Goal: Task Accomplishment & Management: Use online tool/utility

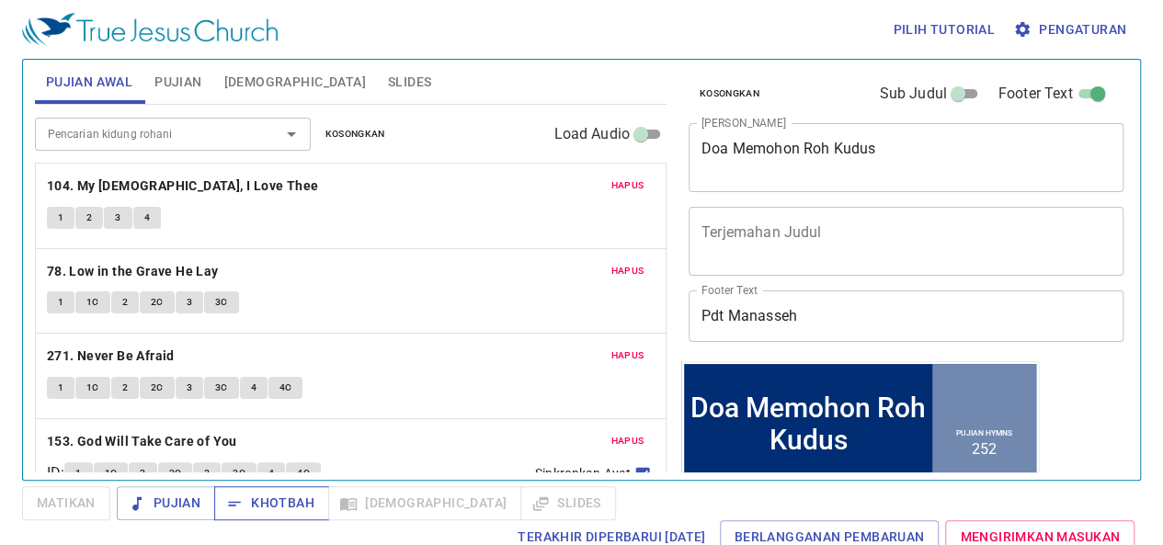
click at [276, 507] on span "Khotbah" at bounding box center [271, 503] width 85 height 23
click at [171, 506] on span "Pujian" at bounding box center [165, 503] width 69 height 23
click at [0, 112] on div "Pilih tutorial Pengaturan Pujian Awal Pujian Alkitab Slides Pencarian kidung ro…" at bounding box center [581, 272] width 1163 height 545
click at [0, 185] on div "Pilih tutorial Pengaturan Pujian Awal Pujian Alkitab Slides Pencarian kidung ro…" at bounding box center [581, 272] width 1163 height 545
drag, startPoint x: 0, startPoint y: 185, endPoint x: 17, endPoint y: 179, distance: 17.4
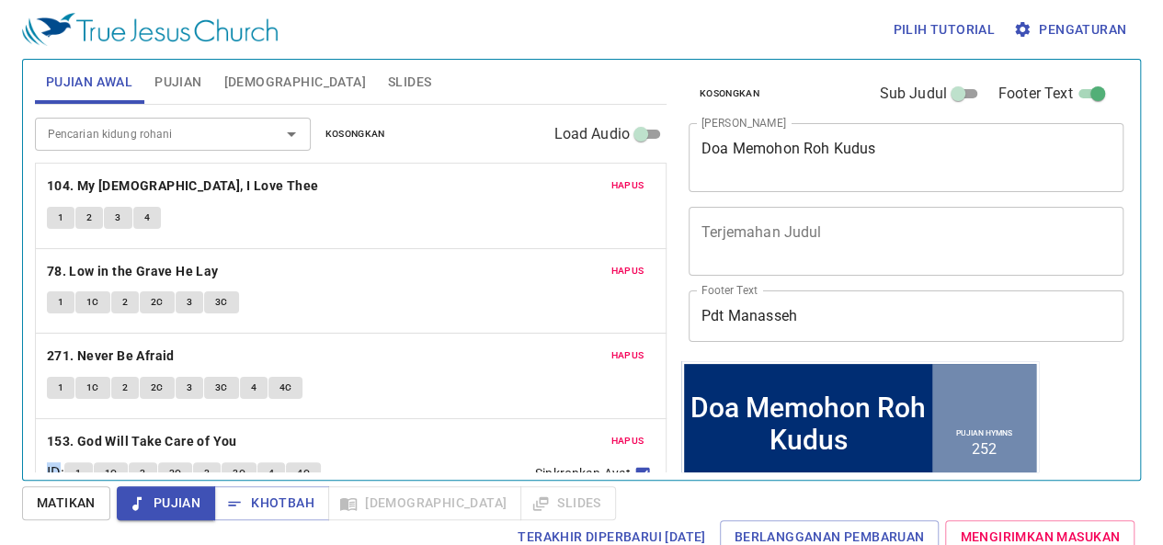
click at [8, 183] on div "Pilih tutorial Pengaturan Pujian Awal Pujian Alkitab Slides Pencarian kidung ro…" at bounding box center [581, 272] width 1163 height 545
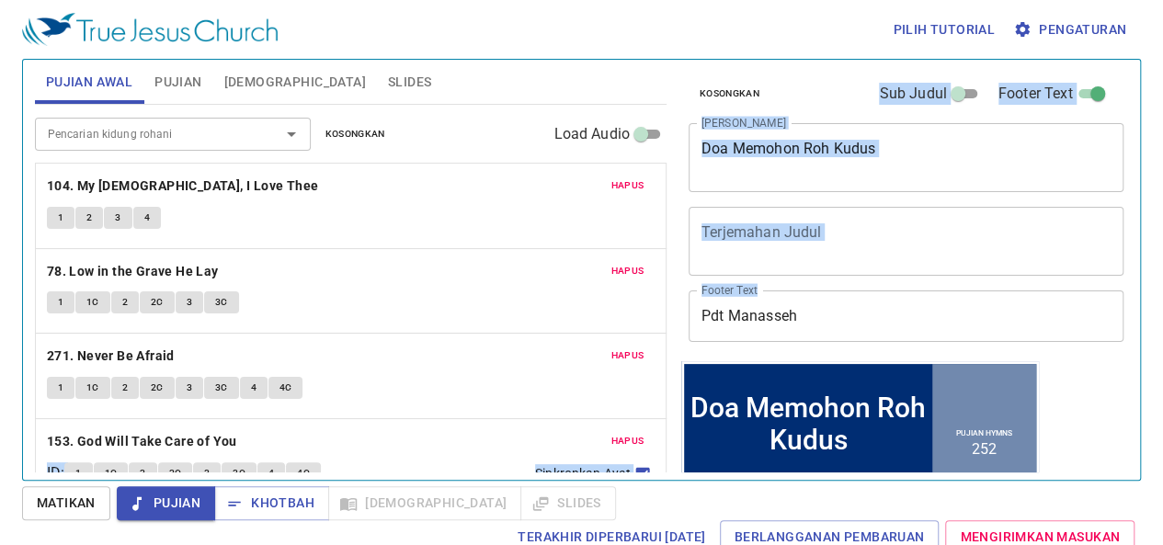
drag, startPoint x: 17, startPoint y: 179, endPoint x: 1128, endPoint y: 321, distance: 1120.2
click at [1128, 321] on div "Pilih tutorial Pengaturan Pujian Awal Pujian Alkitab Slides Pencarian kidung ro…" at bounding box center [581, 272] width 1163 height 545
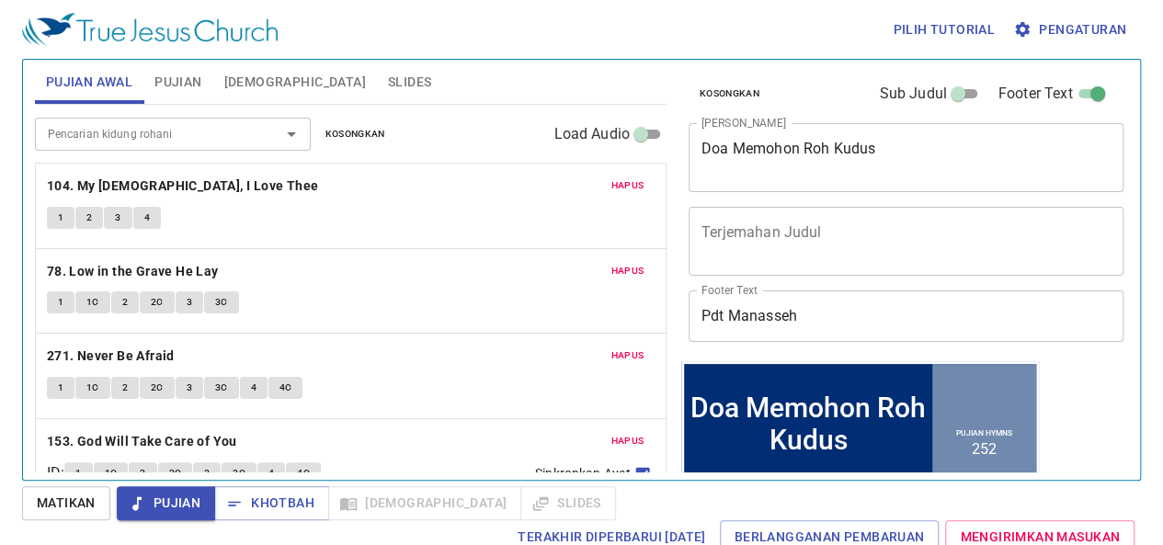
drag, startPoint x: 0, startPoint y: 85, endPoint x: 149, endPoint y: 86, distance: 148.9
click at [149, 86] on div "Pilih tutorial Pengaturan Pujian Awal Pujian Alkitab Slides Pencarian kidung ro…" at bounding box center [581, 272] width 1163 height 545
click at [173, 73] on span "Pujian" at bounding box center [177, 82] width 47 height 23
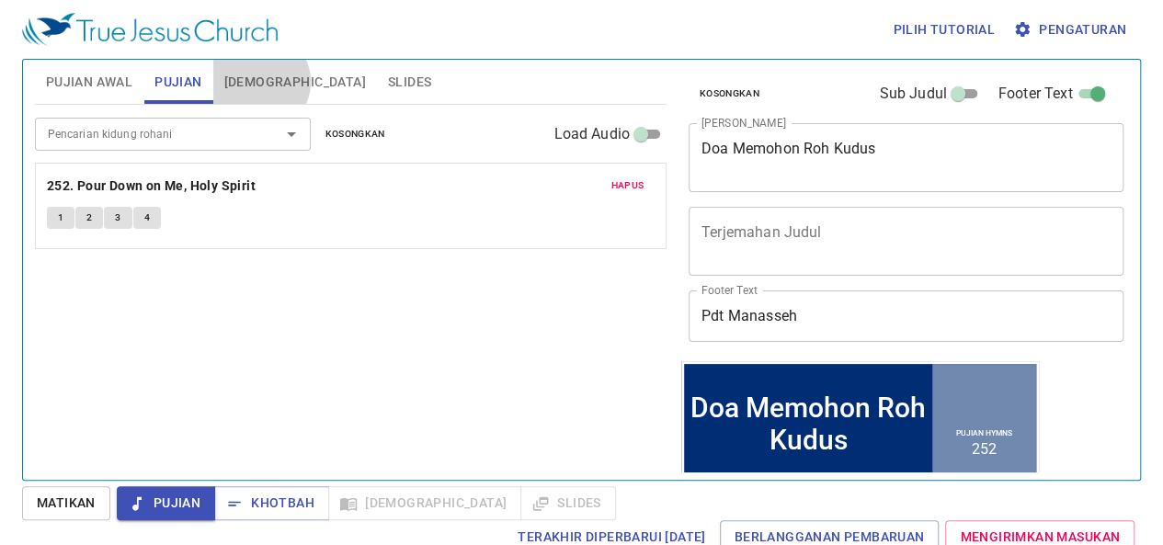
click at [259, 82] on span "Alkitab" at bounding box center [295, 82] width 142 height 23
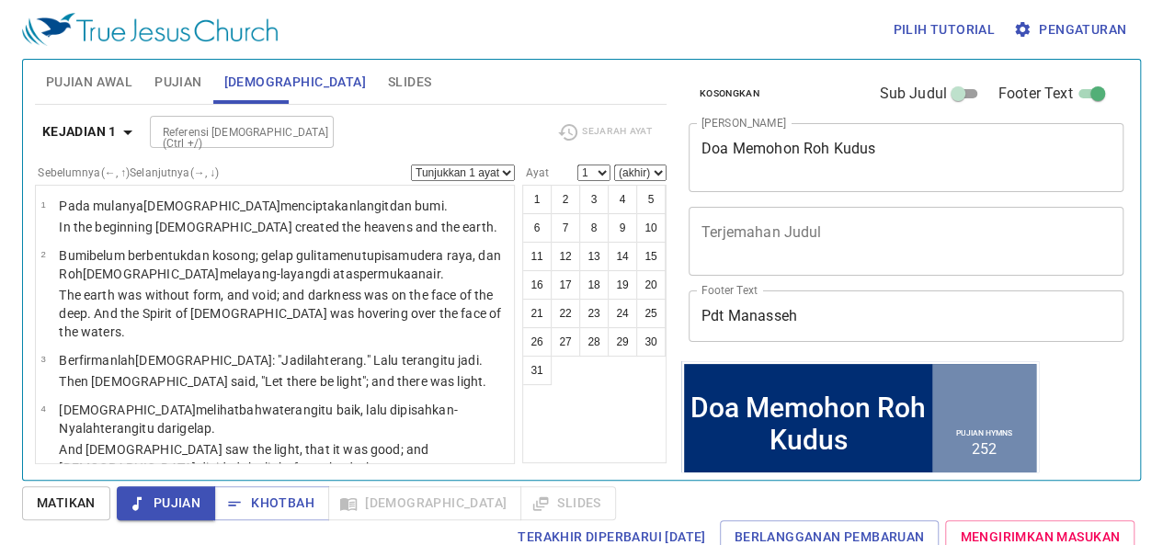
click at [388, 82] on span "Slides" at bounding box center [409, 82] width 43 height 23
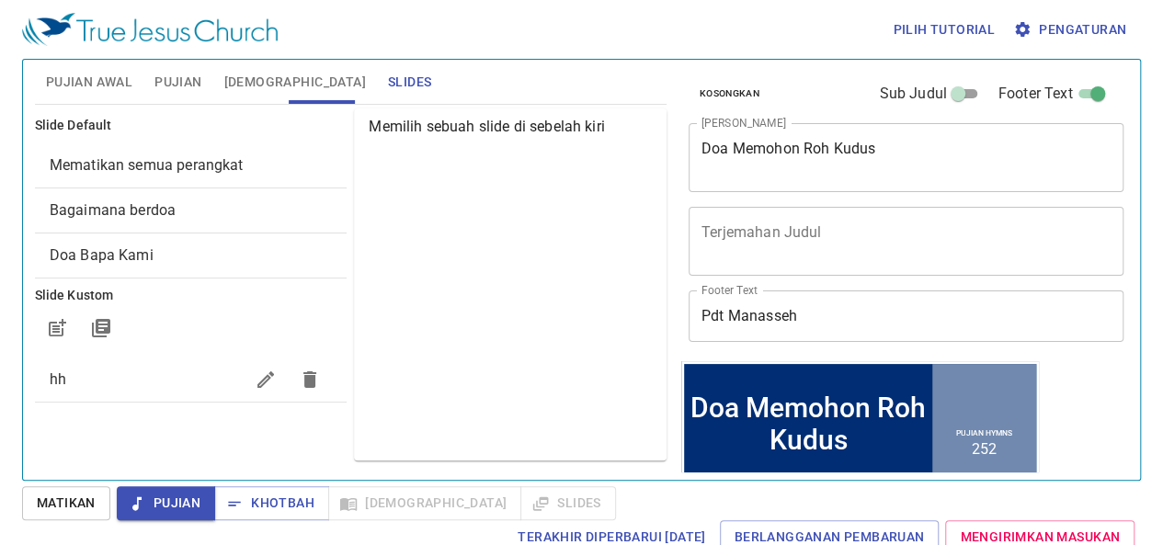
click at [483, 512] on div "Pujian Khotbah Alkitab Slides" at bounding box center [366, 503] width 499 height 34
click at [485, 505] on div "Pujian Khotbah Alkitab Slides" at bounding box center [366, 503] width 499 height 34
click at [479, 501] on div "Pujian Khotbah Alkitab Slides" at bounding box center [366, 503] width 499 height 34
click at [479, 500] on div "Pujian Khotbah Alkitab Slides" at bounding box center [366, 503] width 499 height 34
click at [474, 495] on div "Pujian Khotbah Alkitab Slides" at bounding box center [366, 503] width 499 height 34
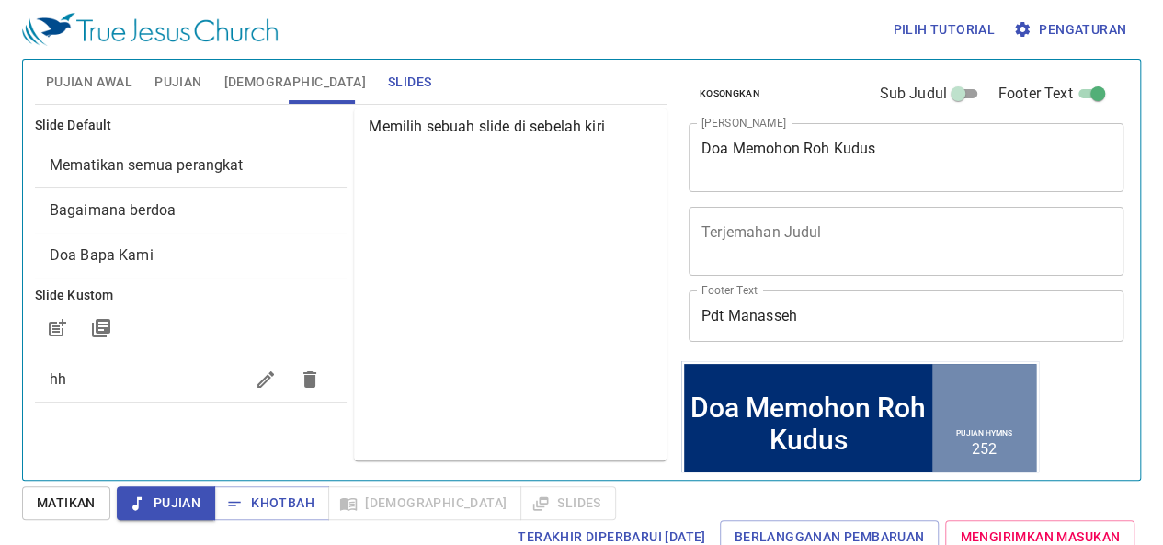
click at [463, 493] on div "Pujian Khotbah Alkitab Slides" at bounding box center [366, 503] width 499 height 34
drag, startPoint x: 20, startPoint y: 92, endPoint x: 86, endPoint y: 92, distance: 66.2
click at [86, 92] on div "Pilih tutorial Pengaturan Pujian Awal Pujian Alkitab Slides Pencarian kidung ro…" at bounding box center [581, 272] width 1163 height 545
drag, startPoint x: 0, startPoint y: 83, endPoint x: 17, endPoint y: 85, distance: 16.6
click at [17, 85] on div "Pilih tutorial Pengaturan Pujian Awal Pujian Alkitab Slides Pencarian kidung ro…" at bounding box center [581, 272] width 1163 height 545
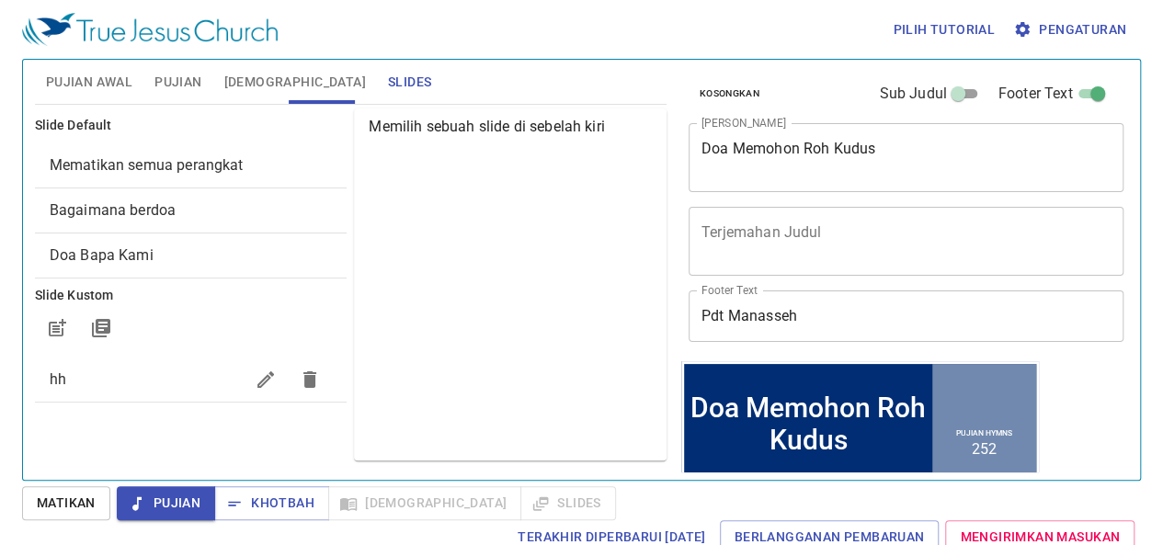
click at [0, 82] on div "Pilih tutorial Pengaturan Pujian Awal Pujian Alkitab Slides Pencarian kidung ro…" at bounding box center [581, 272] width 1163 height 545
click at [0, 84] on div "Pilih tutorial Pengaturan Pujian Awal Pujian Alkitab Slides Pencarian kidung ro…" at bounding box center [581, 272] width 1163 height 545
drag, startPoint x: 0, startPoint y: 85, endPoint x: 127, endPoint y: 170, distance: 152.4
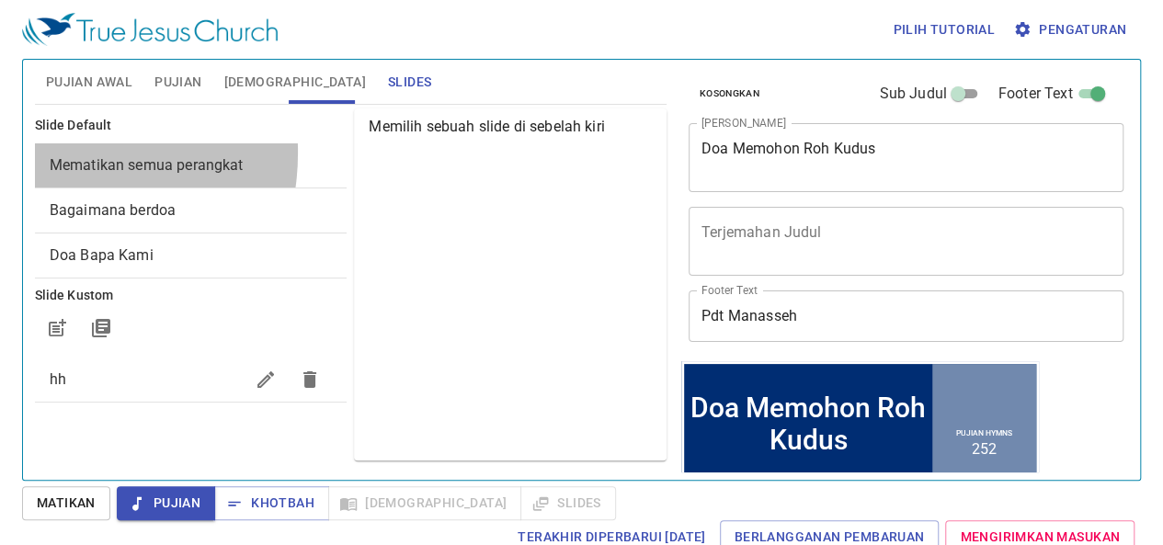
drag, startPoint x: 127, startPoint y: 170, endPoint x: 48, endPoint y: 155, distance: 80.4
click at [46, 152] on div "Mematikan semua perangkat" at bounding box center [191, 165] width 313 height 44
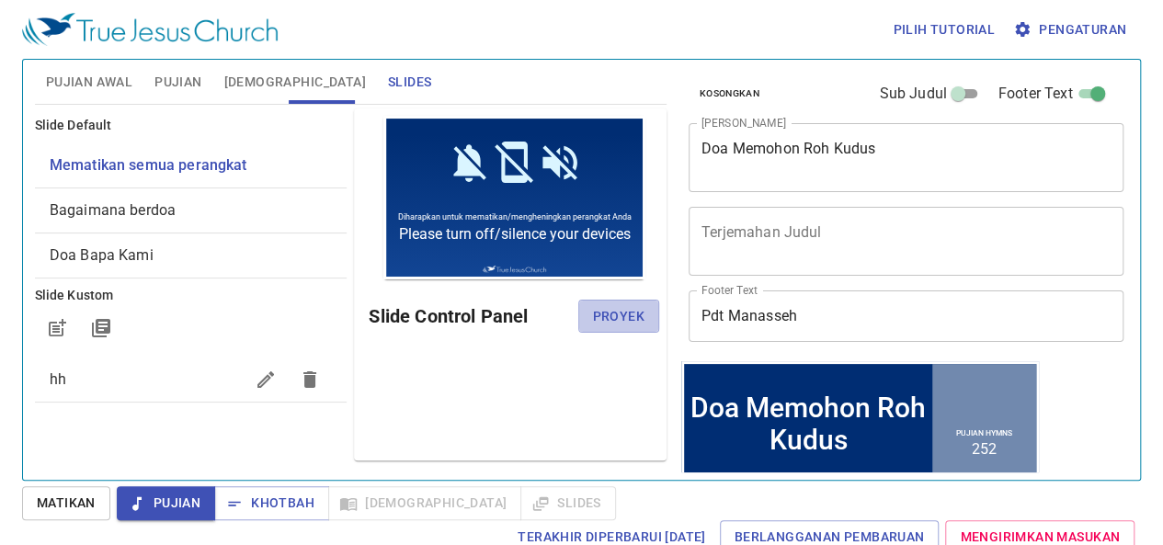
click at [621, 317] on span "Proyek" at bounding box center [618, 316] width 51 height 23
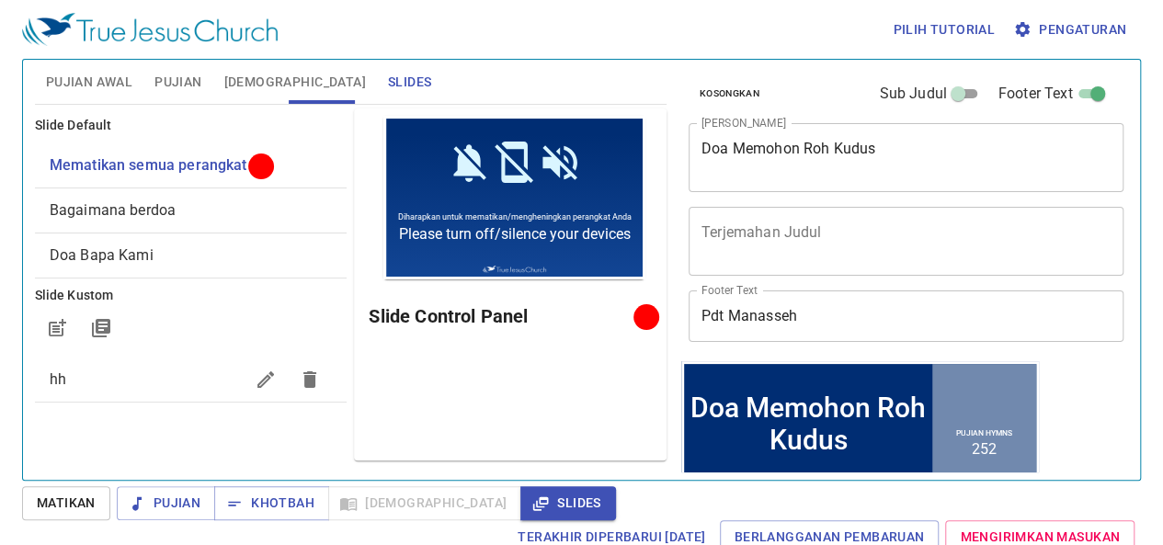
click at [579, 313] on h6 "Slide Control Panel" at bounding box center [504, 315] width 271 height 29
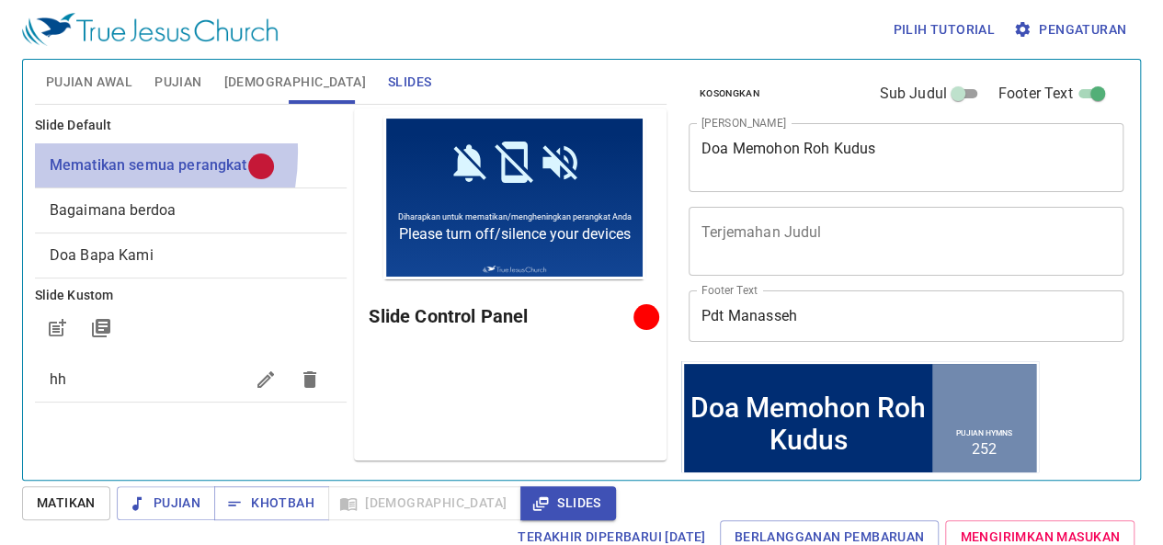
drag, startPoint x: 167, startPoint y: 176, endPoint x: 74, endPoint y: 152, distance: 95.9
click at [74, 152] on div "Mematikan semua perangkat" at bounding box center [191, 165] width 313 height 44
click at [102, 166] on span "Mematikan semua perangkat" at bounding box center [149, 164] width 198 height 17
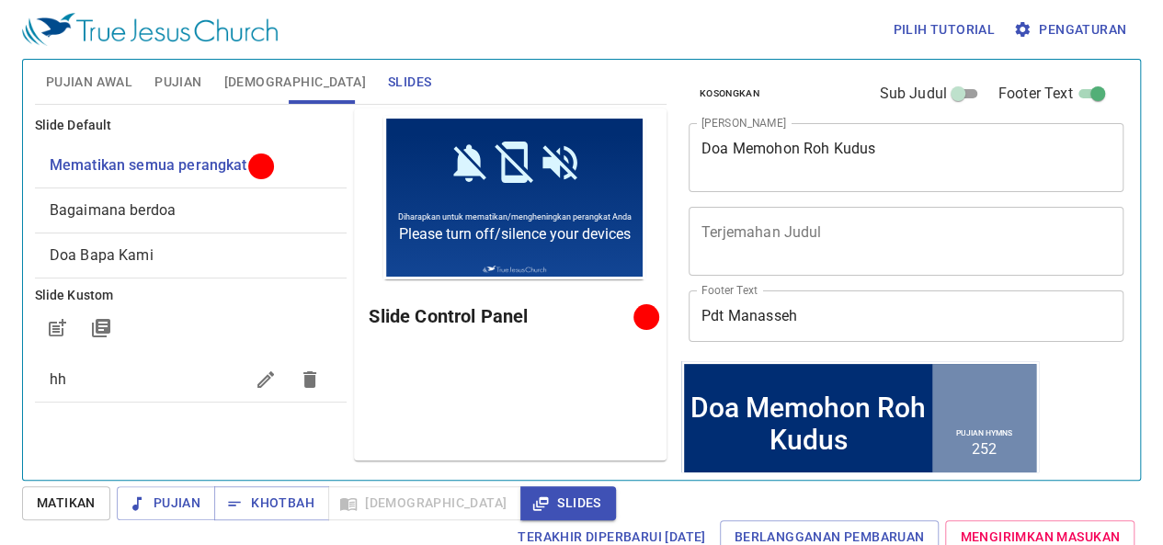
click at [643, 324] on div at bounding box center [647, 318] width 14 height 14
click at [642, 320] on div at bounding box center [646, 318] width 14 height 14
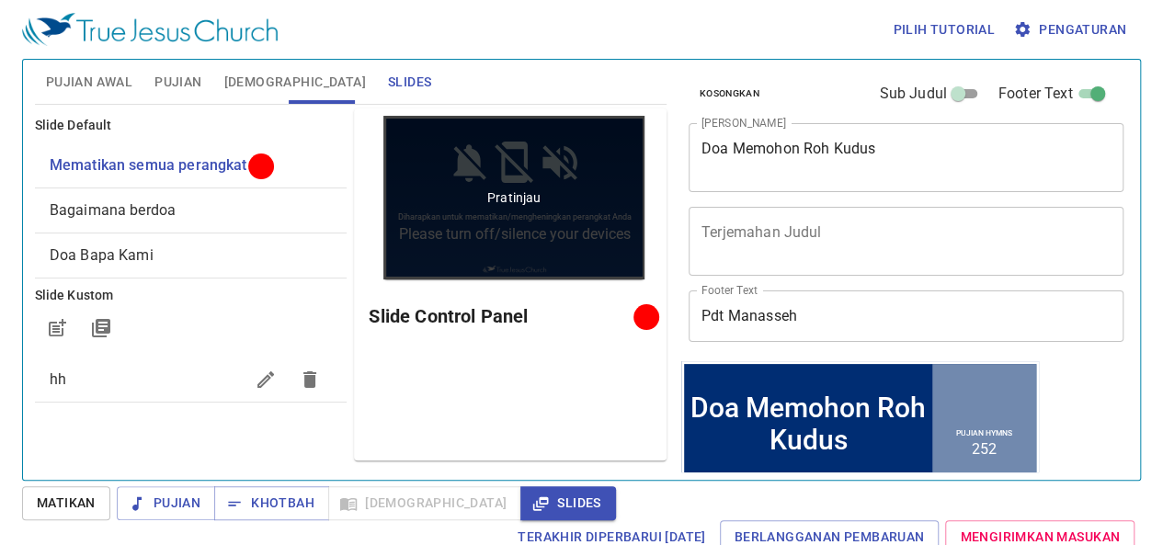
click at [592, 234] on div "Pratinjau" at bounding box center [514, 198] width 262 height 164
drag, startPoint x: 581, startPoint y: 229, endPoint x: 529, endPoint y: 204, distance: 57.1
click at [536, 204] on div "Pratinjau" at bounding box center [514, 198] width 262 height 164
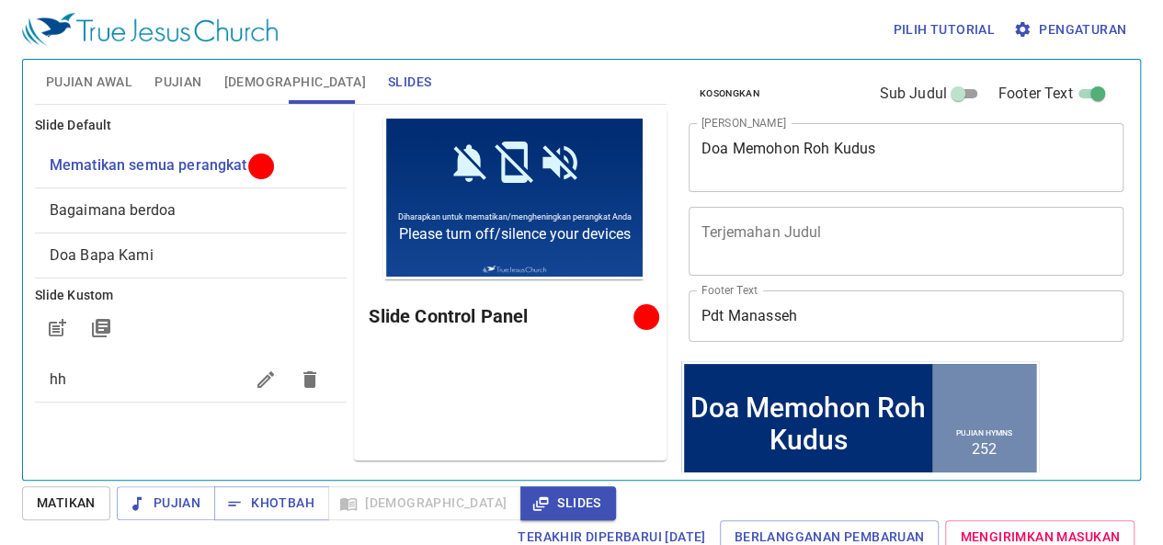
click at [369, 321] on h6 "Slide Control Panel" at bounding box center [504, 315] width 271 height 29
click at [399, 510] on div "Pujian Khotbah Alkitab Slides" at bounding box center [366, 503] width 499 height 34
drag, startPoint x: 214, startPoint y: 517, endPoint x: 233, endPoint y: 509, distance: 21.0
click at [219, 515] on button "Khotbah" at bounding box center [271, 503] width 115 height 34
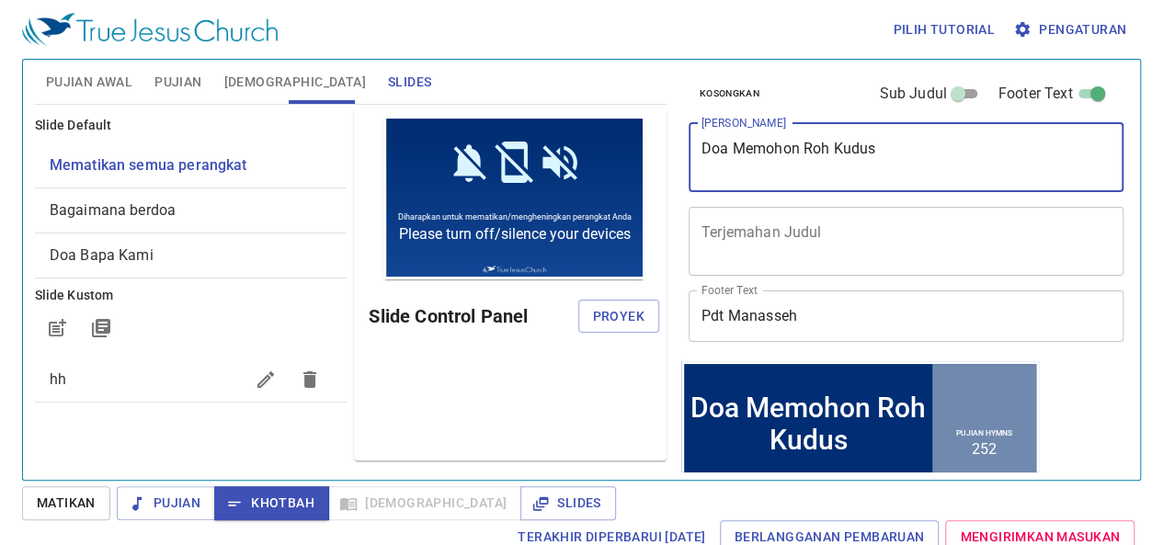
drag, startPoint x: 906, startPoint y: 151, endPoint x: 619, endPoint y: 196, distance: 290.3
click at [620, 196] on div "Pujian Awal Pujian Alkitab Slides Pencarian kidung rohani Pencarian kidung roha…" at bounding box center [582, 262] width 1108 height 420
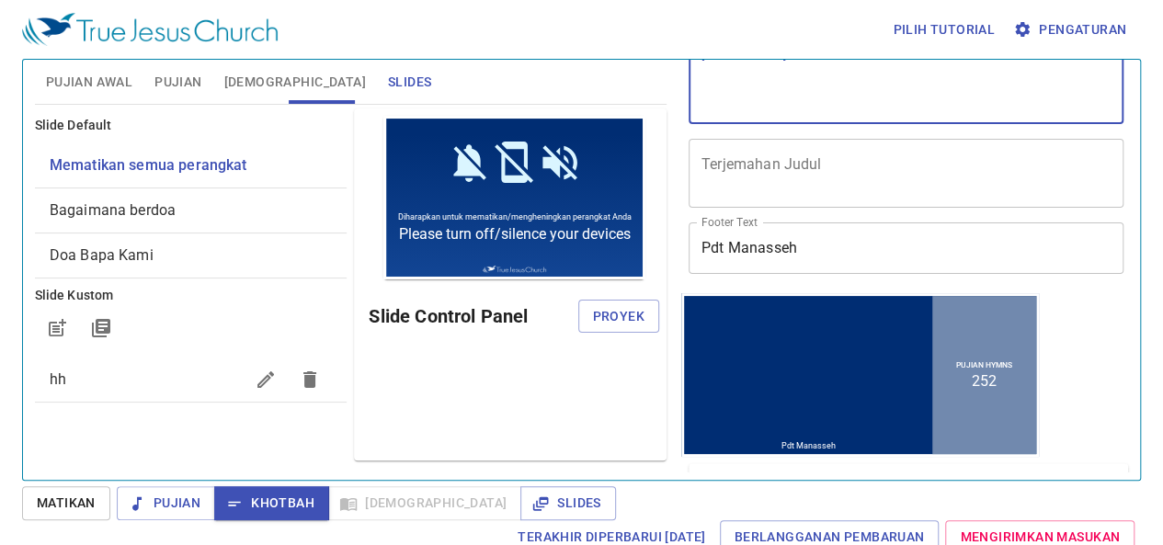
scroll to position [92, 0]
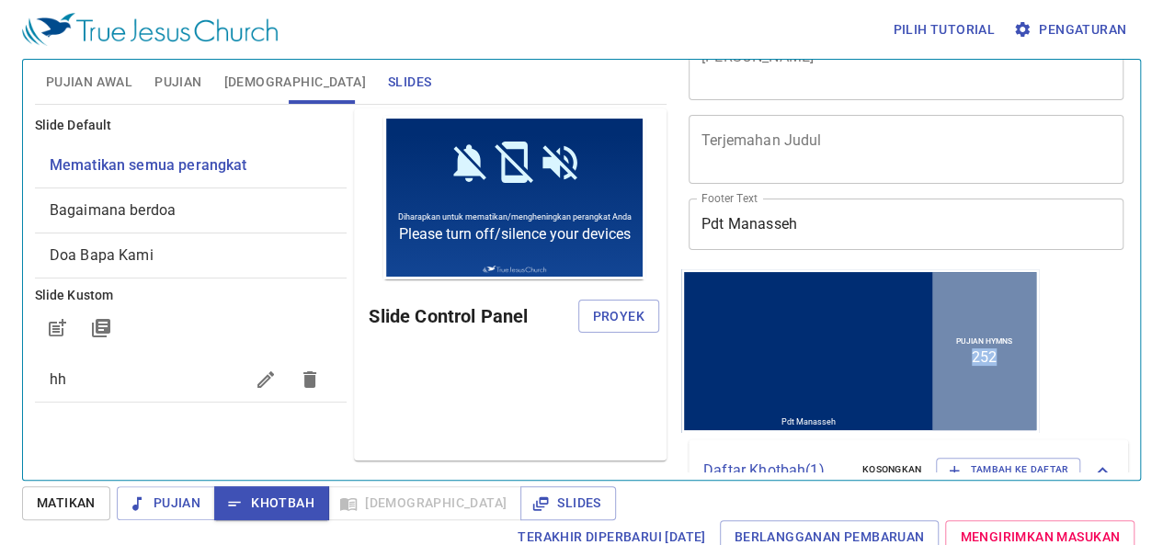
drag, startPoint x: 996, startPoint y: 358, endPoint x: 947, endPoint y: 378, distance: 53.6
click at [947, 378] on div "Pujian Hymns 252" at bounding box center [984, 350] width 104 height 158
click at [1000, 364] on div "Pujian Hymns 252" at bounding box center [984, 350] width 104 height 158
click at [995, 366] on div "Pujian Hymns 252" at bounding box center [984, 350] width 104 height 158
click at [993, 355] on div "Pujian Hymns 252" at bounding box center [984, 350] width 104 height 158
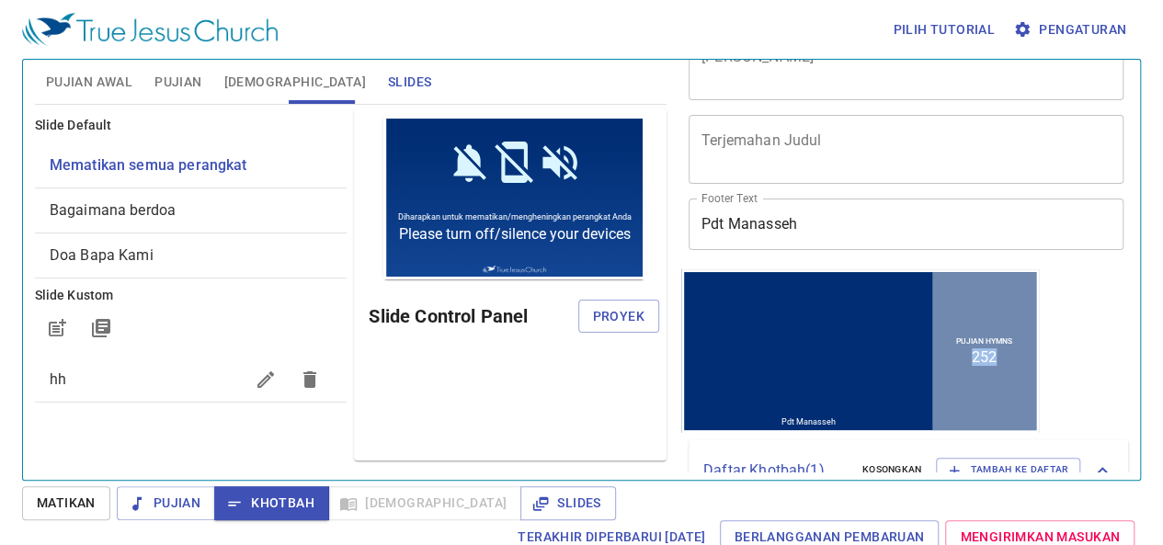
drag, startPoint x: 993, startPoint y: 355, endPoint x: 957, endPoint y: 368, distance: 38.1
click at [969, 377] on div "Pujian Hymns 252" at bounding box center [984, 350] width 104 height 158
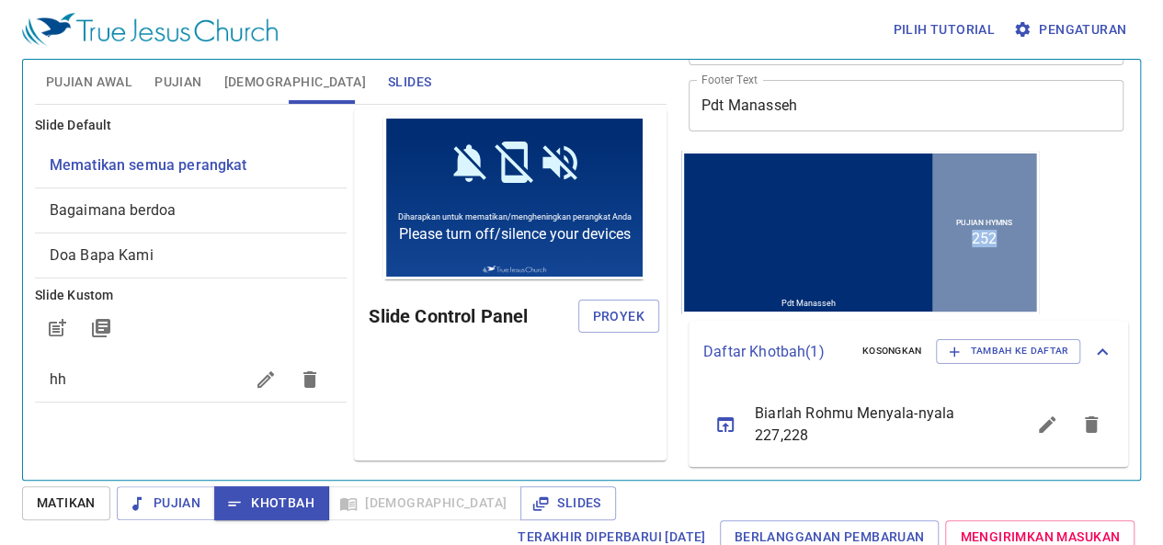
scroll to position [8, 0]
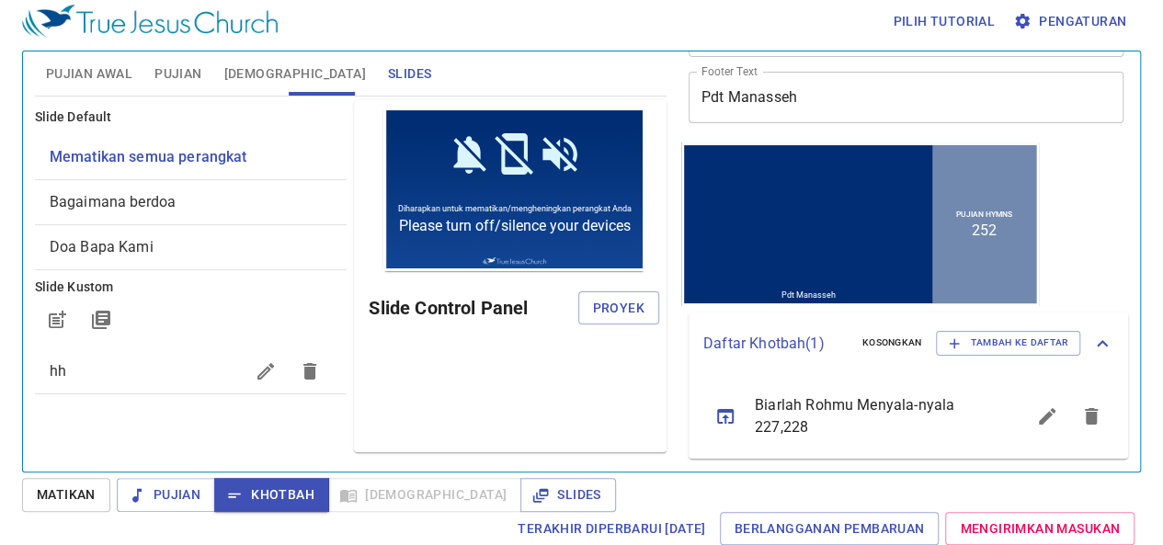
drag, startPoint x: 1004, startPoint y: 226, endPoint x: 956, endPoint y: 243, distance: 50.6
drag, startPoint x: 956, startPoint y: 243, endPoint x: 983, endPoint y: 230, distance: 29.6
drag, startPoint x: 983, startPoint y: 230, endPoint x: 1025, endPoint y: 240, distance: 43.5
click at [1025, 240] on div "Pdt Manasseh Pdt Manasseh Pujian Hymns 252" at bounding box center [860, 224] width 358 height 164
click at [982, 252] on div "Pujian Hymns 252" at bounding box center [984, 223] width 104 height 158
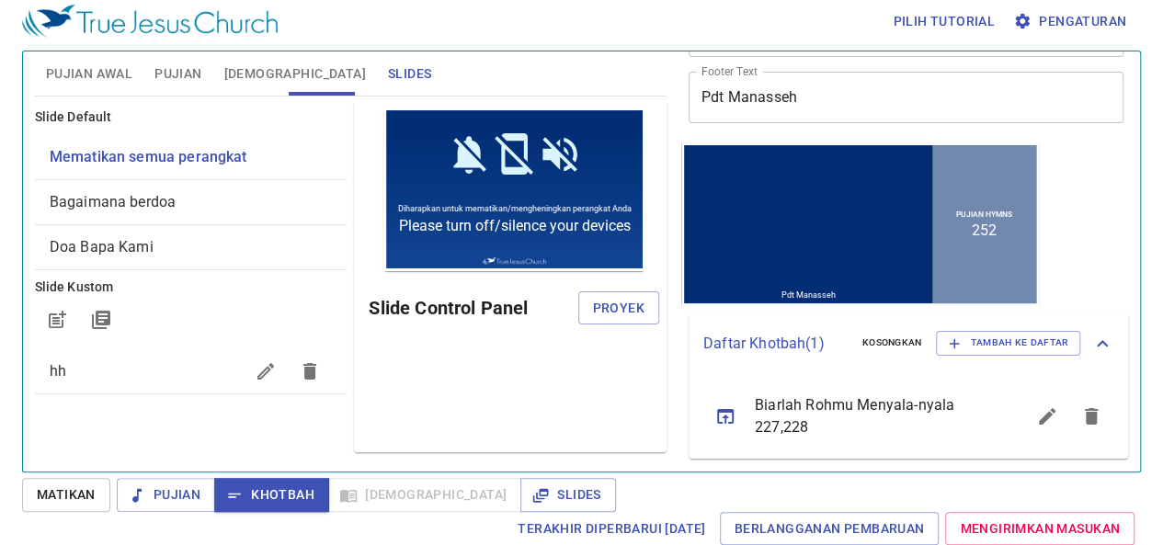
click at [978, 230] on li "252" at bounding box center [984, 229] width 25 height 17
drag, startPoint x: 983, startPoint y: 229, endPoint x: 871, endPoint y: 245, distance: 112.4
click at [871, 245] on div "Pdt Manasseh Pdt Manasseh Pujian Hymns 252" at bounding box center [860, 223] width 352 height 158
click at [989, 239] on div "Pujian Hymns 252" at bounding box center [984, 223] width 104 height 158
click at [977, 244] on div "Pujian Hymns 252" at bounding box center [984, 223] width 104 height 158
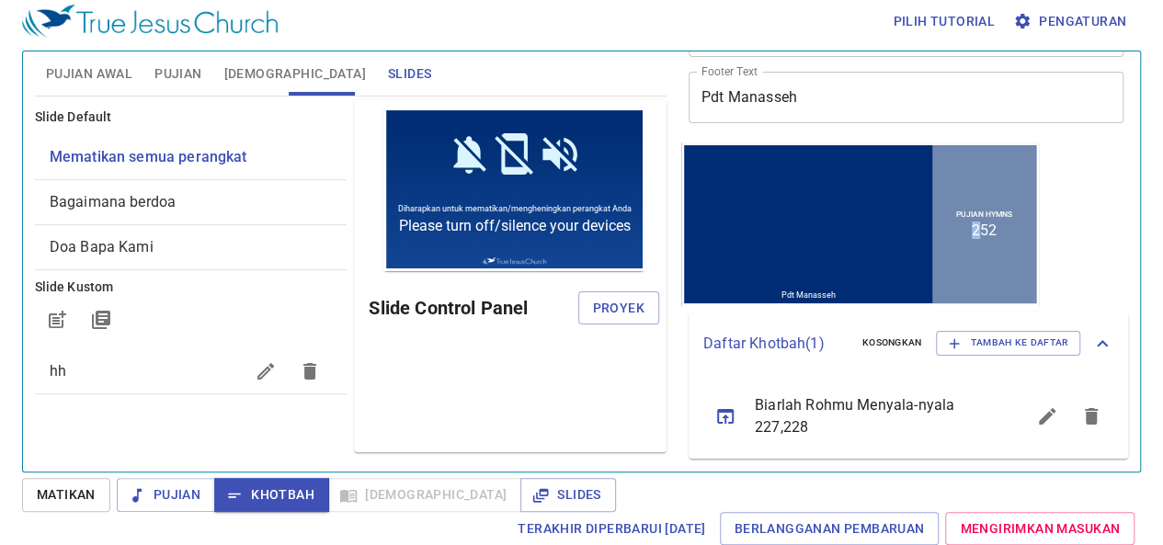
drag, startPoint x: 969, startPoint y: 229, endPoint x: 1011, endPoint y: 217, distance: 43.9
click at [1011, 217] on div "Pujian Hymns 252" at bounding box center [984, 223] width 104 height 158
click at [989, 227] on div "Pujian Hymns 252" at bounding box center [984, 223] width 104 height 158
click at [987, 228] on div "Pujian Hymns 252" at bounding box center [984, 223] width 104 height 158
drag, startPoint x: 983, startPoint y: 227, endPoint x: 922, endPoint y: 241, distance: 63.1
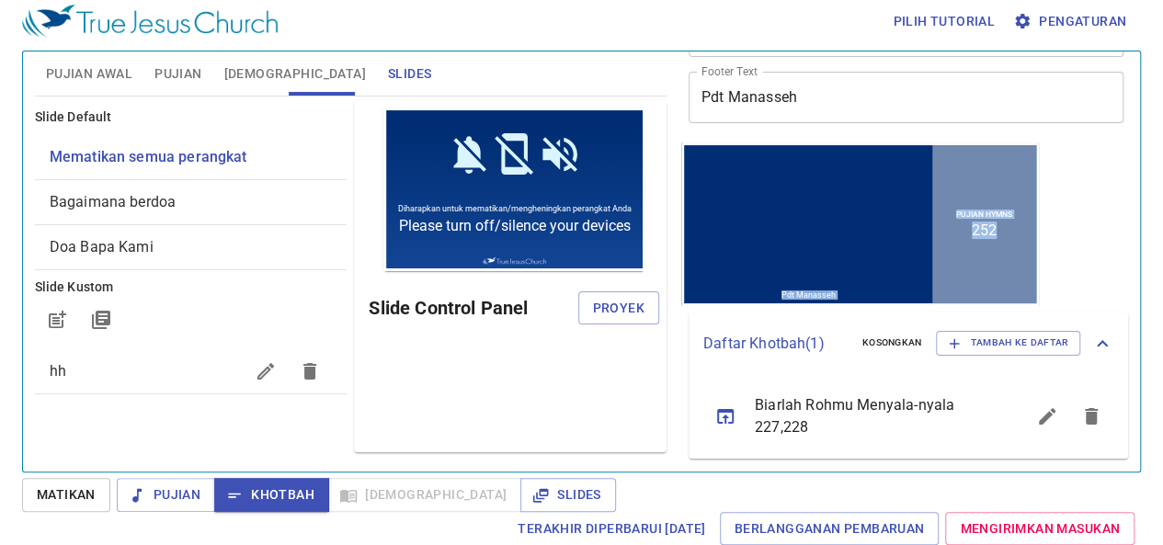
click at [922, 241] on div "Pdt Manasseh Pdt Manasseh Pujian Hymns 252" at bounding box center [860, 223] width 352 height 158
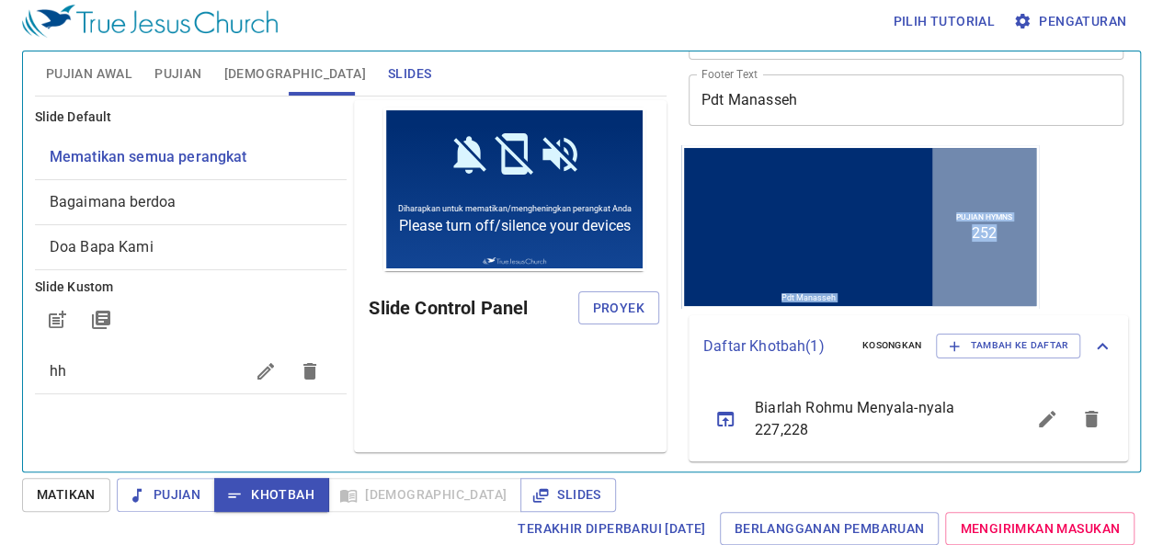
scroll to position [210, 0]
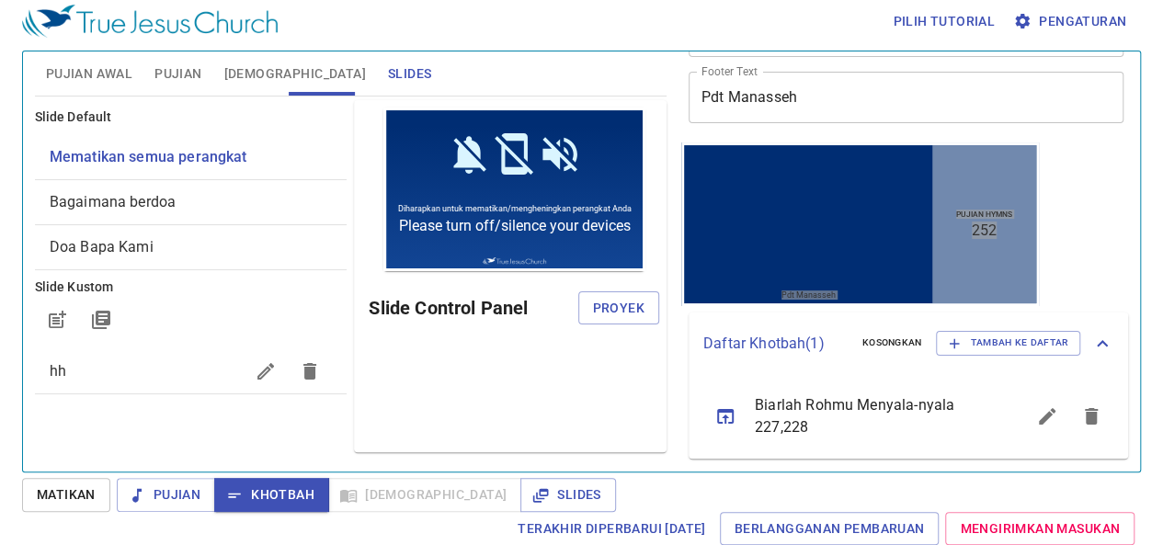
click at [1085, 419] on icon "sermon lineup list" at bounding box center [1091, 416] width 13 height 17
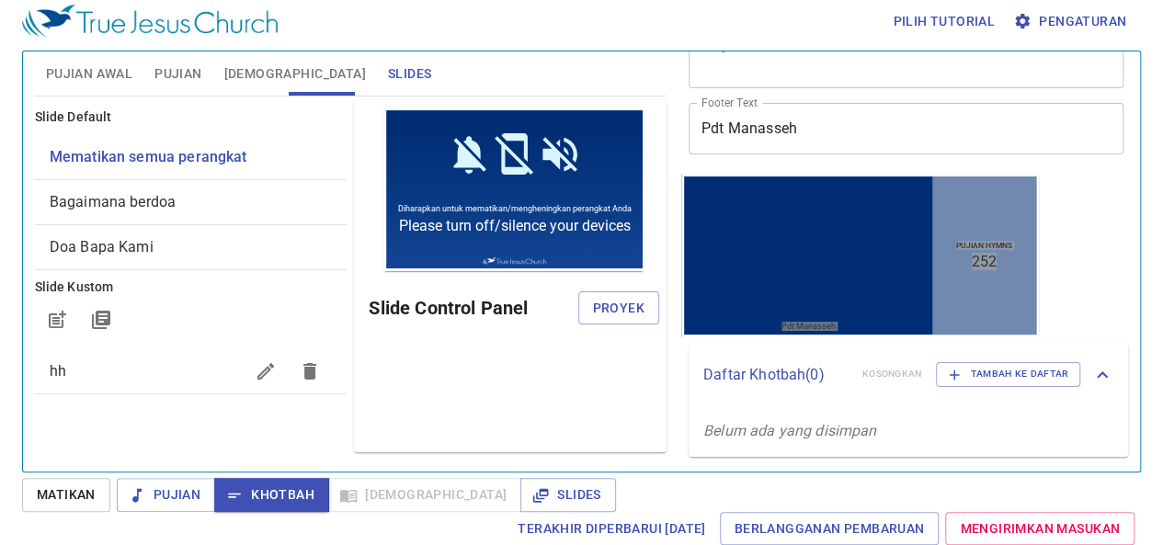
scroll to position [177, 0]
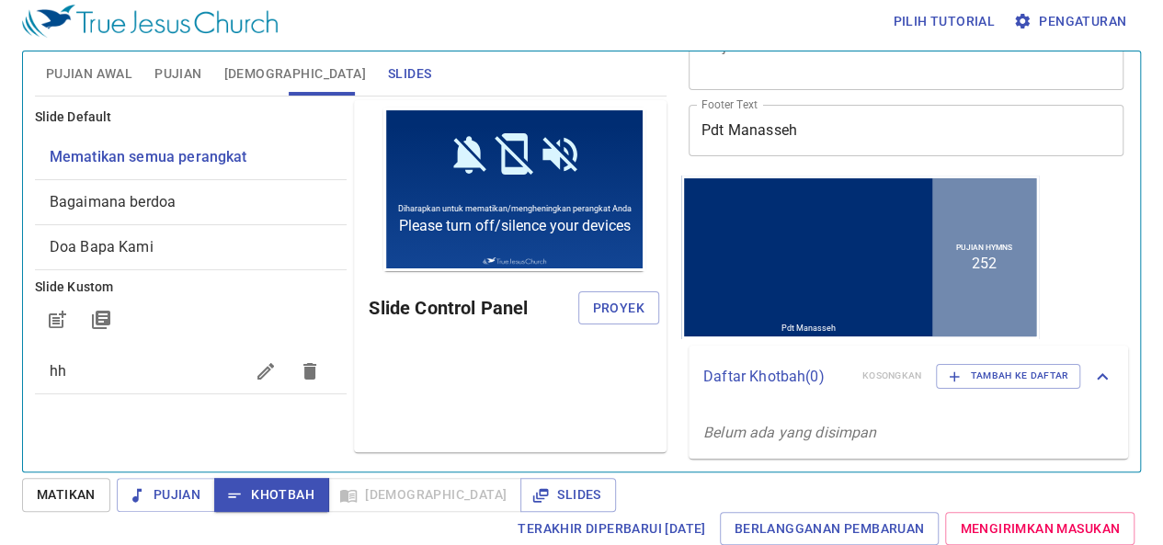
click at [785, 265] on div at bounding box center [808, 236] width 248 height 87
click at [703, 290] on div at bounding box center [808, 300] width 248 height 40
click at [728, 252] on div at bounding box center [808, 236] width 248 height 87
click at [379, 310] on h6 "Slide Control Panel" at bounding box center [473, 307] width 209 height 29
click at [520, 483] on button "Slides" at bounding box center [567, 495] width 95 height 34
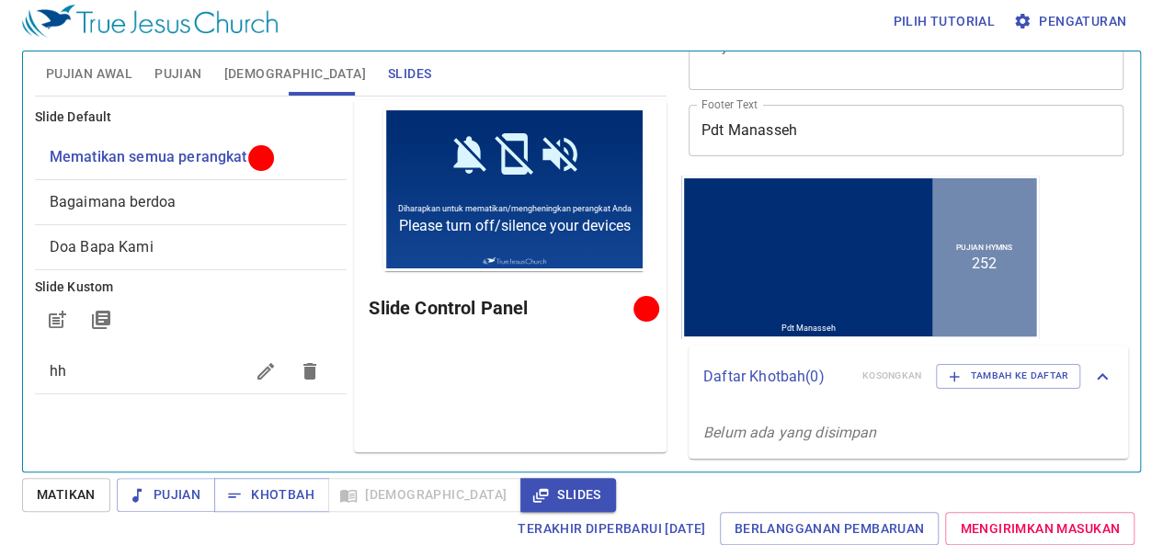
click at [236, 68] on span "[DEMOGRAPHIC_DATA]" at bounding box center [295, 74] width 142 height 23
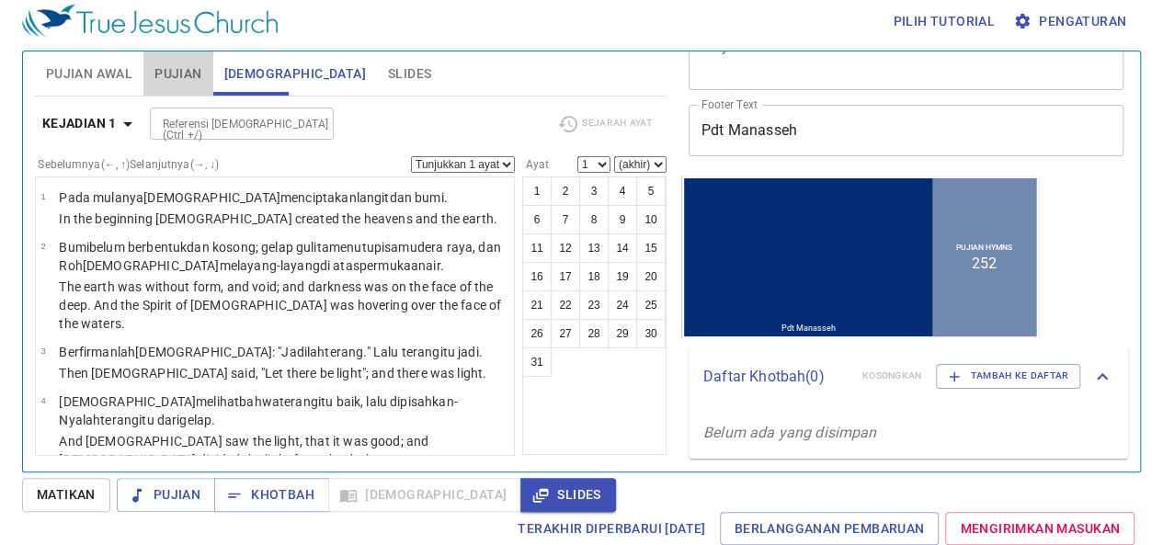
click at [183, 66] on span "Pujian" at bounding box center [177, 74] width 47 height 23
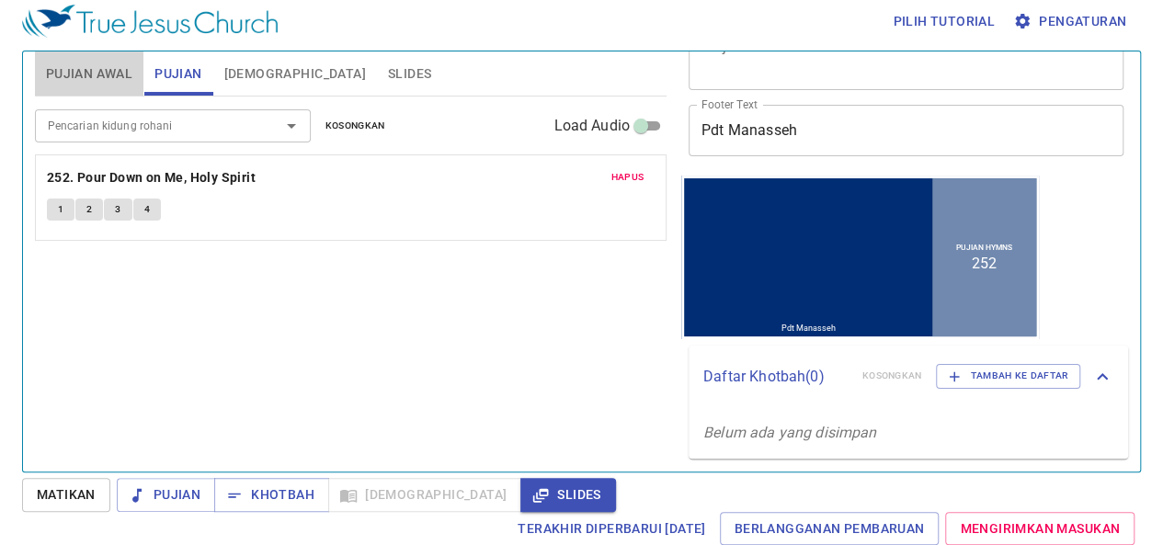
click at [119, 72] on span "Pujian Awal" at bounding box center [89, 74] width 86 height 23
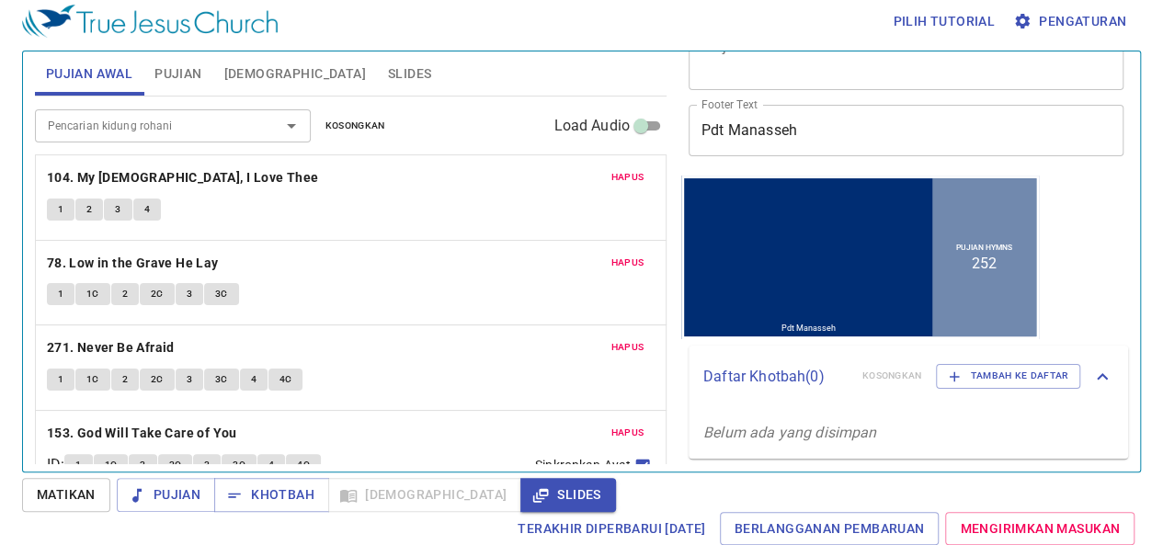
click at [222, 92] on button "[DEMOGRAPHIC_DATA]" at bounding box center [295, 73] width 164 height 44
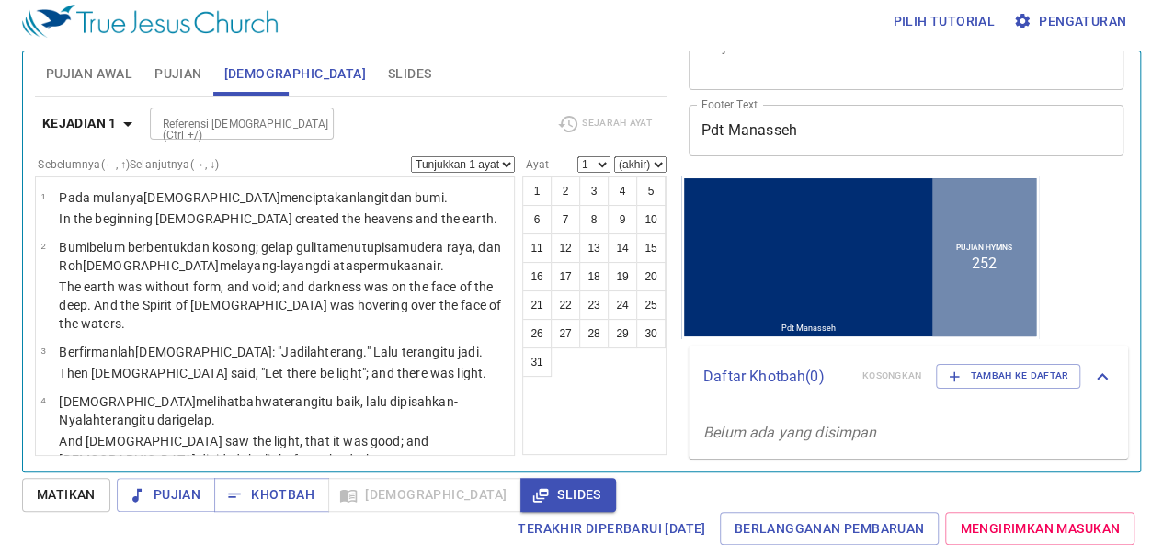
click at [388, 79] on span "Slides" at bounding box center [409, 74] width 43 height 23
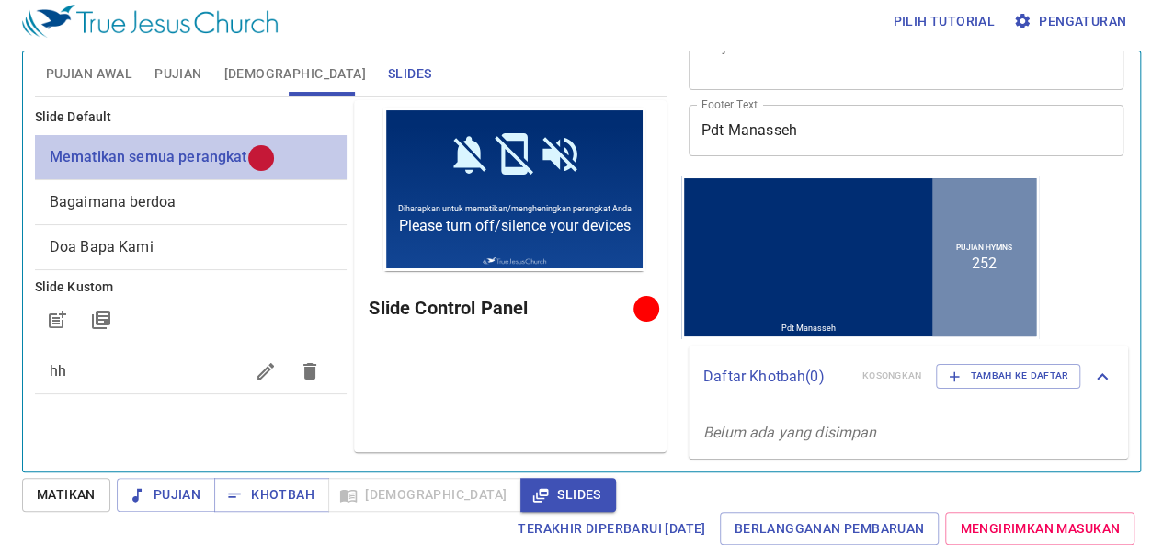
click at [267, 157] on div at bounding box center [261, 158] width 14 height 14
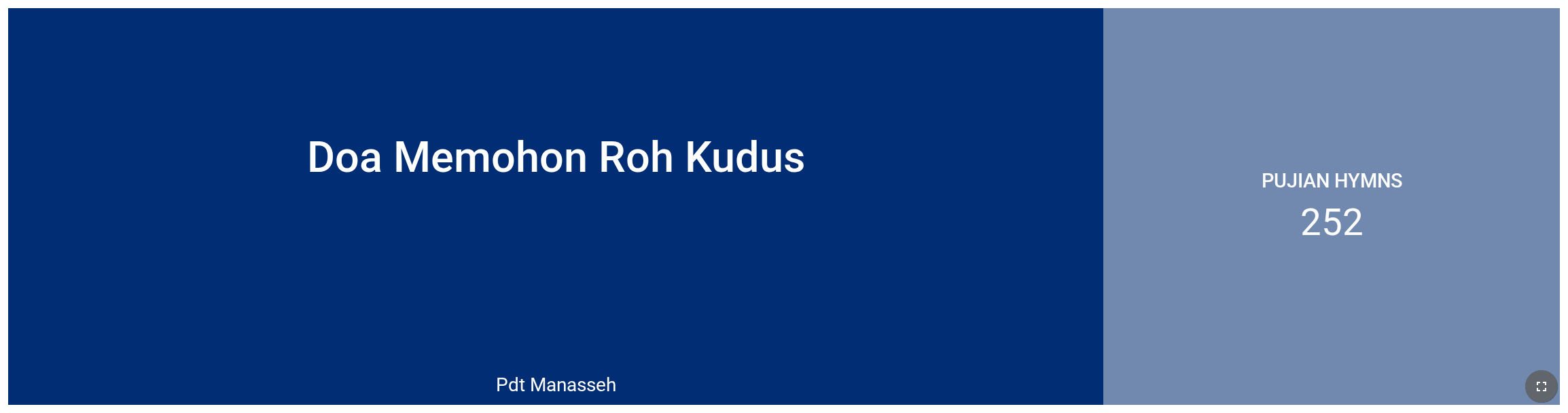
click at [549, 385] on icon "button" at bounding box center [1541, 386] width 16 height 16
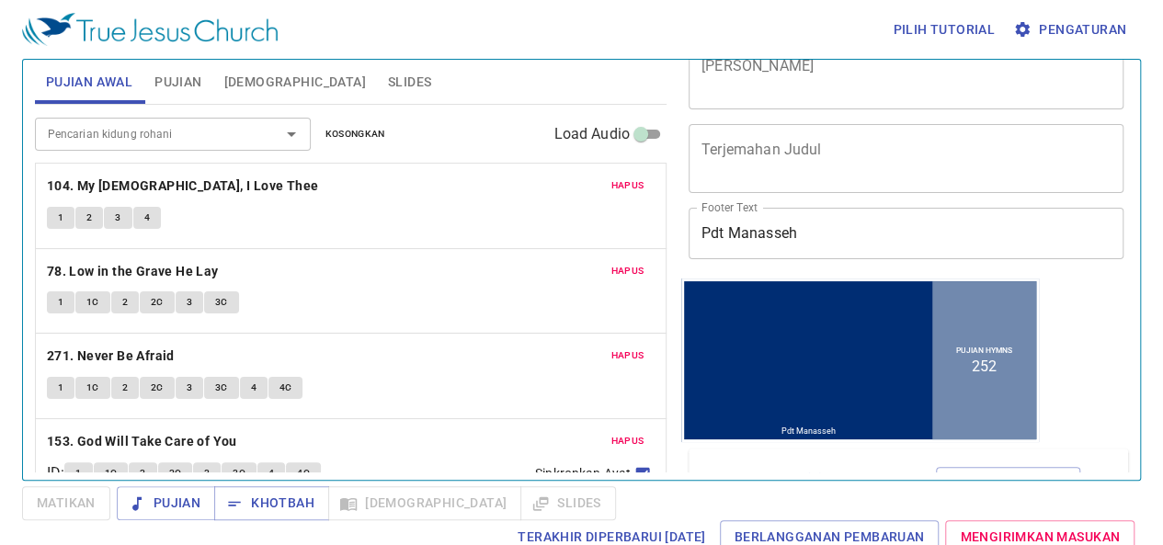
scroll to position [177, 0]
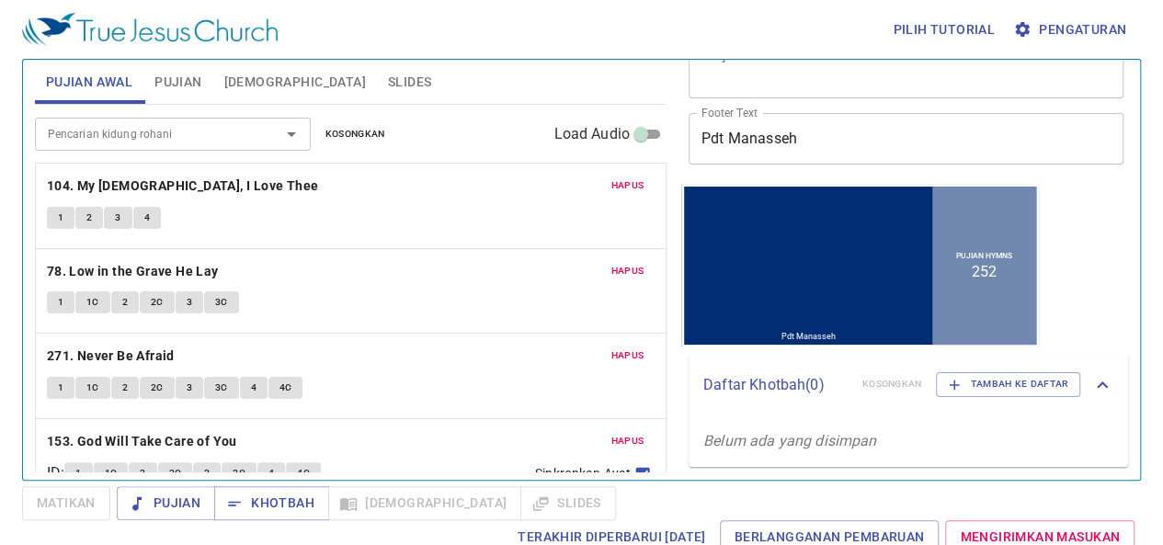
click at [784, 278] on div at bounding box center [808, 244] width 248 height 87
click at [296, 499] on span "Khotbah" at bounding box center [271, 503] width 85 height 23
click at [814, 286] on div at bounding box center [808, 244] width 248 height 87
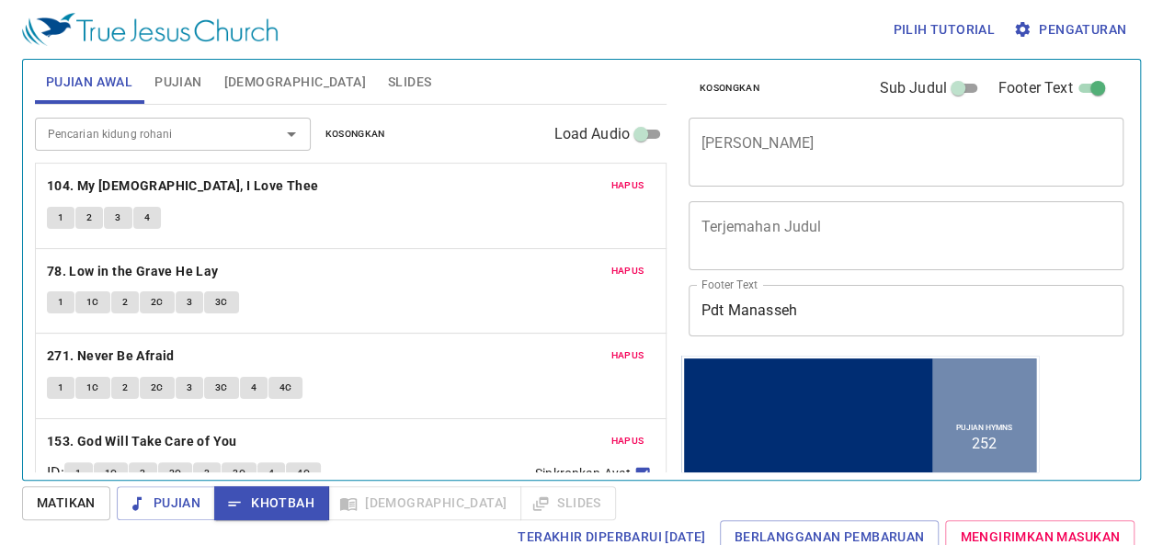
scroll to position [0, 0]
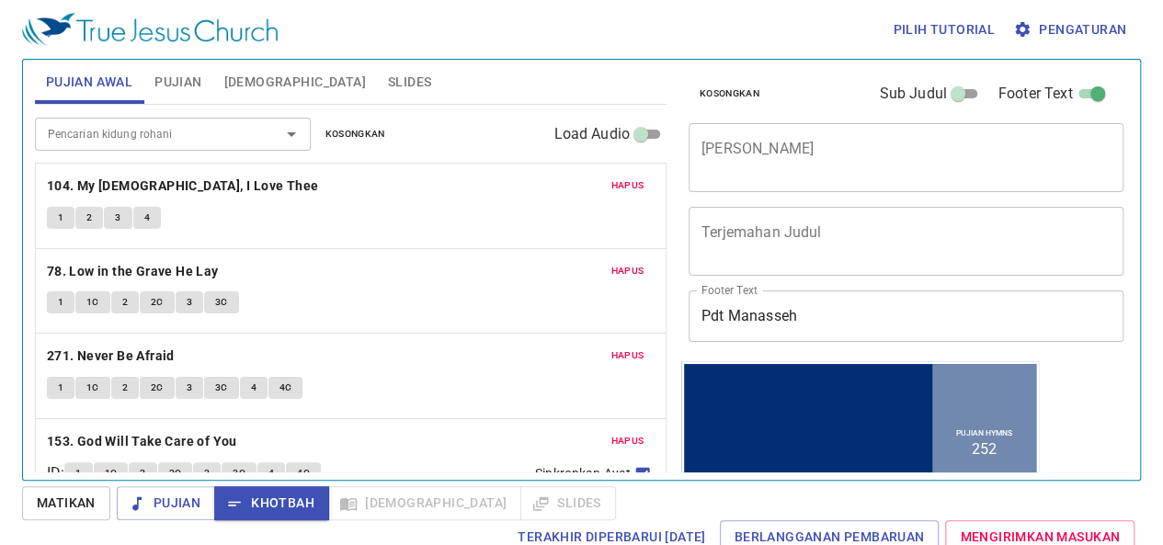
click at [748, 258] on div "x Terjemahan Judul" at bounding box center [905, 241] width 435 height 69
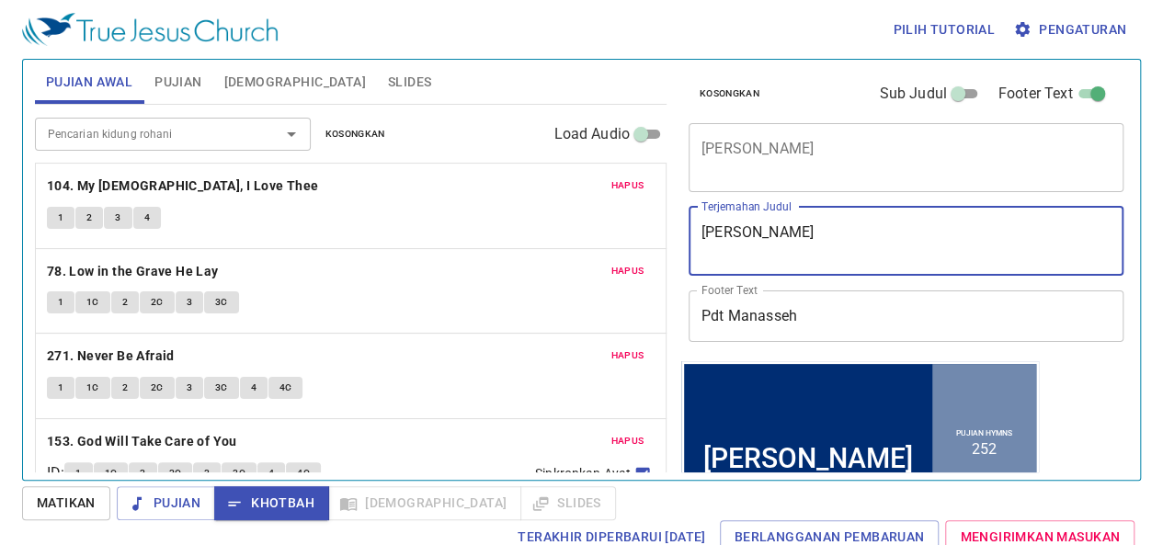
drag, startPoint x: 792, startPoint y: 237, endPoint x: 300, endPoint y: 242, distance: 492.7
click at [300, 242] on div "Pujian Awal Pujian Alkitab Slides Pencarian kidung rohani Pencarian kidung roha…" at bounding box center [582, 262] width 1108 height 420
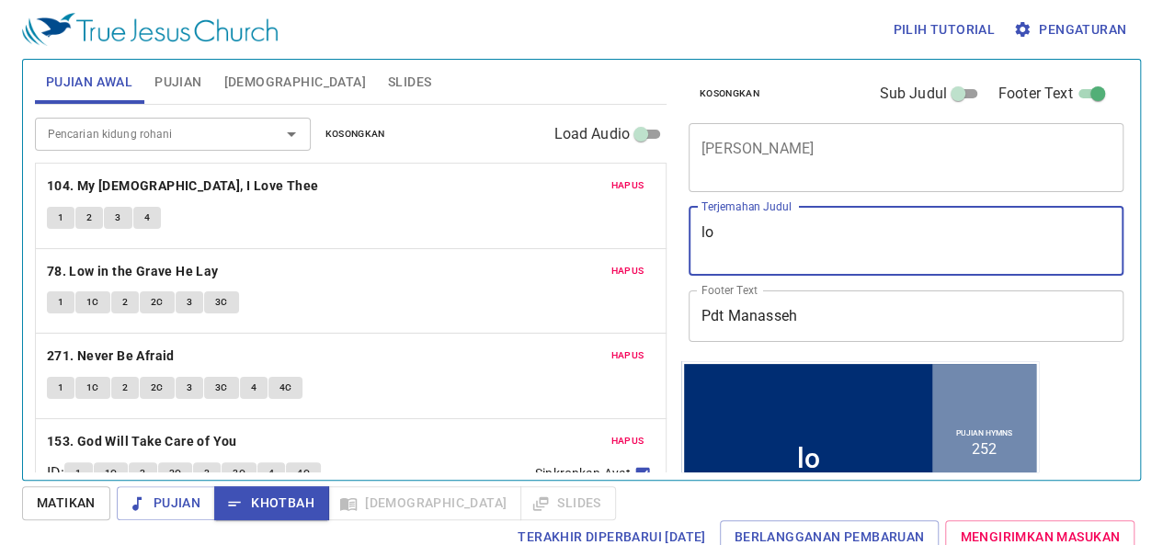
type textarea "l"
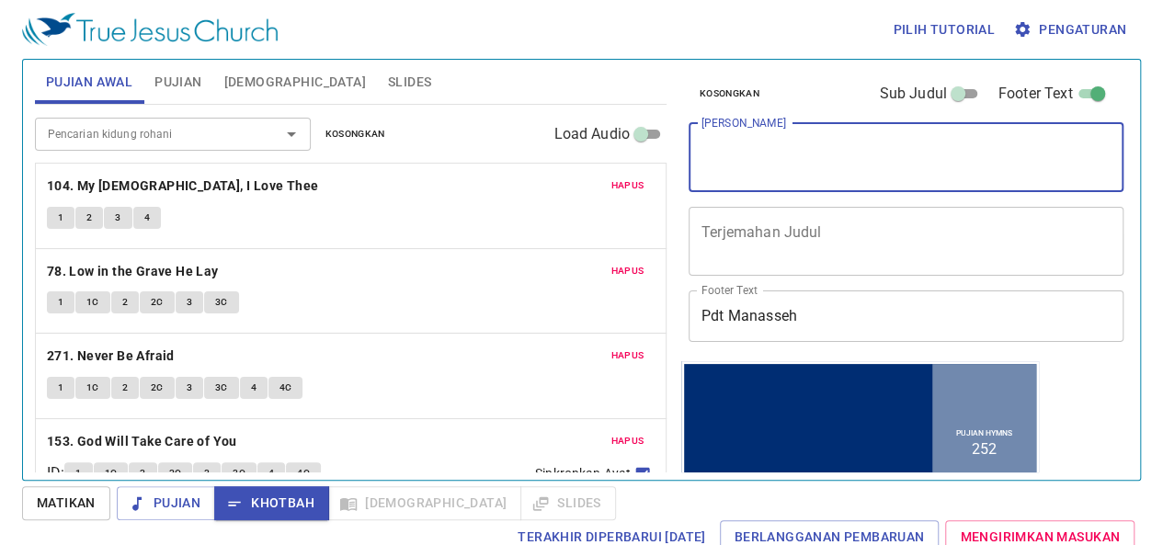
click at [805, 148] on textarea "Judul Khotbah" at bounding box center [905, 157] width 409 height 35
type textarea "3"
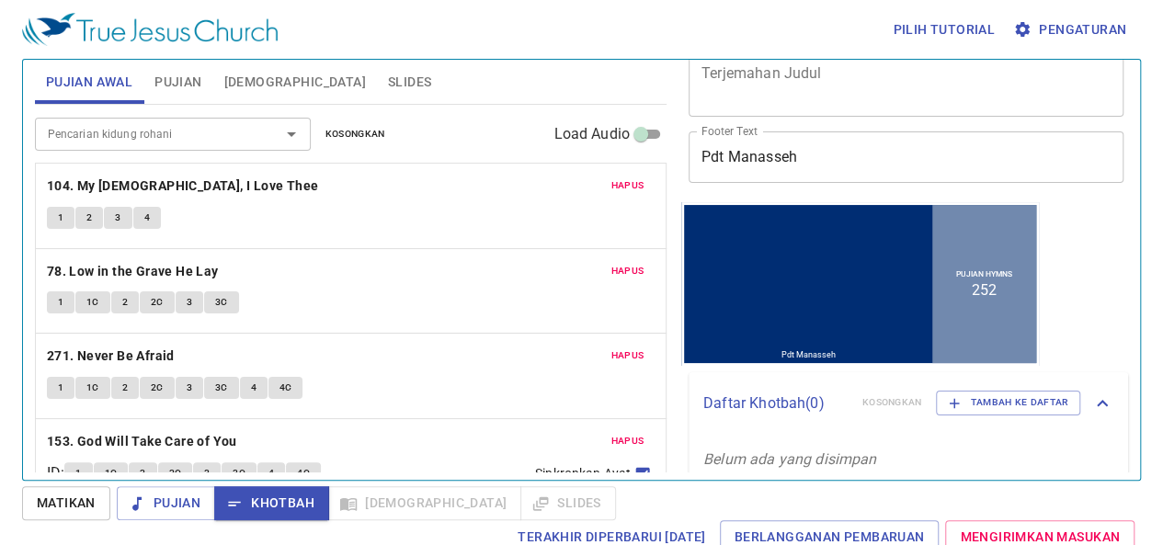
scroll to position [177, 0]
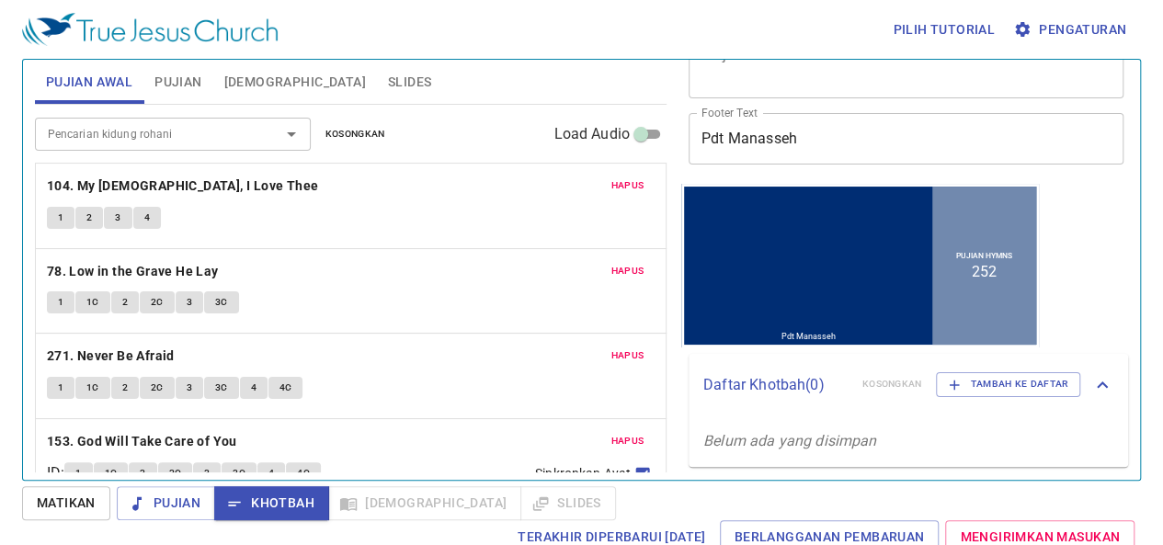
click at [961, 310] on div "Pujian Hymns 252" at bounding box center [984, 265] width 104 height 158
click at [993, 267] on div "Pujian Hymns 252" at bounding box center [984, 265] width 104 height 158
click at [985, 282] on div "Pujian Hymns 252" at bounding box center [984, 265] width 104 height 158
click at [972, 274] on li "252" at bounding box center [984, 270] width 25 height 17
click at [995, 272] on div "Pujian Hymns 252" at bounding box center [984, 265] width 104 height 158
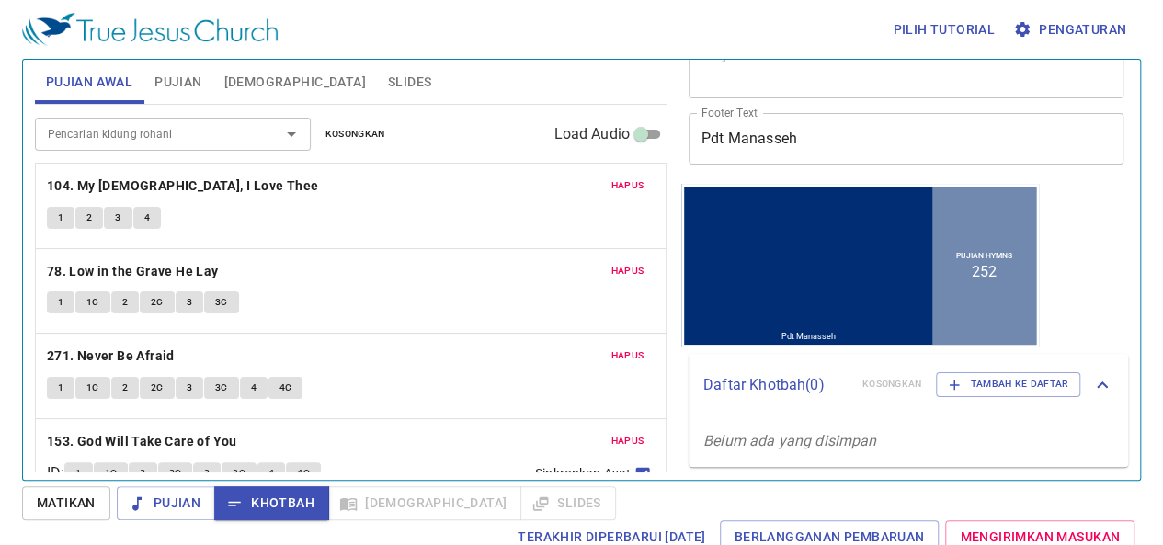
click at [983, 277] on li "252" at bounding box center [984, 270] width 25 height 17
click at [983, 266] on li "252" at bounding box center [984, 270] width 25 height 17
click at [983, 270] on li "252" at bounding box center [984, 270] width 25 height 17
click at [979, 271] on li "252" at bounding box center [984, 270] width 25 height 17
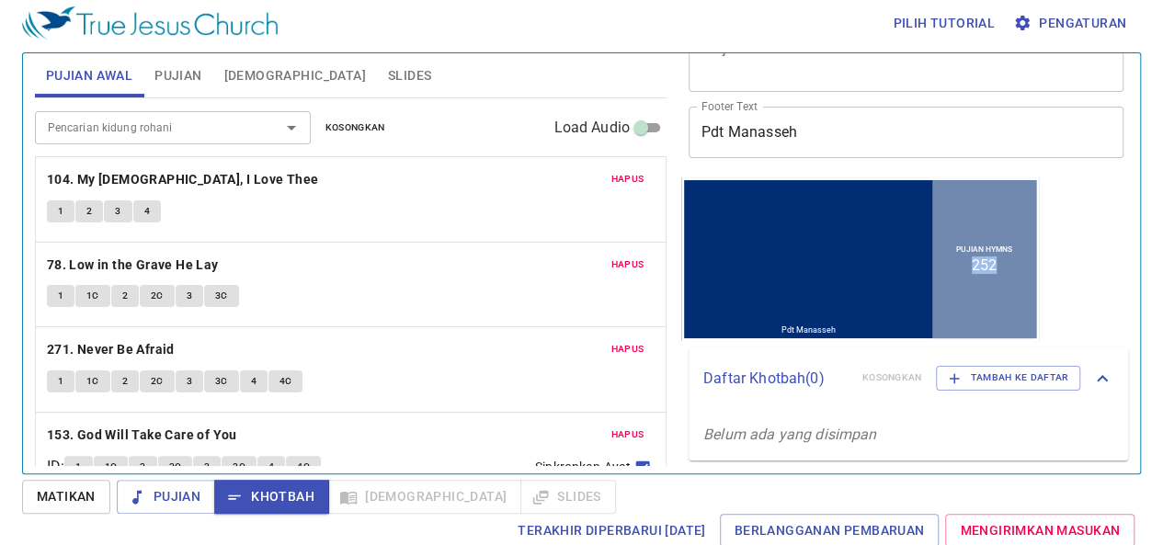
scroll to position [8, 0]
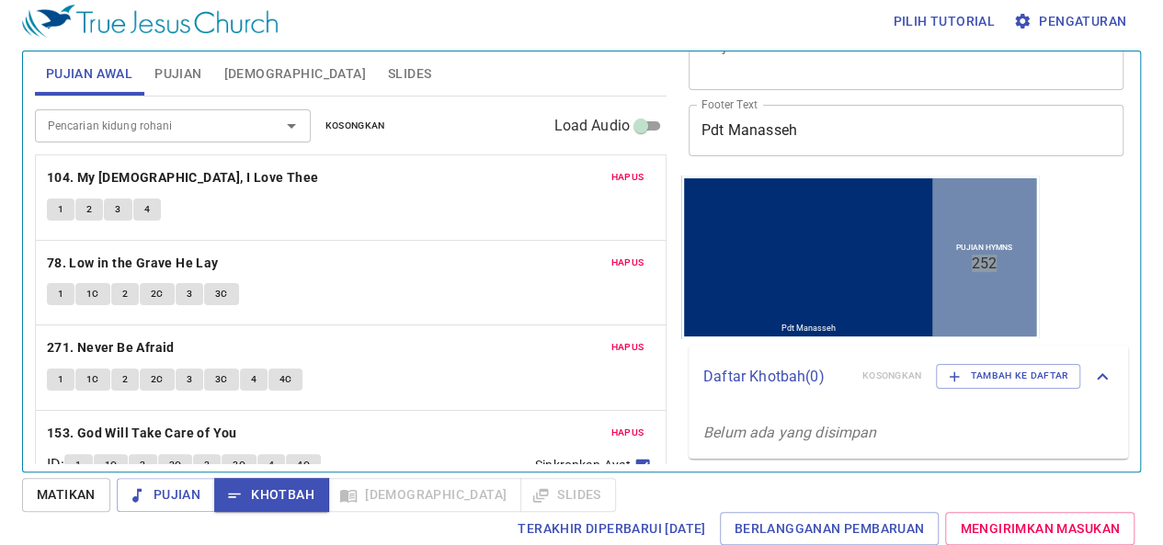
click at [919, 435] on p "Belum ada yang disimpan" at bounding box center [907, 432] width 439 height 51
click at [978, 266] on li "252" at bounding box center [984, 262] width 25 height 17
click at [187, 76] on span "Pujian" at bounding box center [177, 74] width 47 height 23
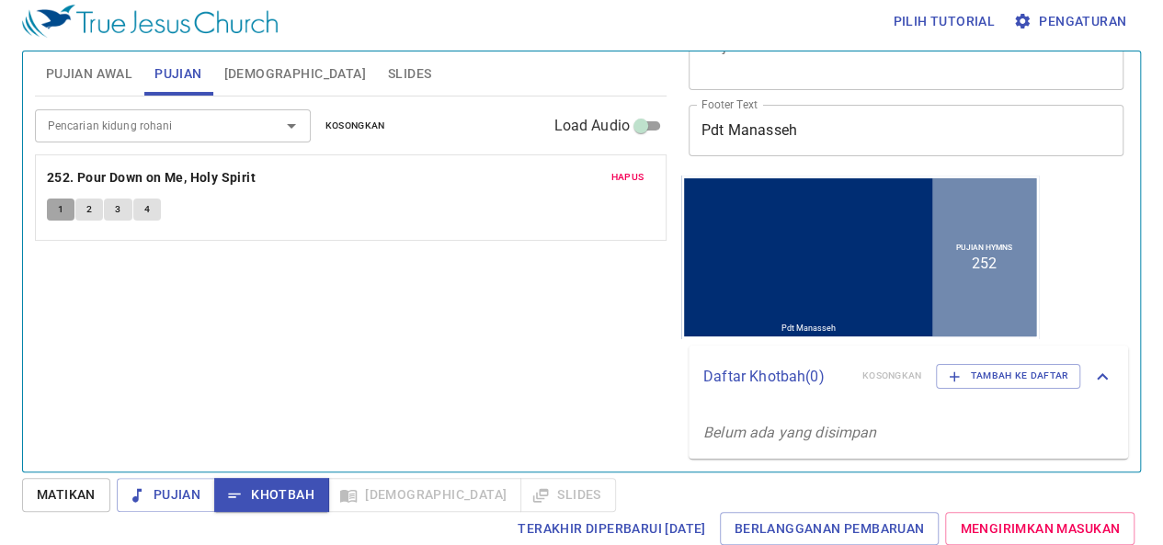
click at [56, 205] on button "1" at bounding box center [61, 210] width 28 height 22
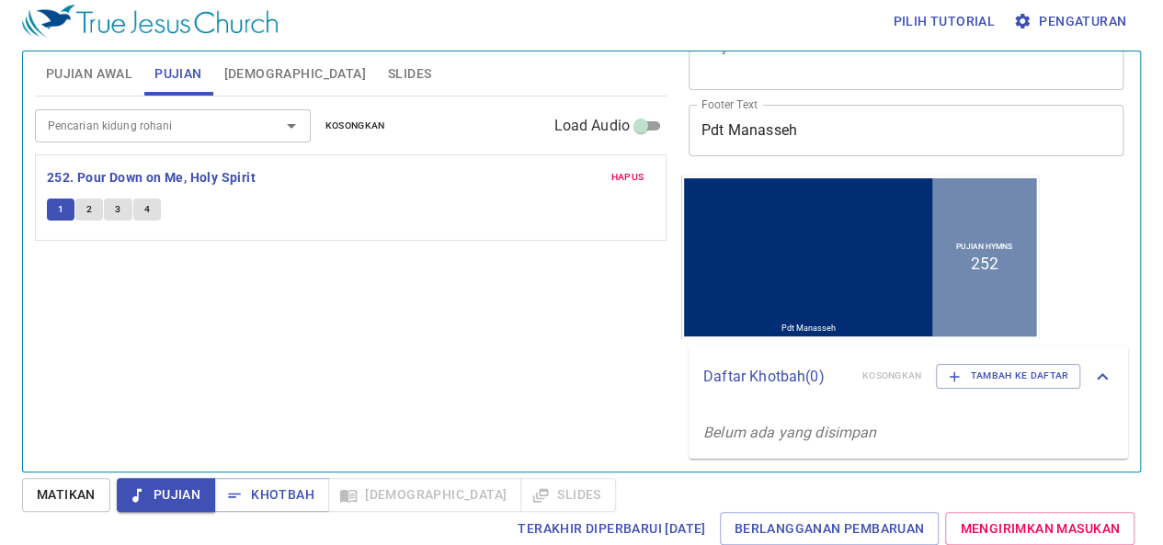
click at [85, 201] on button "2" at bounding box center [89, 210] width 28 height 22
click at [86, 201] on button "2" at bounding box center [89, 210] width 28 height 22
click at [252, 73] on span "Alkitab" at bounding box center [295, 74] width 142 height 23
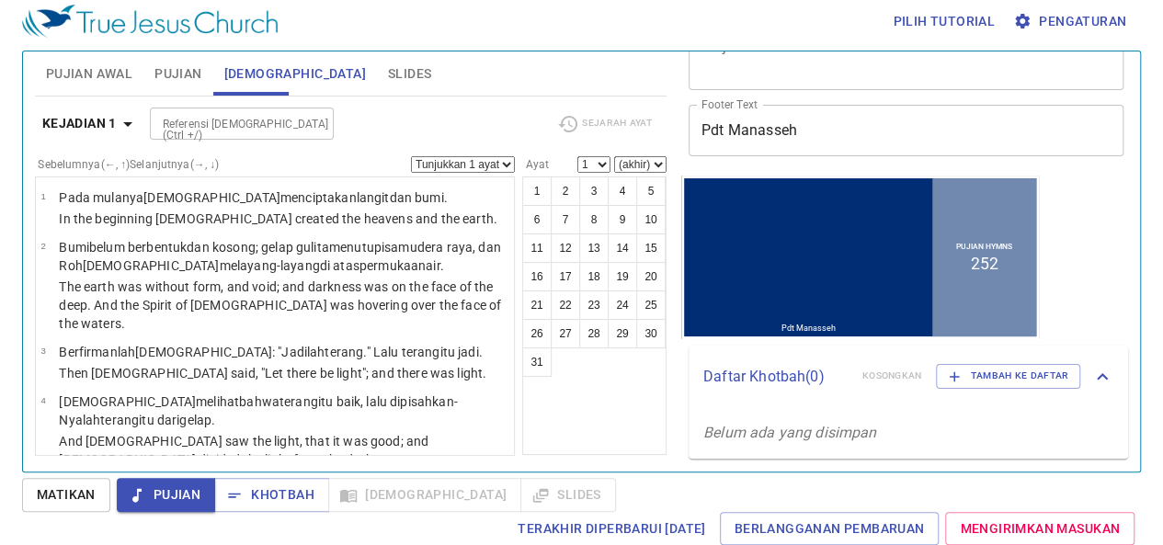
click at [388, 69] on span "Slides" at bounding box center [409, 74] width 43 height 23
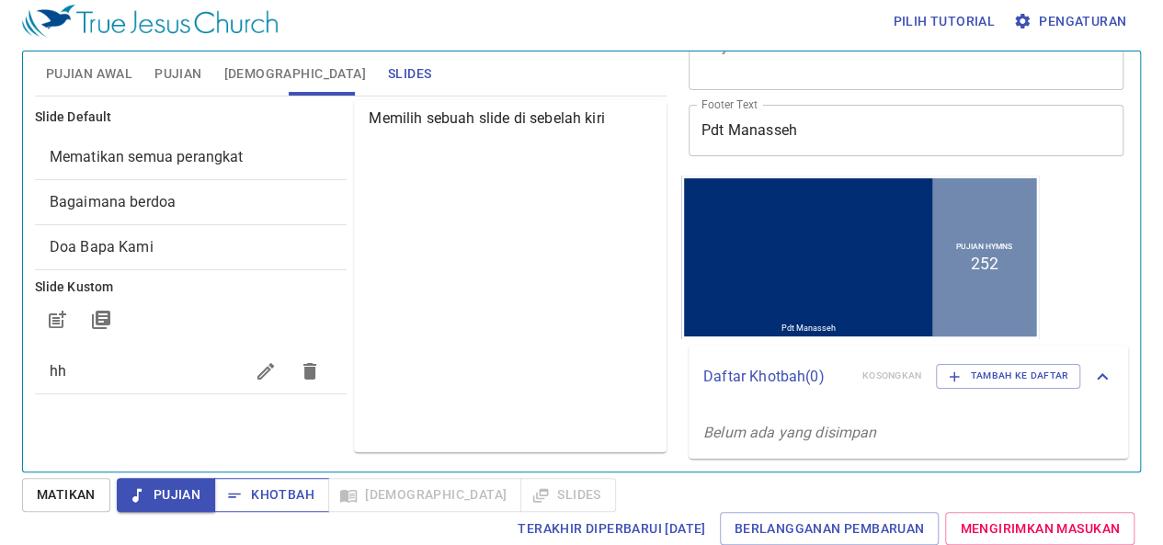
click at [282, 486] on span "Khotbah" at bounding box center [271, 494] width 85 height 23
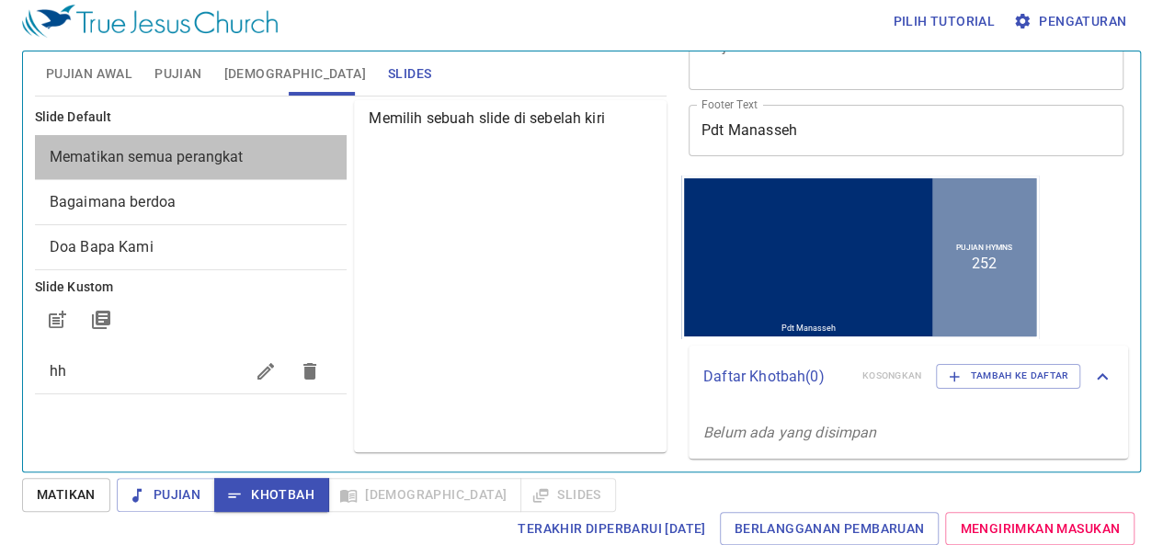
click at [196, 160] on span "Mematikan semua perangkat" at bounding box center [147, 156] width 194 height 17
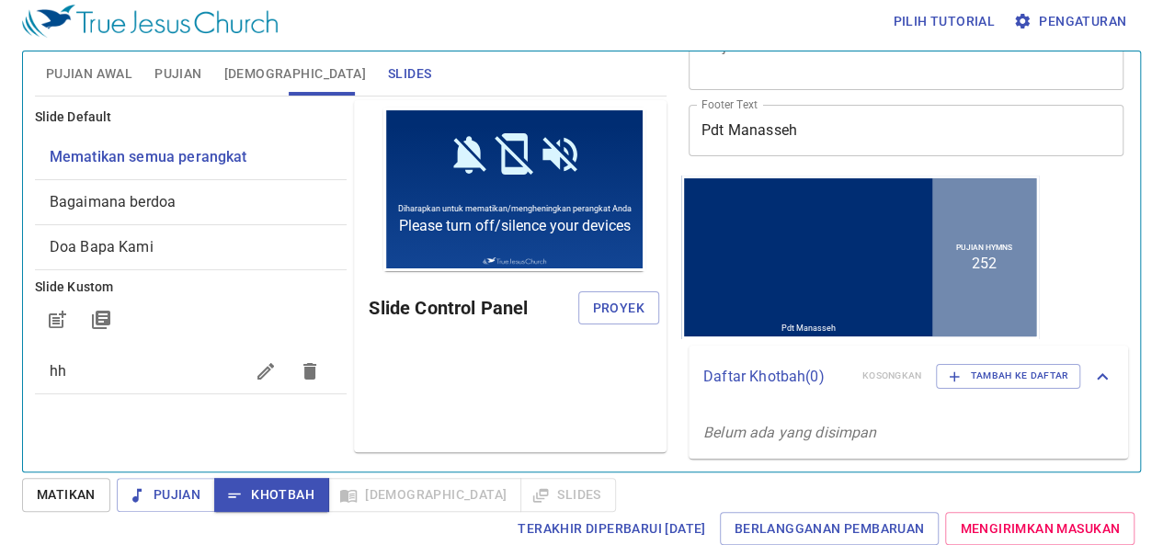
scroll to position [0, 0]
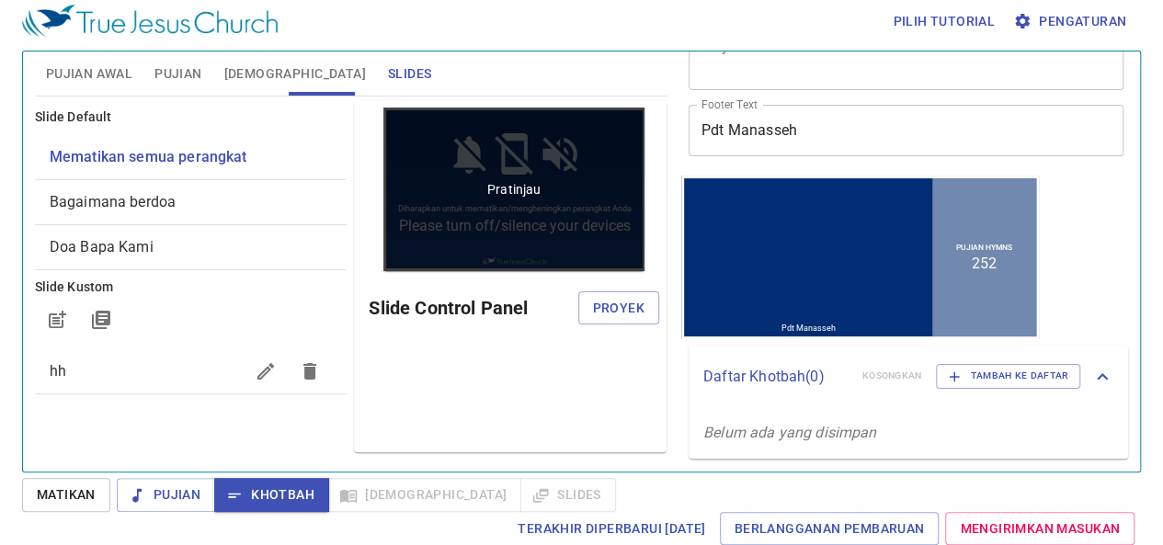
click at [383, 196] on div "Pratinjau" at bounding box center [514, 190] width 262 height 164
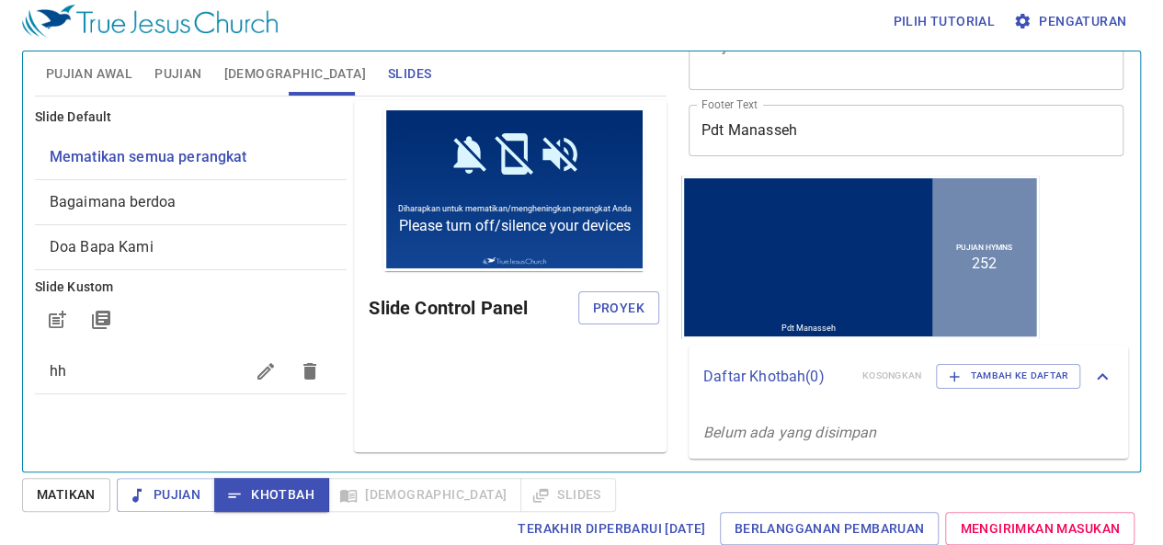
click at [400, 306] on h6 "Slide Control Panel" at bounding box center [473, 307] width 209 height 29
click at [597, 311] on span "Proyek" at bounding box center [618, 308] width 51 height 23
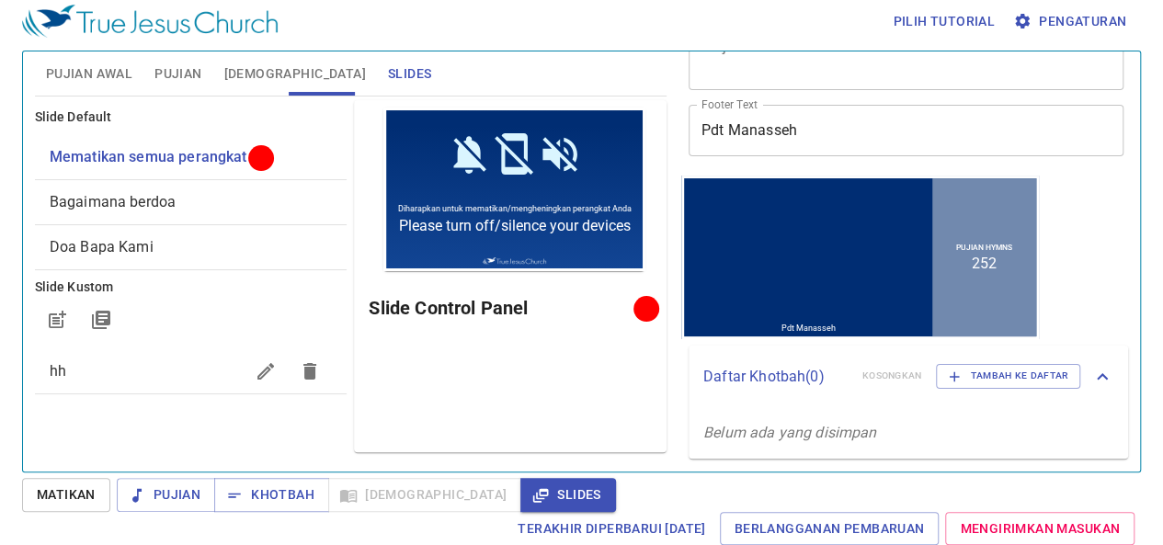
click at [640, 306] on div at bounding box center [646, 309] width 14 height 14
click at [603, 306] on h6 "Slide Control Panel" at bounding box center [504, 307] width 271 height 29
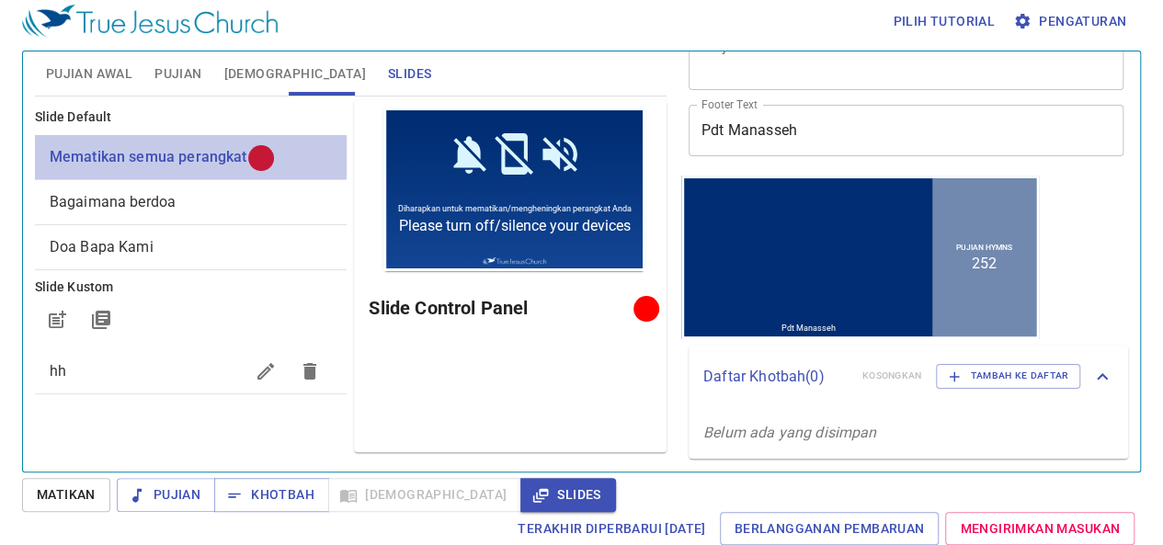
click at [262, 152] on div at bounding box center [261, 158] width 14 height 14
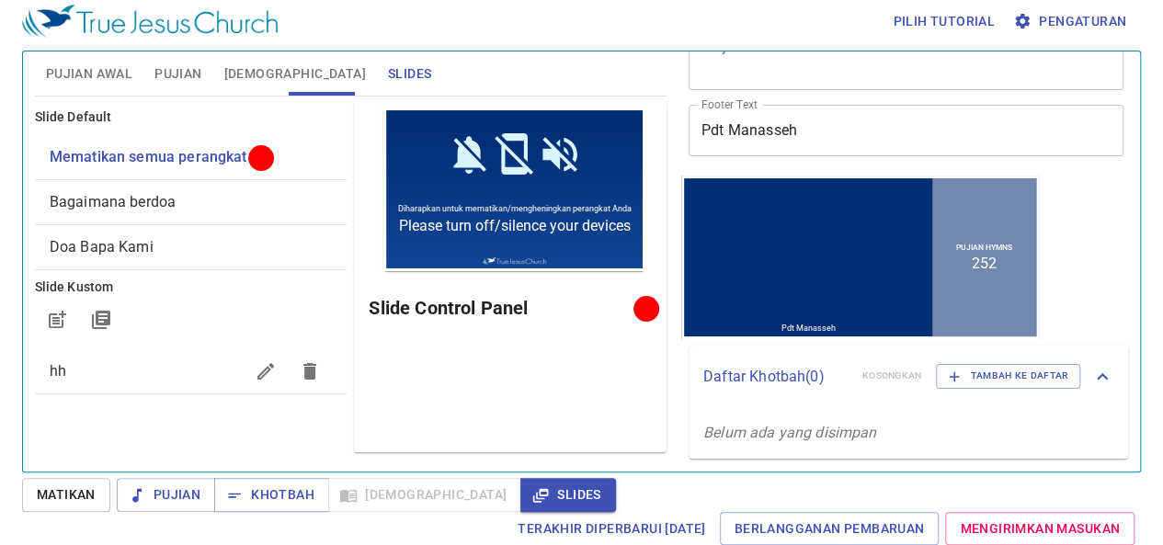
click at [263, 156] on div at bounding box center [261, 158] width 14 height 14
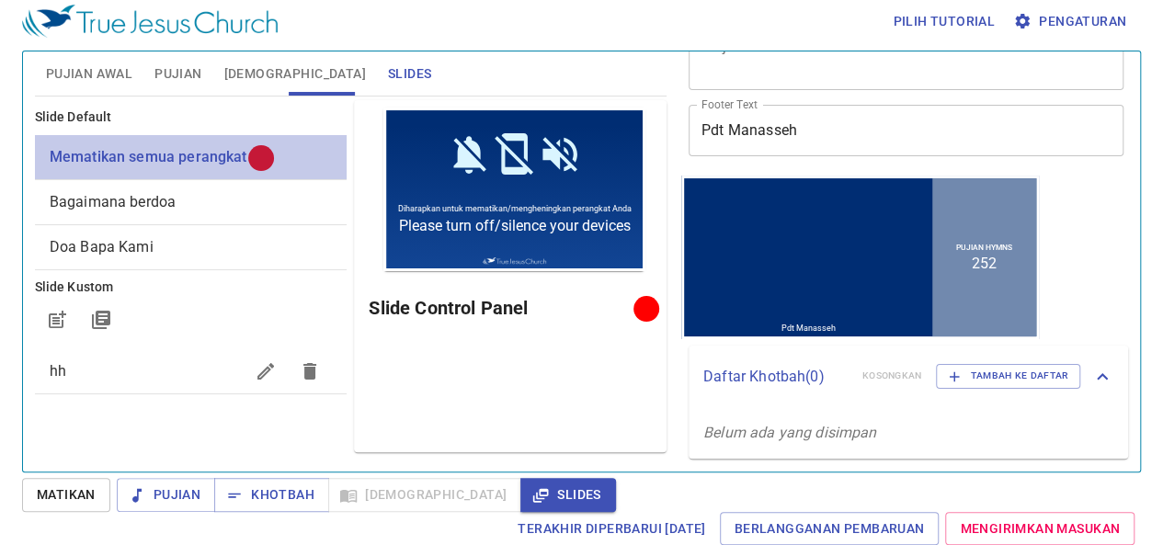
click at [265, 159] on div at bounding box center [261, 158] width 14 height 14
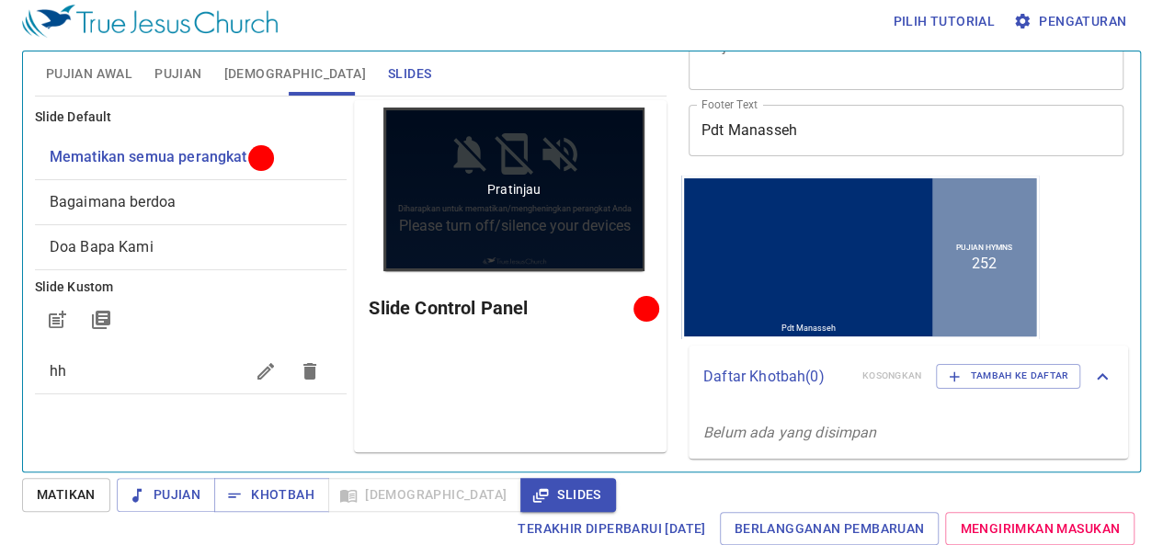
click at [452, 203] on div "Pratinjau" at bounding box center [514, 190] width 262 height 164
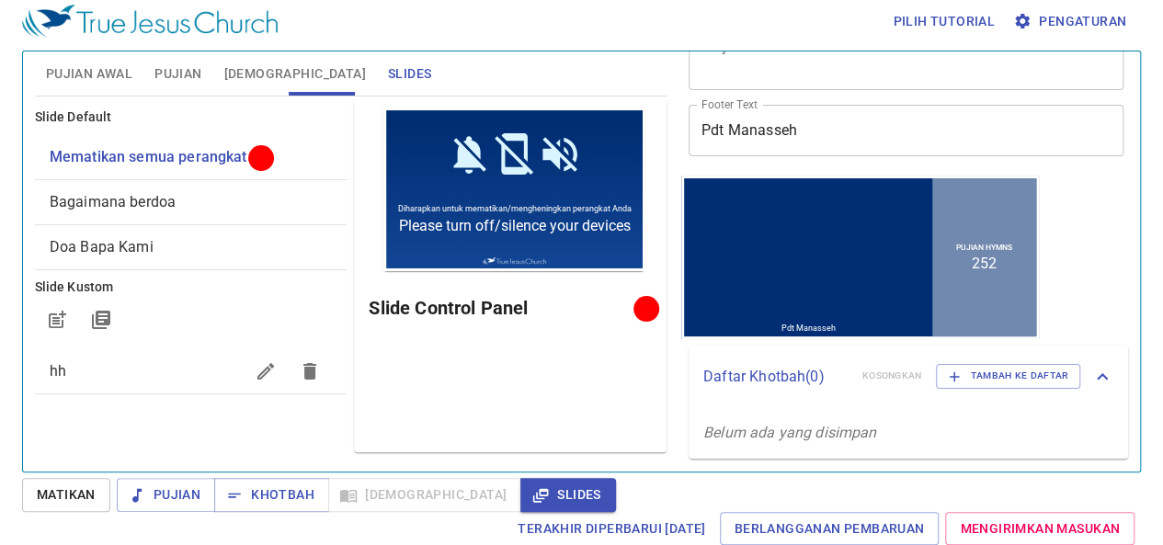
click at [149, 167] on div "Mematikan semua perangkat" at bounding box center [191, 157] width 313 height 44
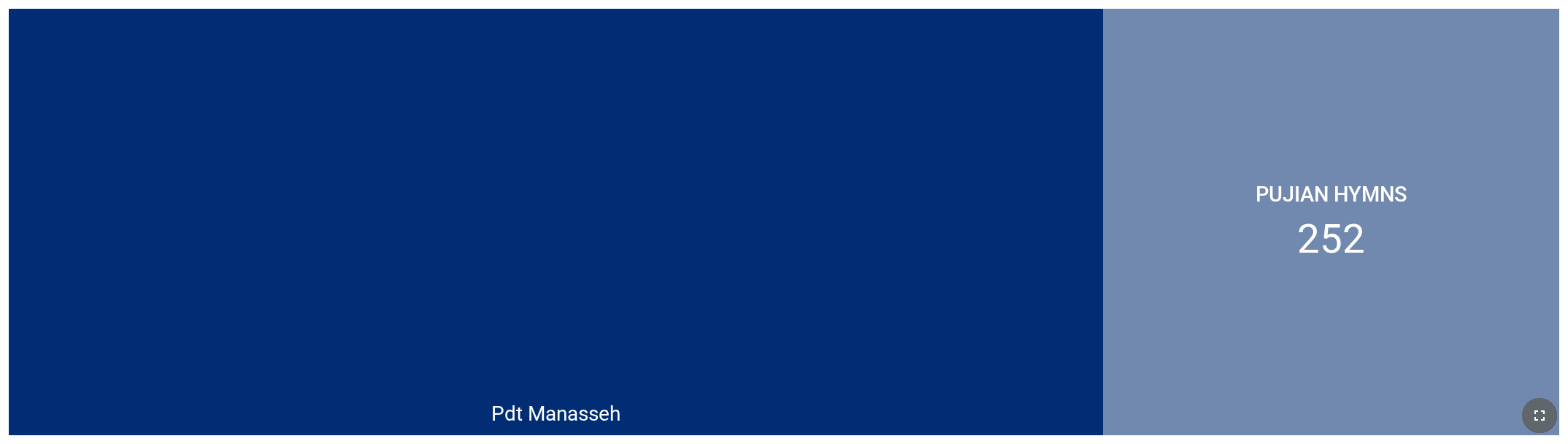
click at [589, 422] on icon "button" at bounding box center [1539, 415] width 17 height 17
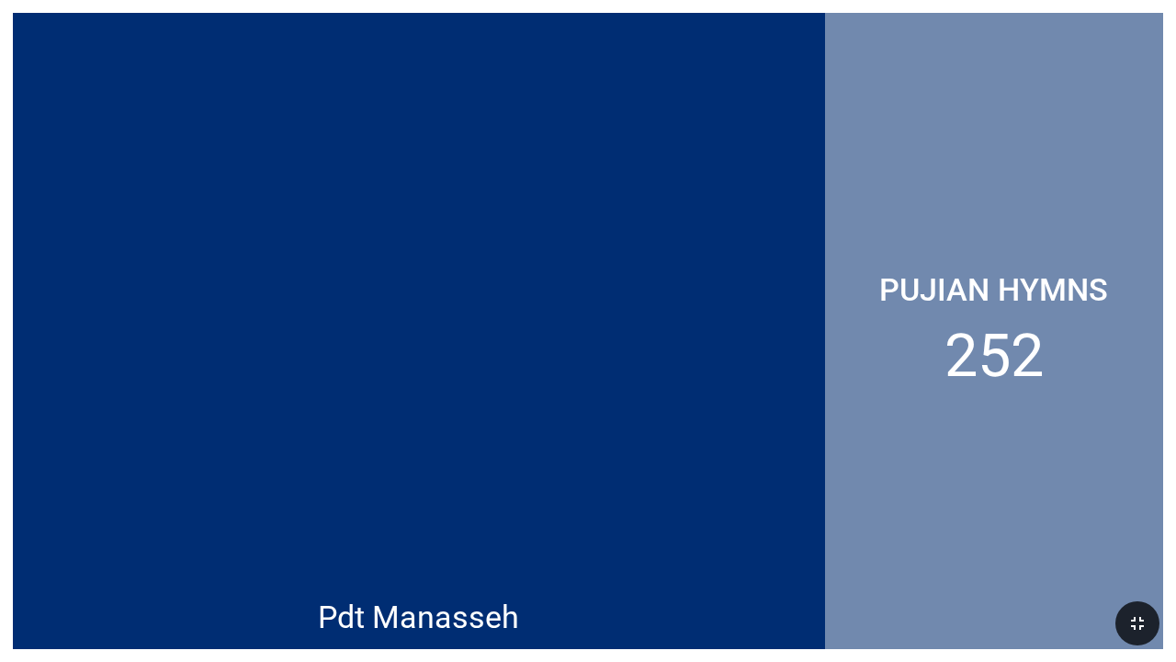
click at [742, 380] on div "Pujian Hymns 252" at bounding box center [994, 331] width 338 height 636
drag, startPoint x: 1044, startPoint y: 362, endPoint x: 916, endPoint y: 392, distance: 131.1
click at [742, 392] on div "Pujian Hymns 252" at bounding box center [994, 331] width 338 height 636
click at [742, 356] on div "Pujian Hymns 252" at bounding box center [994, 331] width 338 height 636
click at [742, 379] on li "252" at bounding box center [994, 356] width 99 height 70
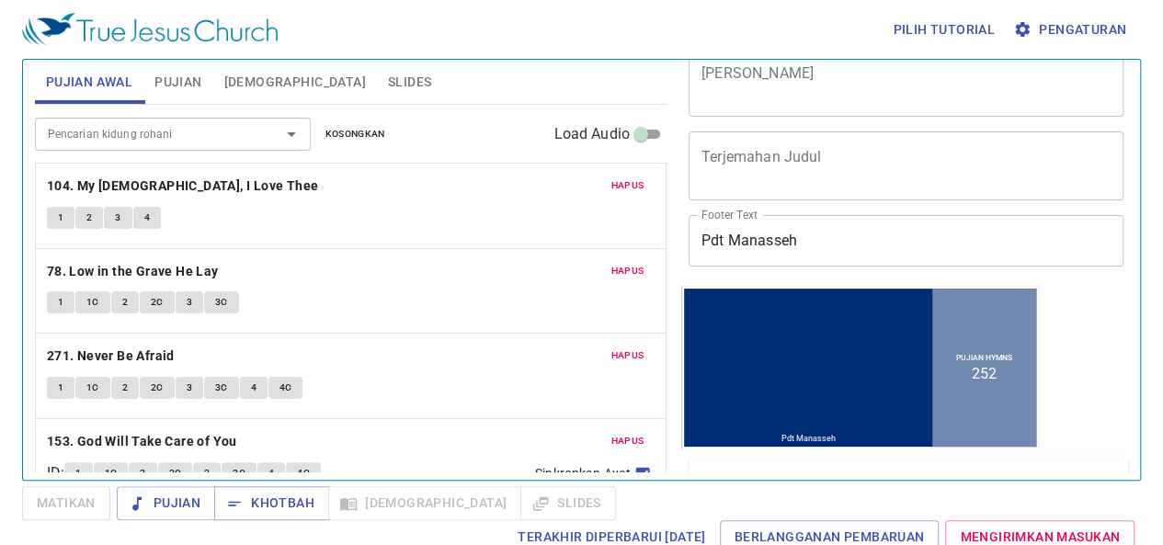
scroll to position [177, 0]
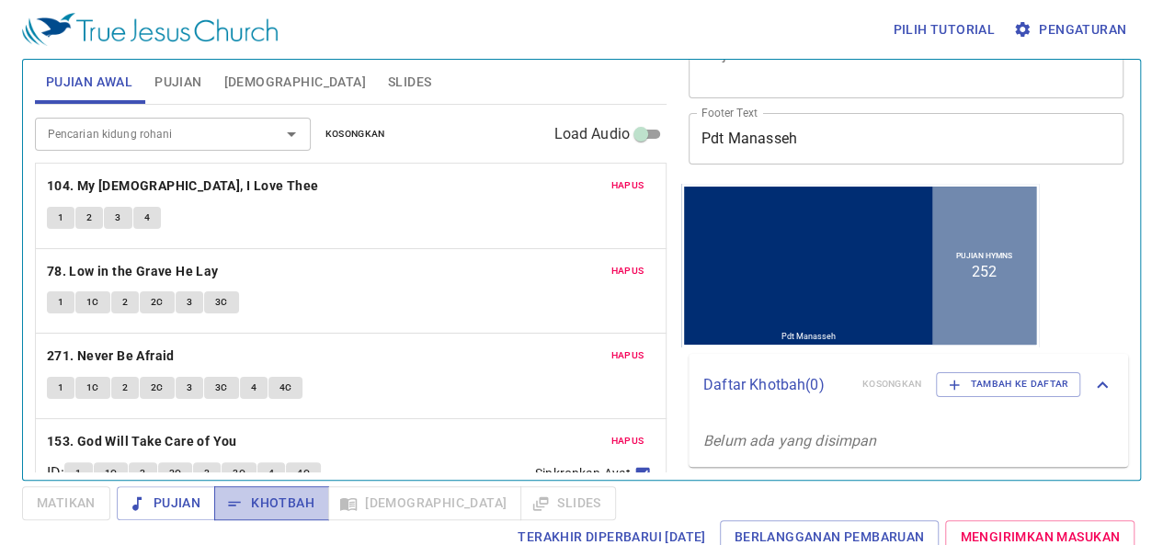
click at [287, 504] on span "Khotbah" at bounding box center [271, 503] width 85 height 23
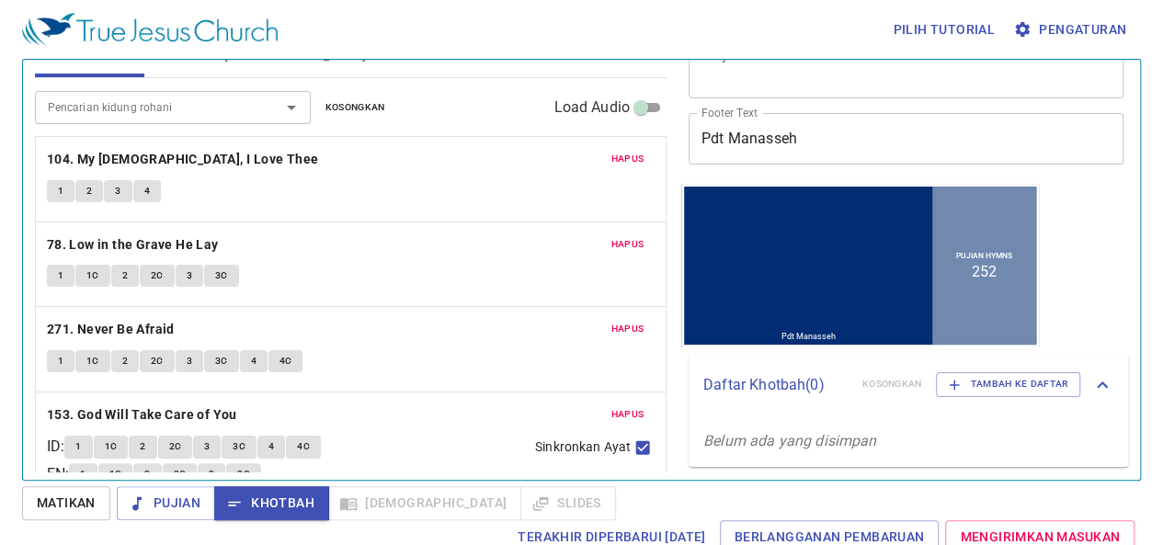
scroll to position [0, 0]
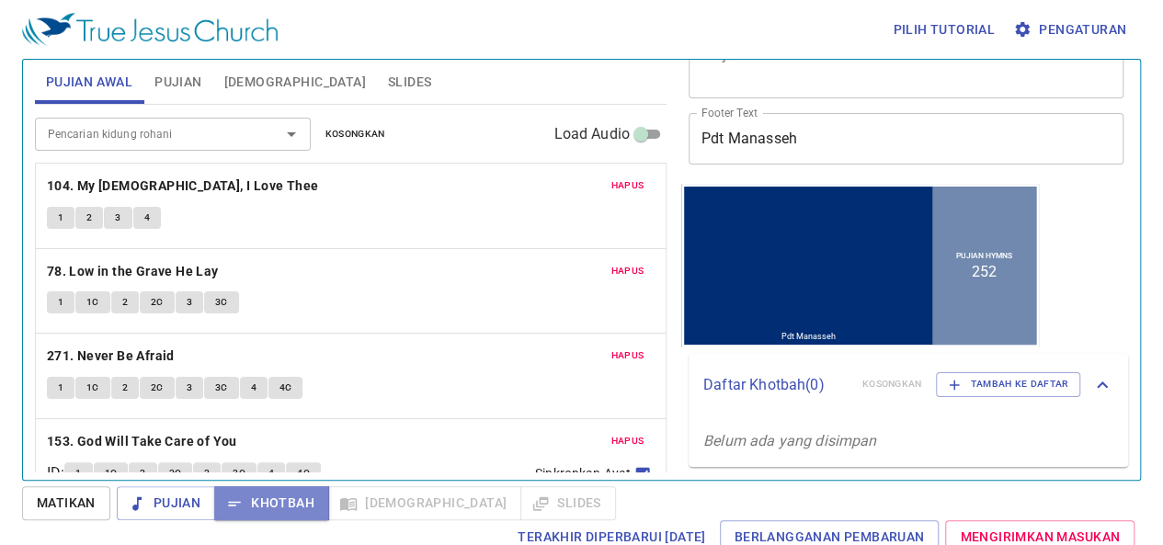
click at [297, 494] on span "Khotbah" at bounding box center [271, 503] width 85 height 23
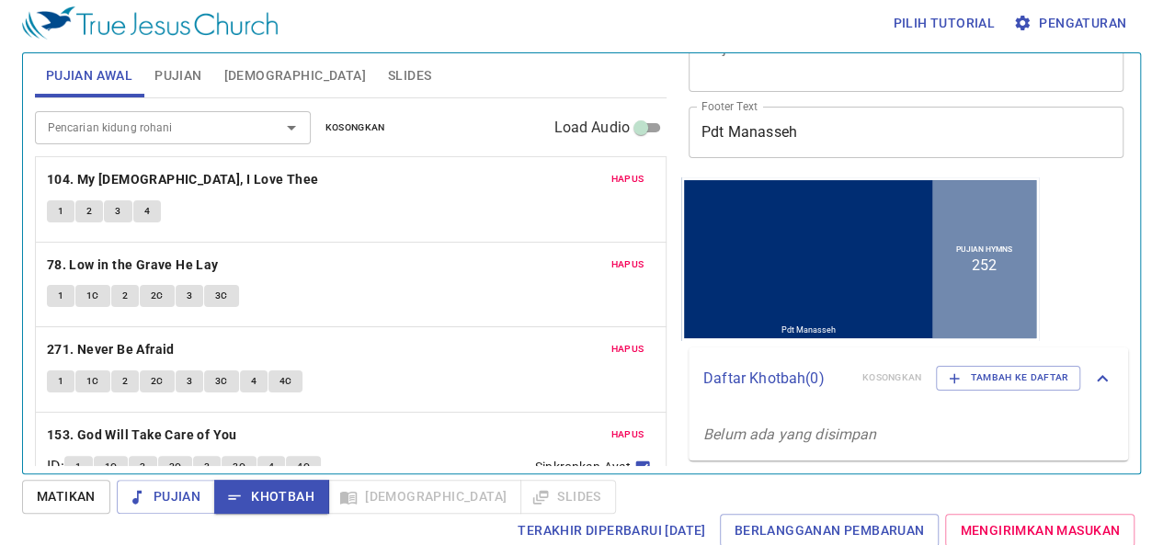
scroll to position [8, 0]
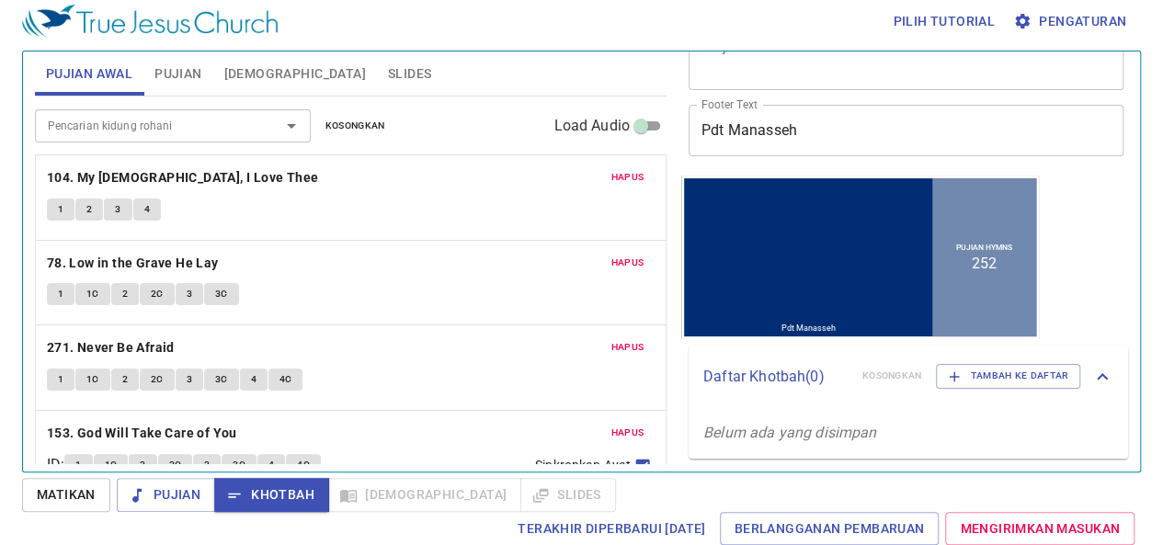
click at [963, 292] on div "Pujian Hymns 252" at bounding box center [984, 256] width 104 height 158
click at [995, 248] on p "Pujian Hymns" at bounding box center [984, 246] width 56 height 9
click at [990, 258] on div "Pujian Hymns 252" at bounding box center [984, 256] width 104 height 158
click at [966, 303] on div "Pujian Hymns 252" at bounding box center [984, 256] width 104 height 158
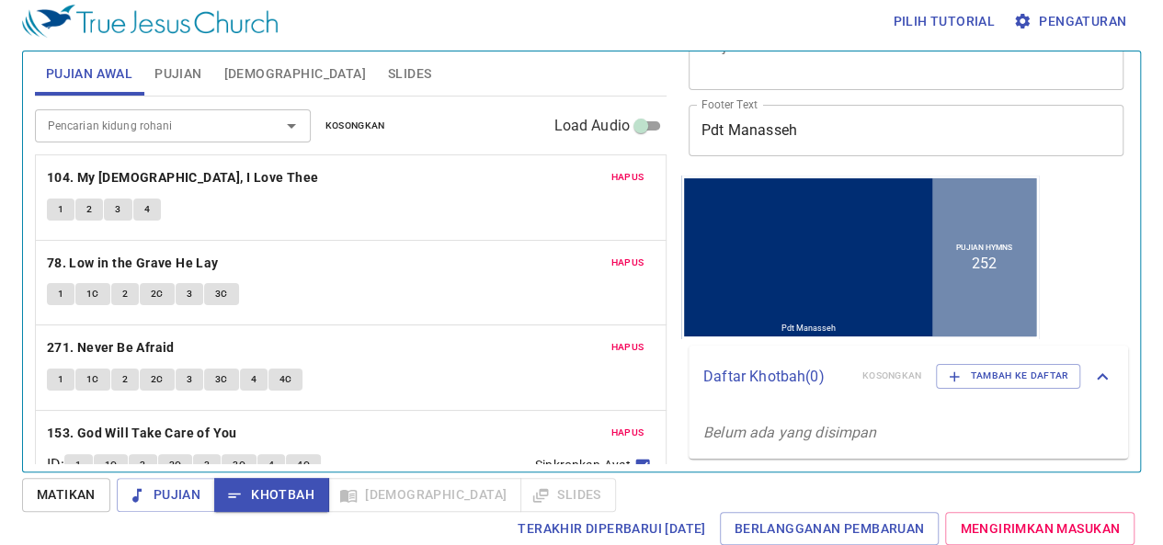
click at [732, 271] on div at bounding box center [808, 236] width 248 height 87
click at [853, 227] on div at bounding box center [808, 236] width 248 height 87
click at [849, 244] on div at bounding box center [808, 236] width 248 height 87
click at [835, 279] on div "Pdt Manasseh Pdt Manasseh Pujian Hymns 252" at bounding box center [860, 256] width 352 height 158
drag, startPoint x: 766, startPoint y: 234, endPoint x: 737, endPoint y: 261, distance: 39.0
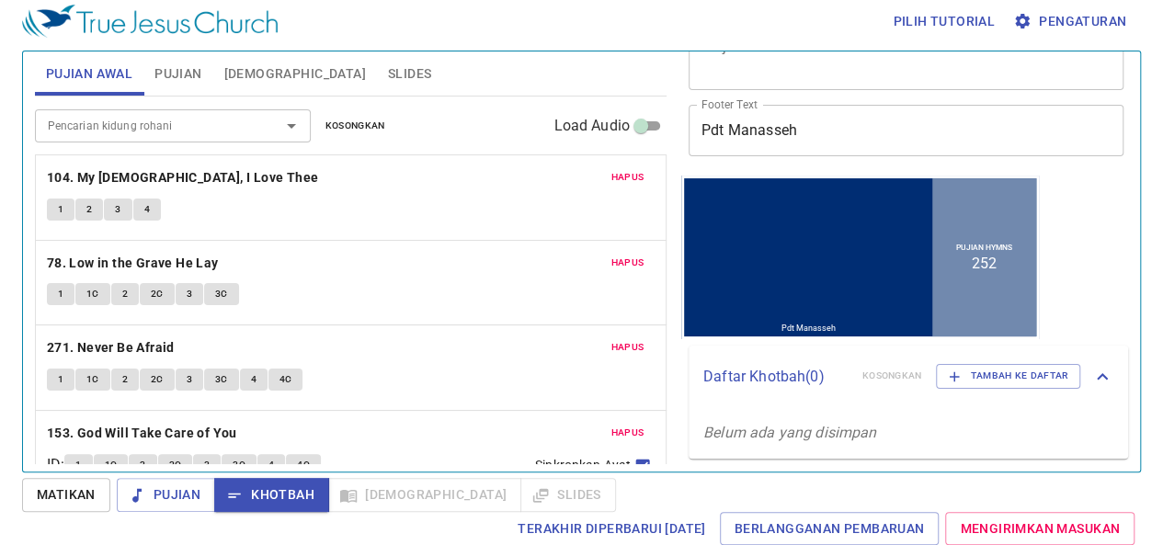
click at [737, 261] on div at bounding box center [808, 236] width 248 height 87
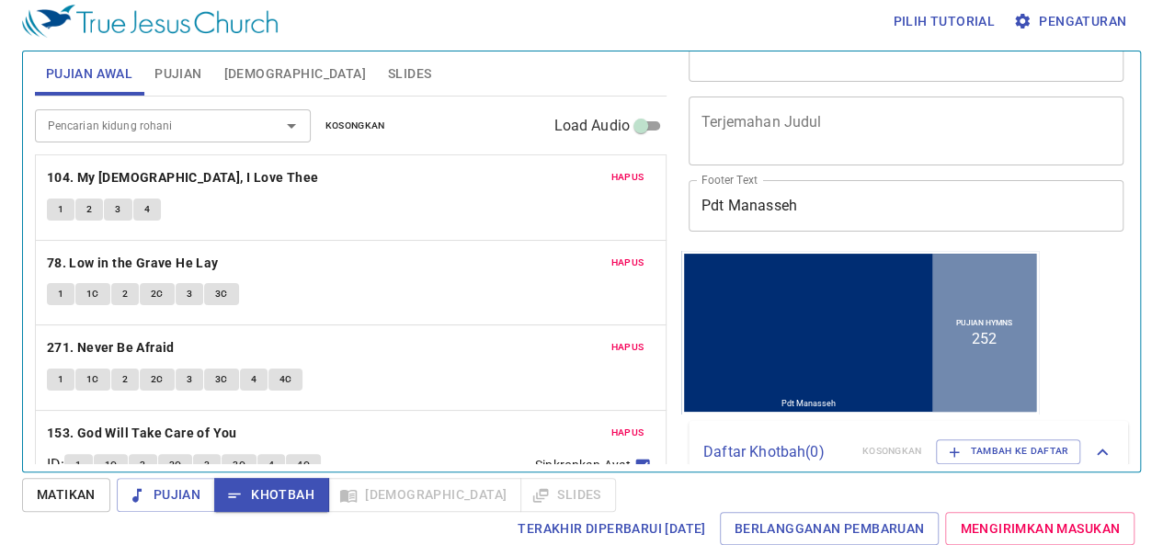
scroll to position [0, 0]
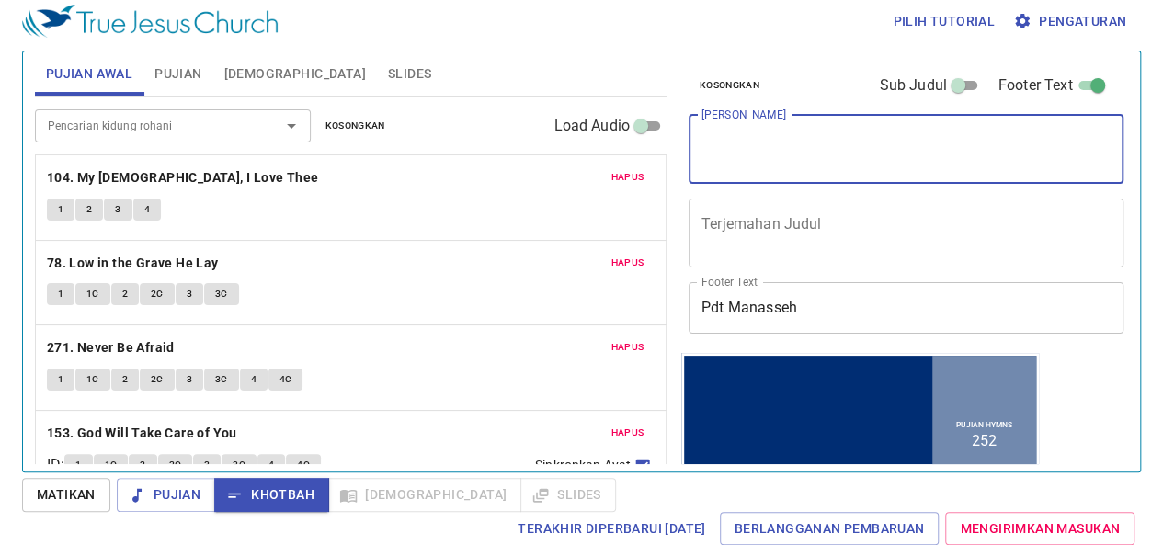
click at [836, 150] on textarea "Judul Khotbah" at bounding box center [905, 148] width 409 height 35
type textarea "s"
click at [796, 219] on textarea "Terjemahan Judul" at bounding box center [905, 232] width 409 height 35
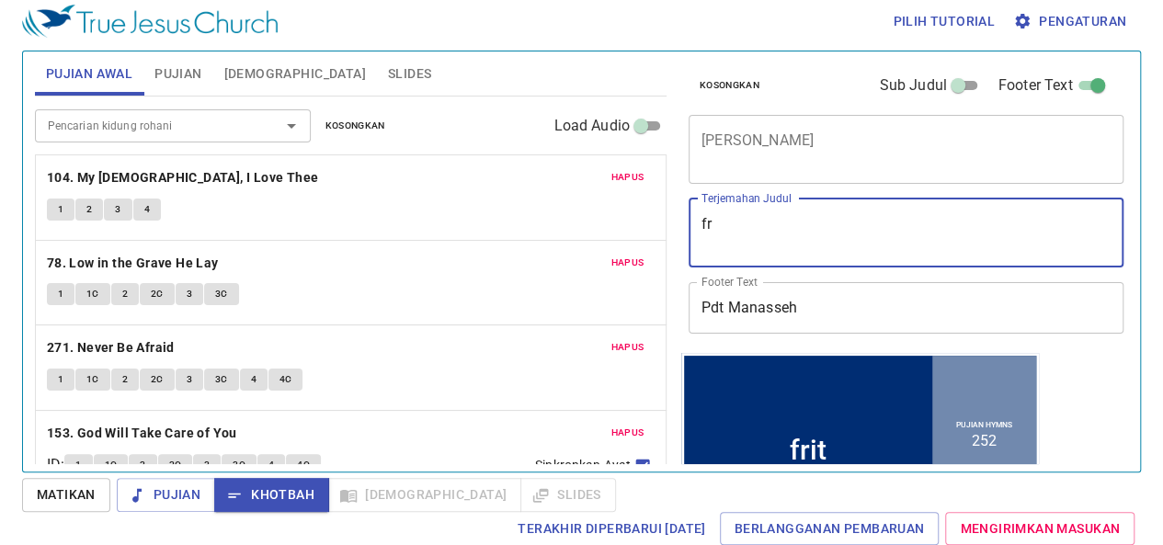
type textarea "f"
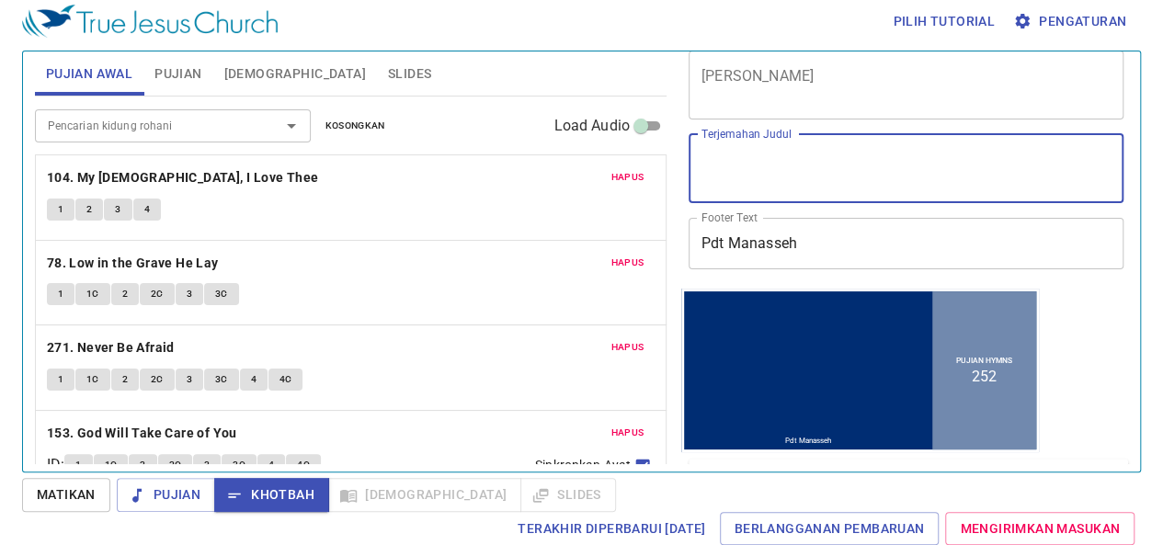
scroll to position [177, 0]
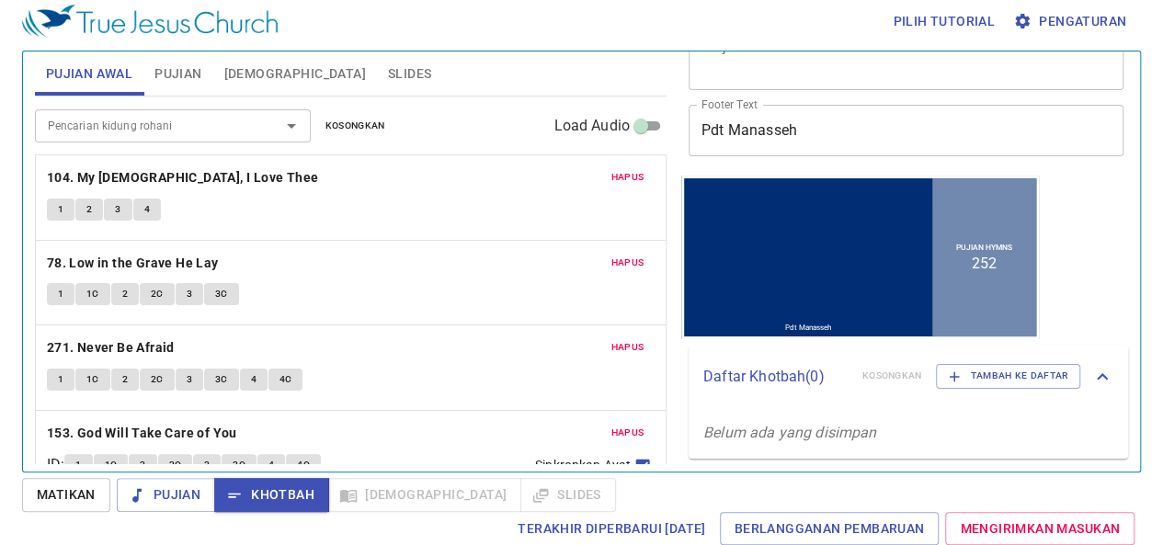
click at [844, 419] on p "Belum ada yang disimpan" at bounding box center [907, 432] width 439 height 51
click at [813, 432] on icon "Belum ada yang disimpan" at bounding box center [789, 432] width 173 height 17
click at [932, 314] on div "Pujian Hymns 252" at bounding box center [984, 256] width 104 height 158
click at [955, 294] on div "Pujian Hymns 252" at bounding box center [984, 256] width 104 height 158
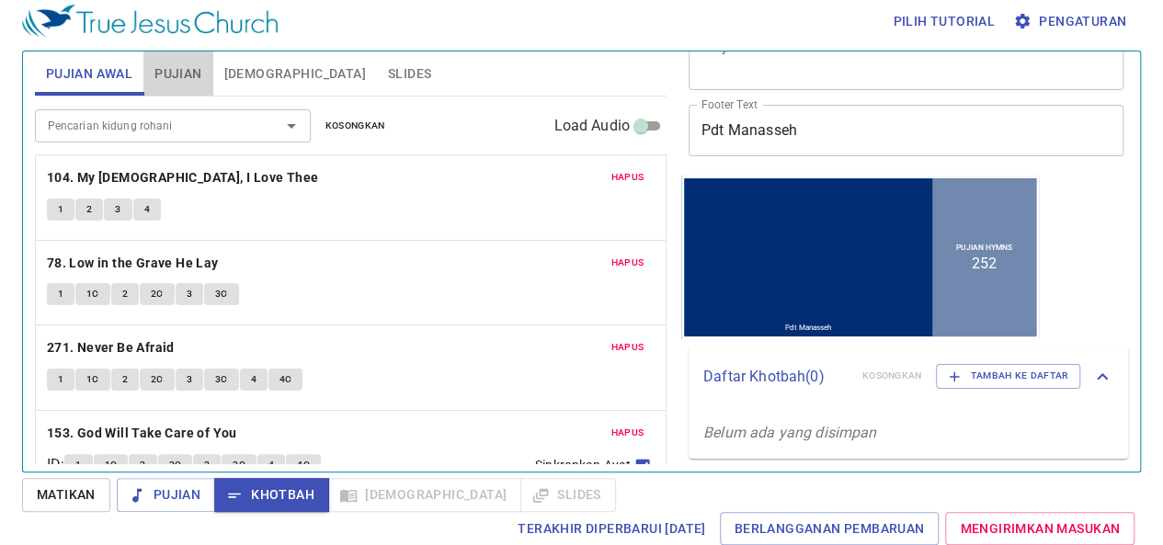
click at [188, 76] on span "Pujian" at bounding box center [177, 74] width 47 height 23
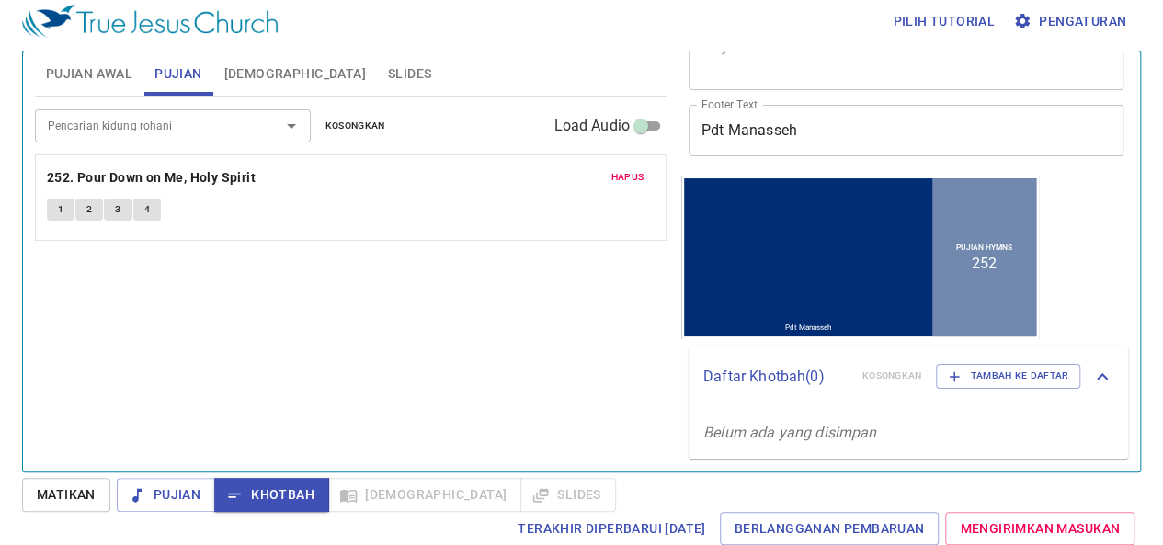
click at [54, 209] on button "1" at bounding box center [61, 210] width 28 height 22
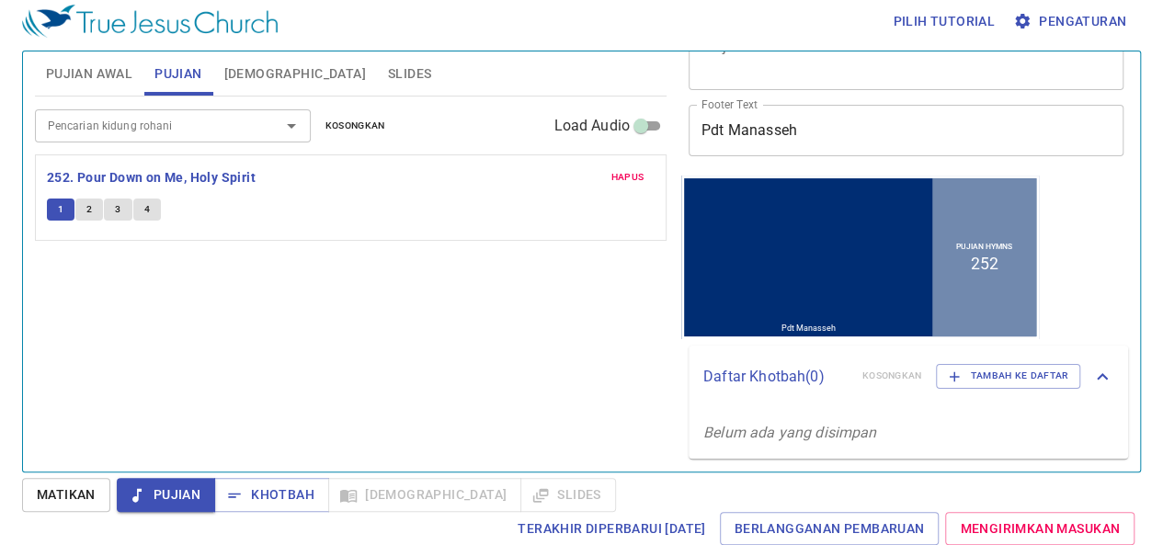
click at [64, 199] on button "1" at bounding box center [61, 210] width 28 height 22
click at [109, 68] on span "Pujian Awal" at bounding box center [89, 74] width 86 height 23
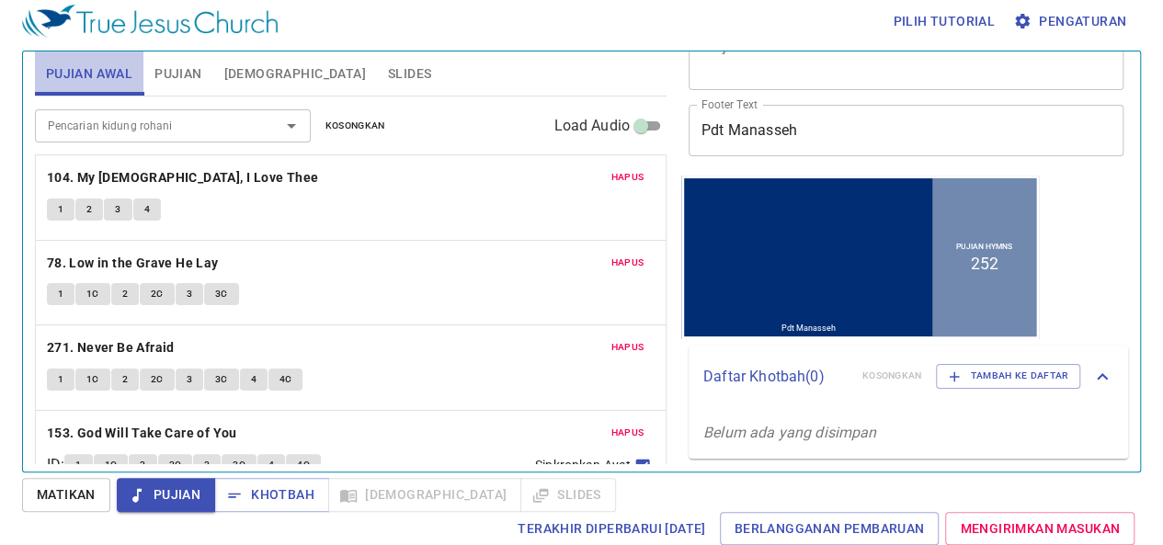
click at [114, 63] on span "Pujian Awal" at bounding box center [89, 74] width 86 height 23
click at [180, 79] on span "Pujian" at bounding box center [177, 74] width 47 height 23
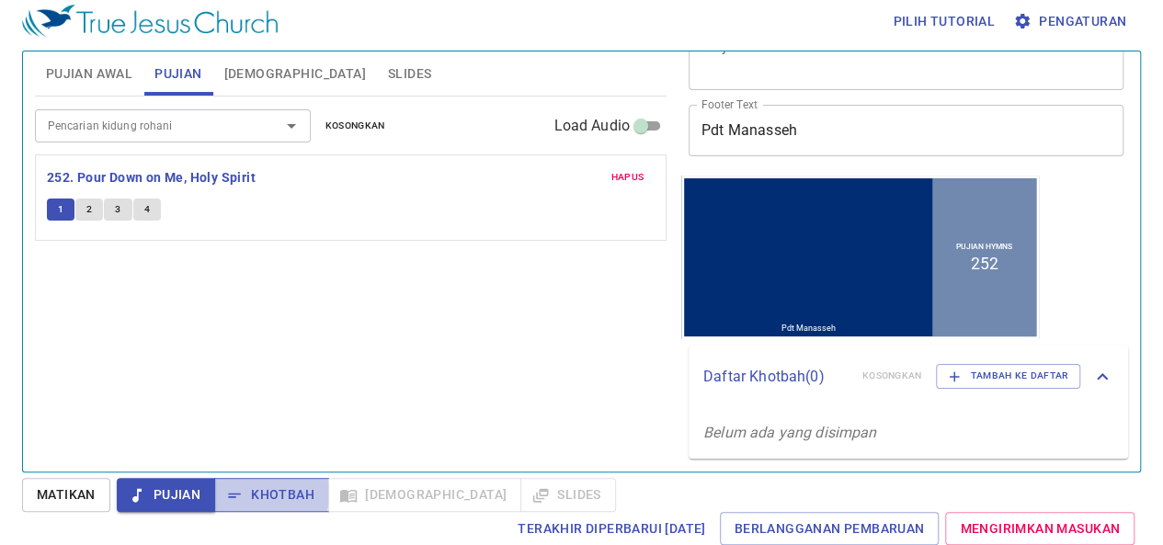
click at [246, 494] on span "Khotbah" at bounding box center [271, 494] width 85 height 23
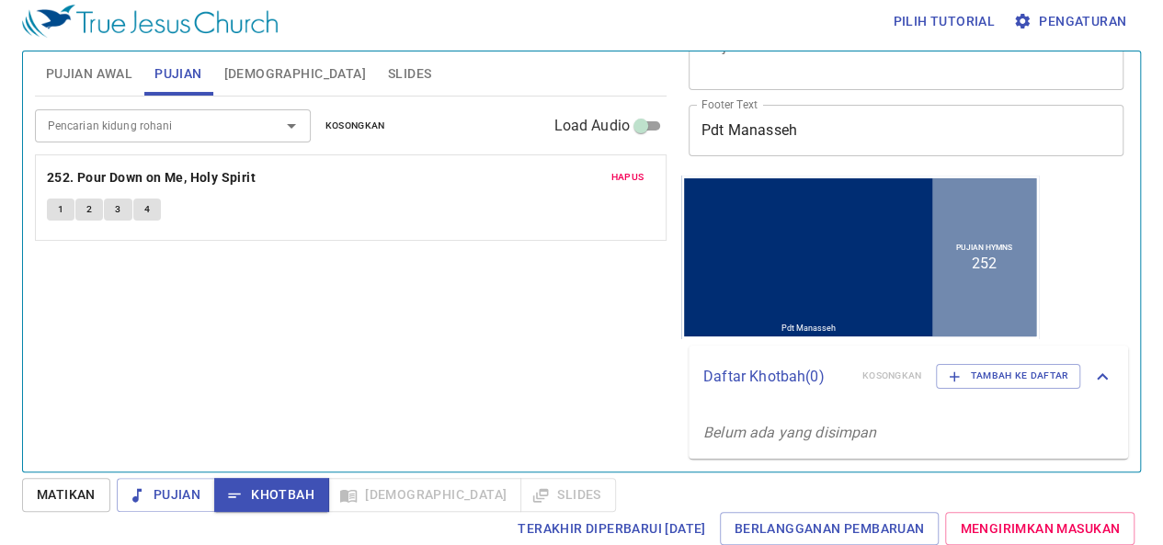
click at [483, 493] on div "Pujian Khotbah Alkitab Slides" at bounding box center [366, 495] width 499 height 34
click at [483, 492] on div "Pujian Khotbah Alkitab Slides" at bounding box center [366, 495] width 499 height 34
click at [72, 488] on span "Matikan" at bounding box center [66, 494] width 59 height 23
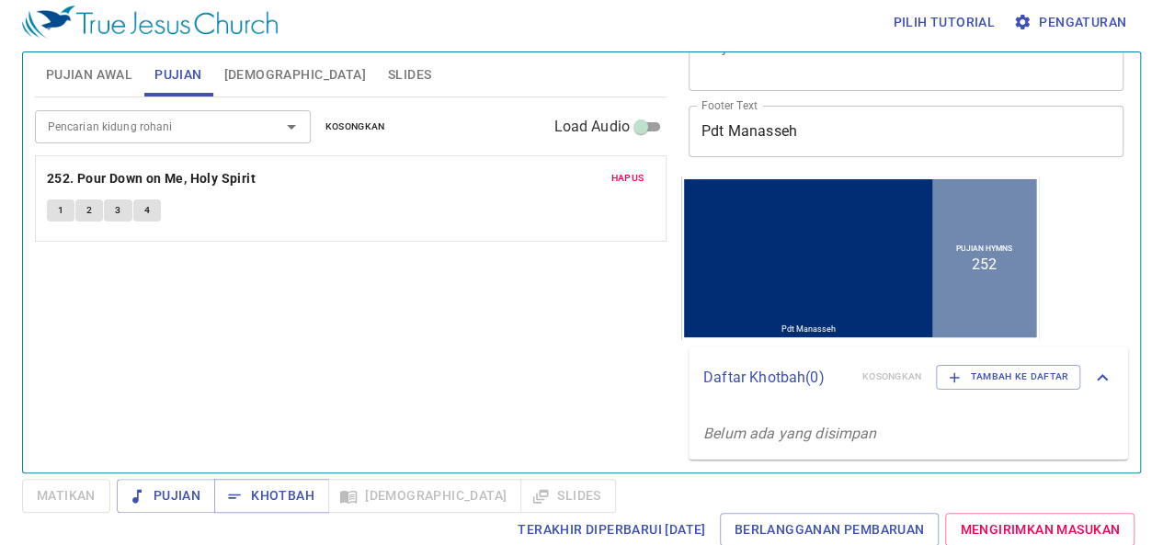
click at [72, 488] on span "Matikan" at bounding box center [66, 496] width 88 height 34
click at [270, 499] on span "Khotbah" at bounding box center [271, 495] width 85 height 23
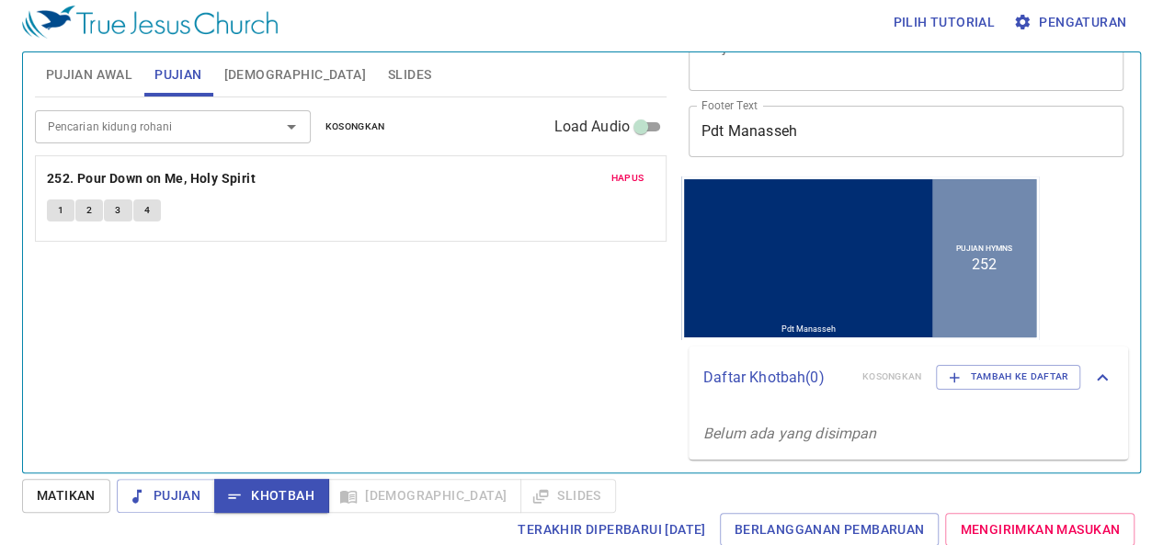
click at [956, 437] on p "Belum ada yang disimpan" at bounding box center [907, 433] width 439 height 51
click at [797, 522] on span "Berlangganan Pembaruan" at bounding box center [829, 529] width 190 height 23
click at [972, 266] on li "252" at bounding box center [984, 263] width 25 height 17
click at [806, 275] on div at bounding box center [808, 237] width 248 height 87
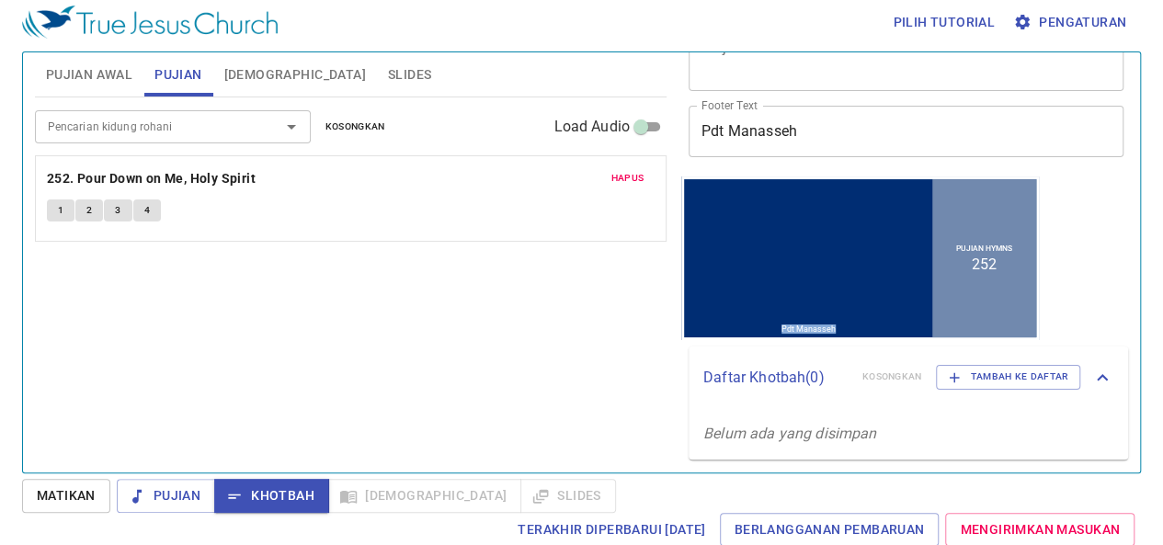
click at [806, 275] on div at bounding box center [808, 237] width 248 height 87
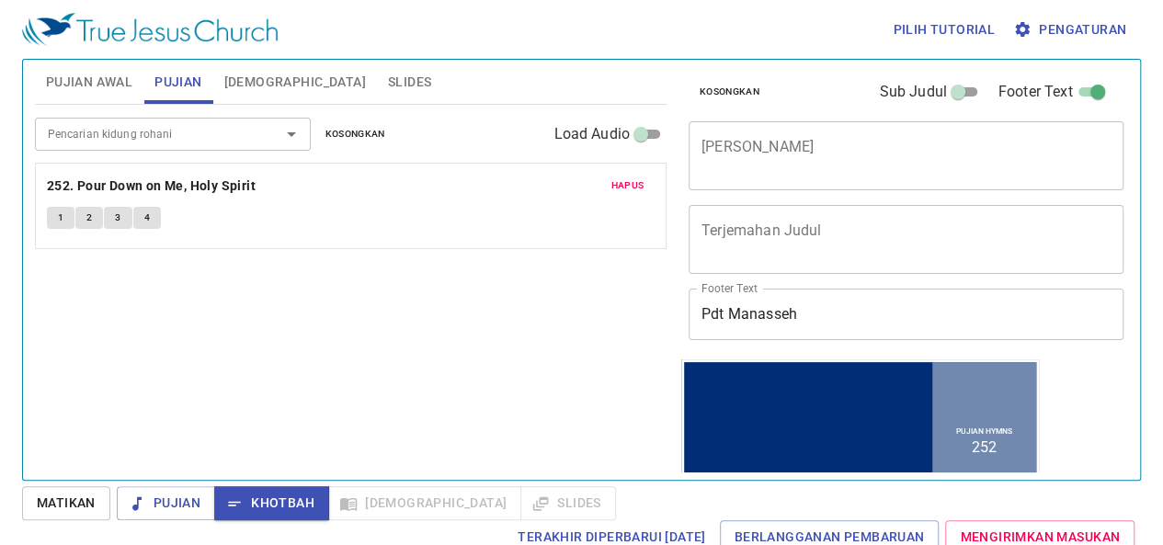
scroll to position [0, 0]
click at [765, 152] on textarea "[PERSON_NAME]" at bounding box center [905, 157] width 409 height 35
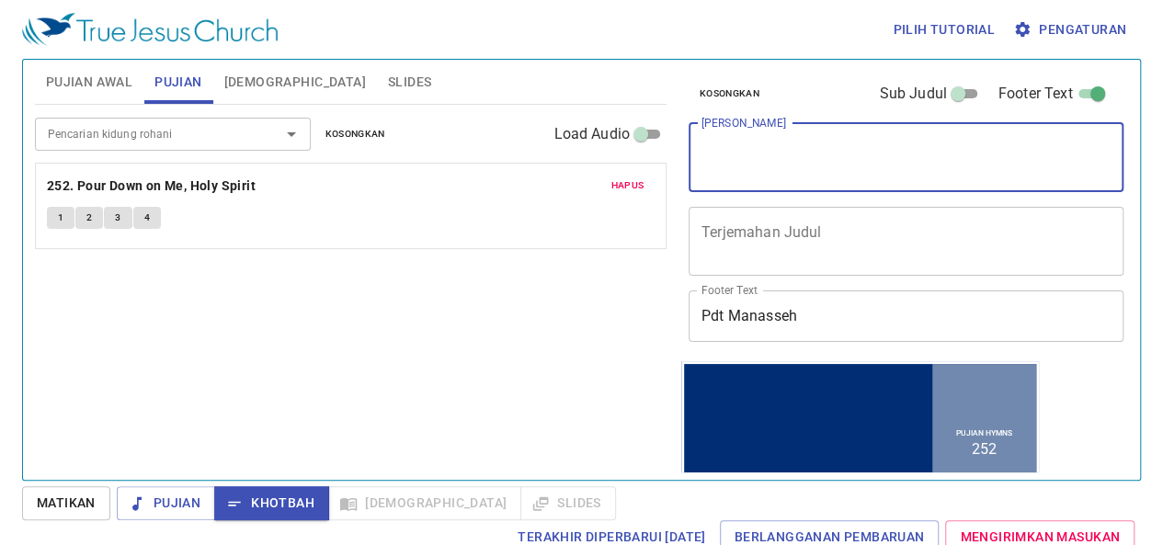
click at [860, 245] on textarea "Terjemahan Judul" at bounding box center [905, 240] width 409 height 35
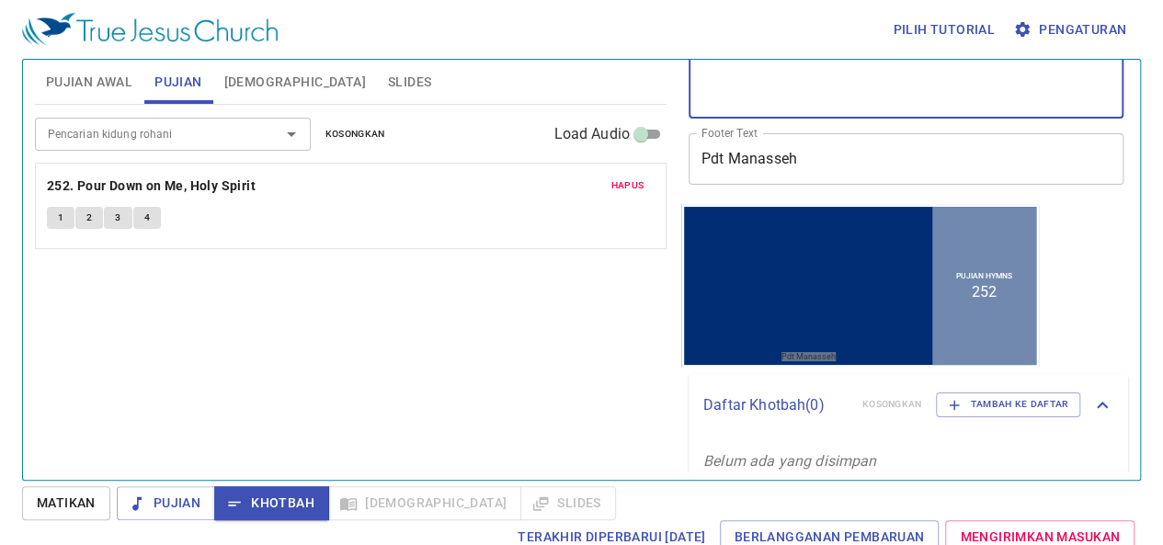
scroll to position [177, 0]
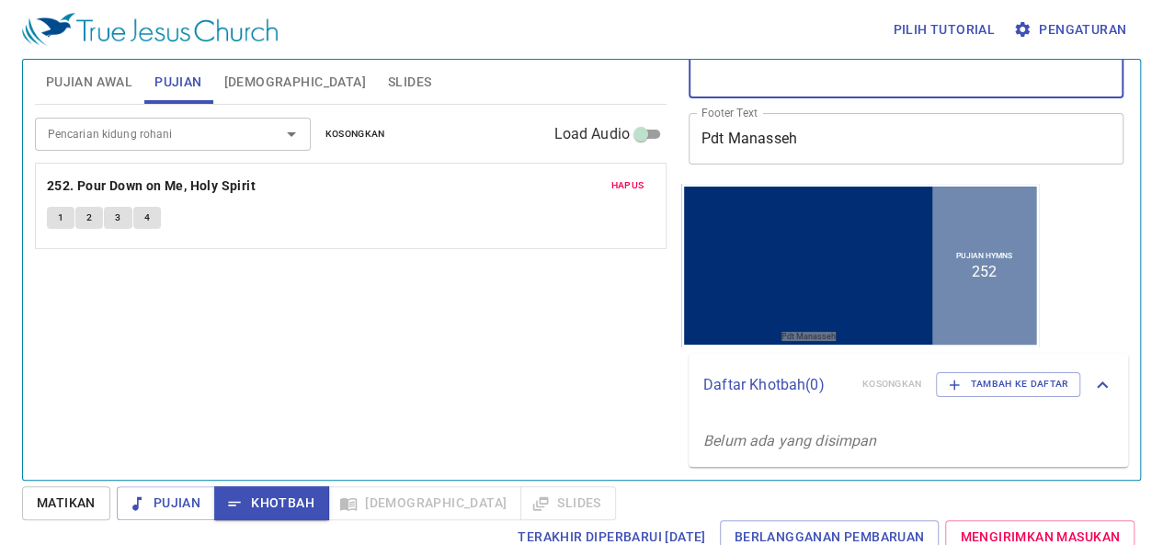
click at [363, 497] on div "Pujian Khotbah Alkitab Slides" at bounding box center [366, 503] width 499 height 34
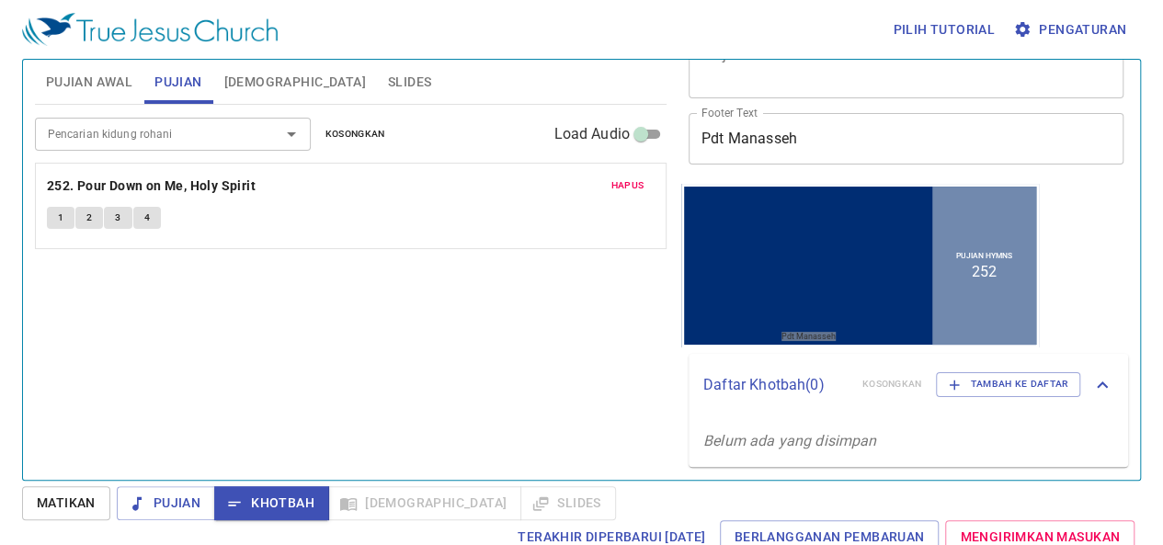
click at [393, 515] on div "Pujian Khotbah Alkitab Slides" at bounding box center [366, 503] width 499 height 34
click at [266, 87] on span "[DEMOGRAPHIC_DATA]" at bounding box center [295, 82] width 142 height 23
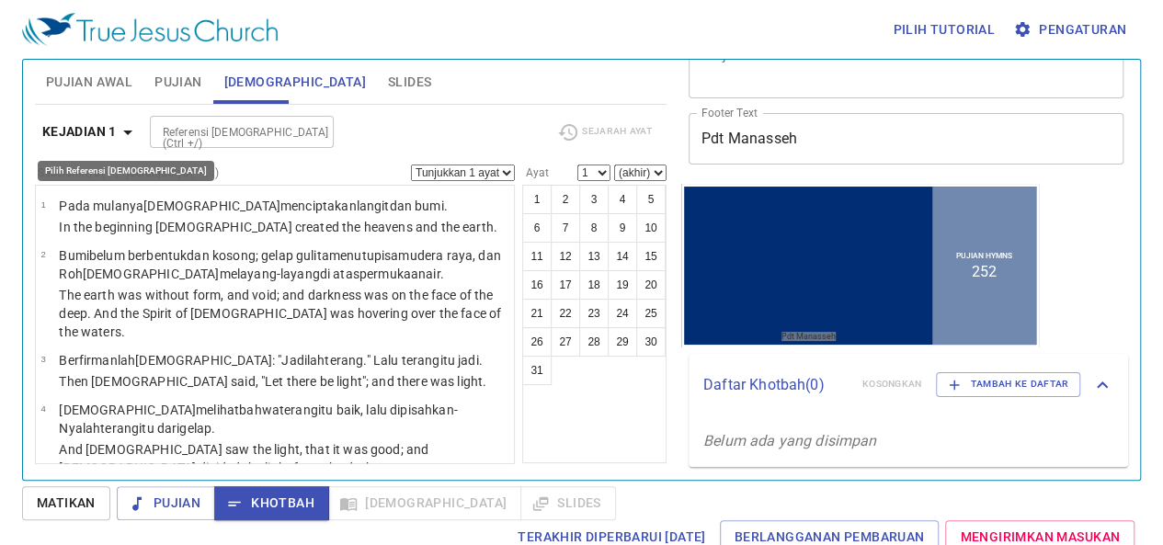
click at [119, 130] on icon "button" at bounding box center [128, 132] width 22 height 22
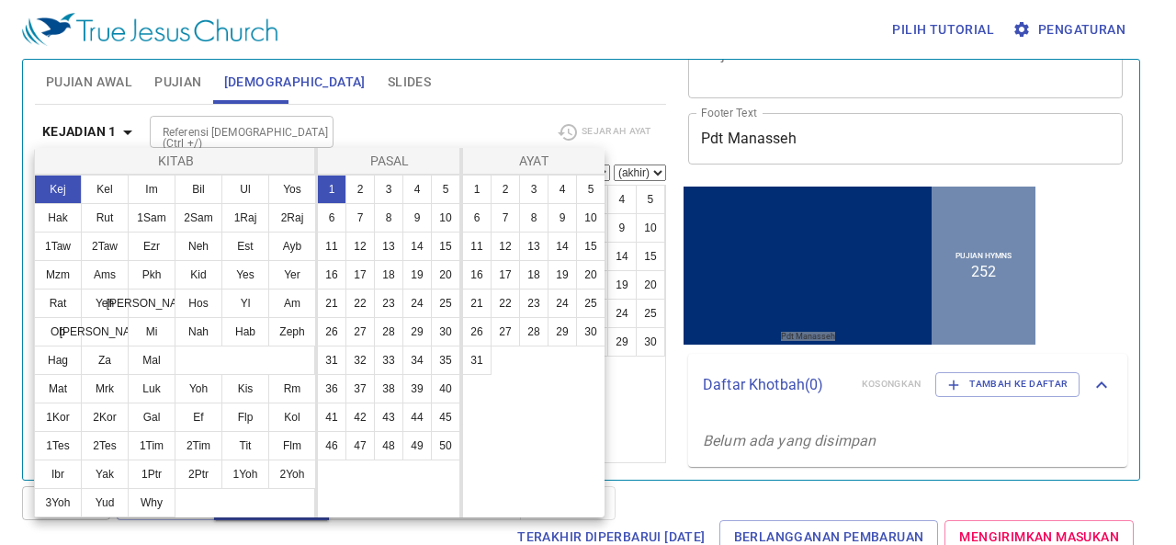
click at [134, 131] on div at bounding box center [588, 272] width 1176 height 545
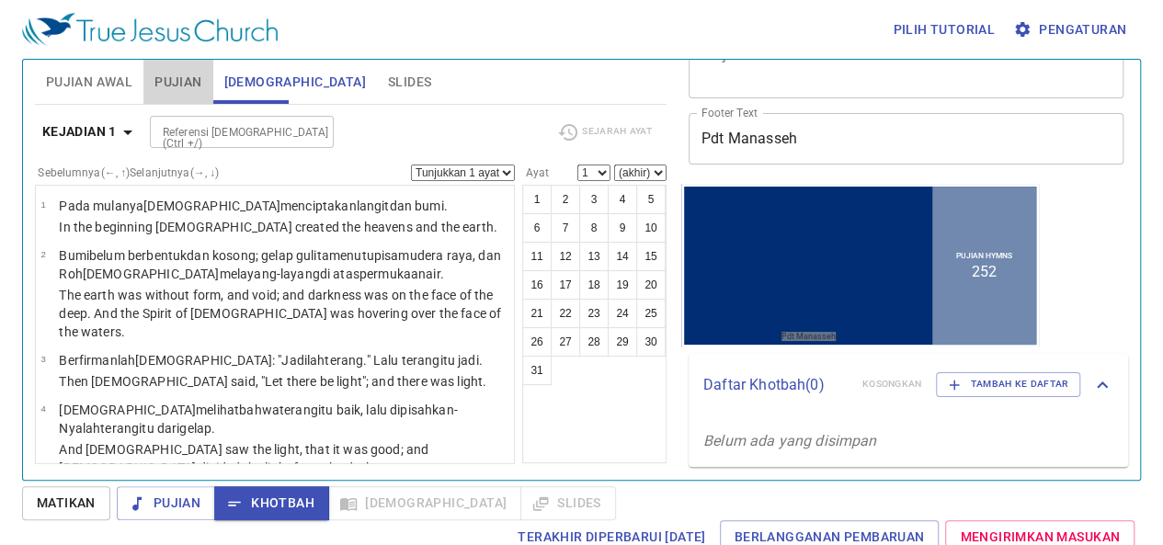
click at [175, 78] on span "Pujian" at bounding box center [177, 82] width 47 height 23
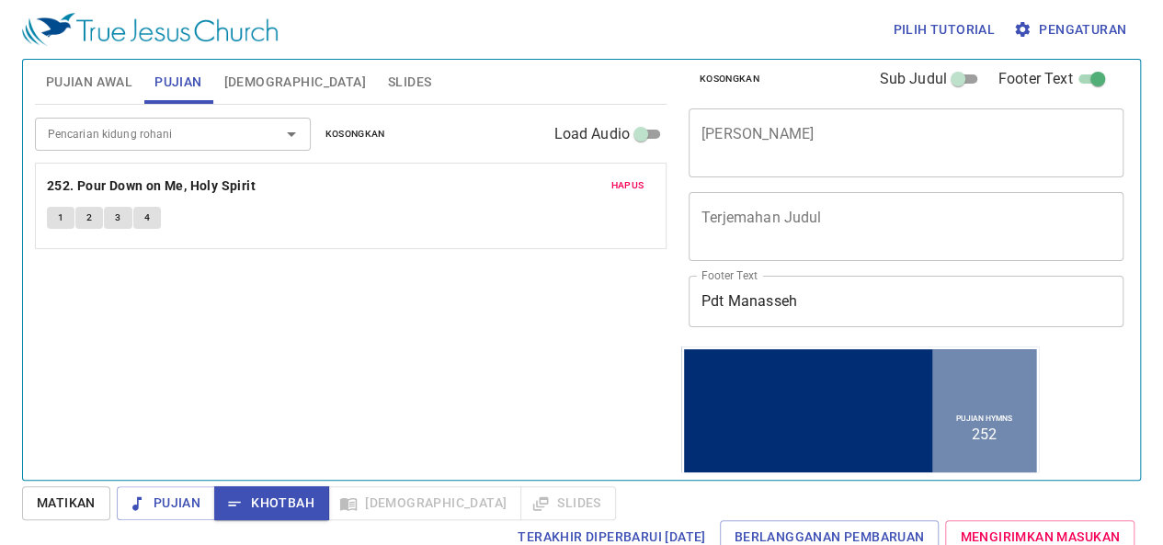
scroll to position [0, 0]
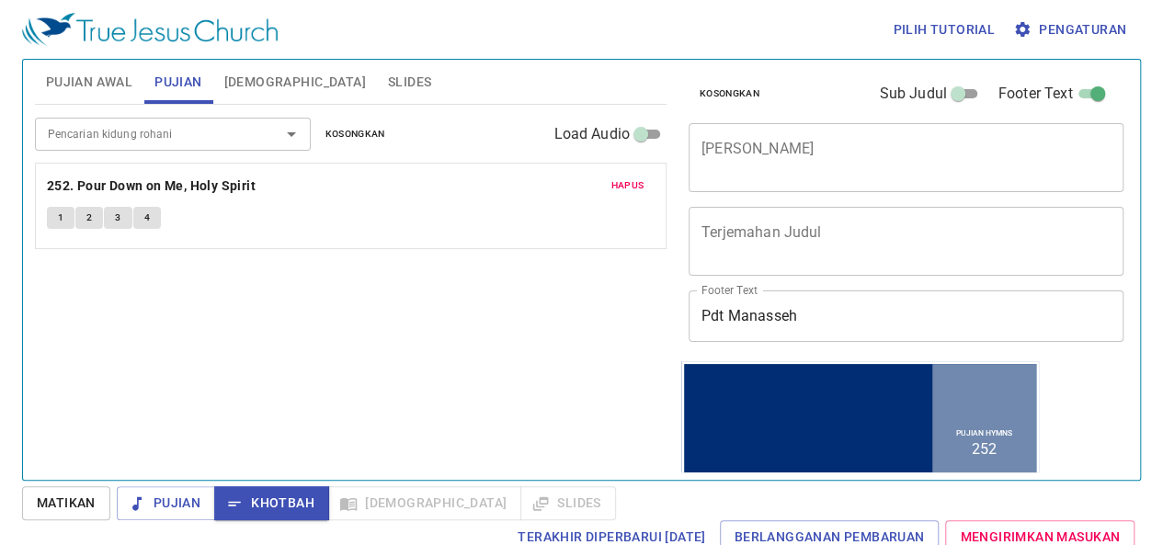
click at [817, 157] on textarea "[PERSON_NAME]" at bounding box center [905, 157] width 409 height 35
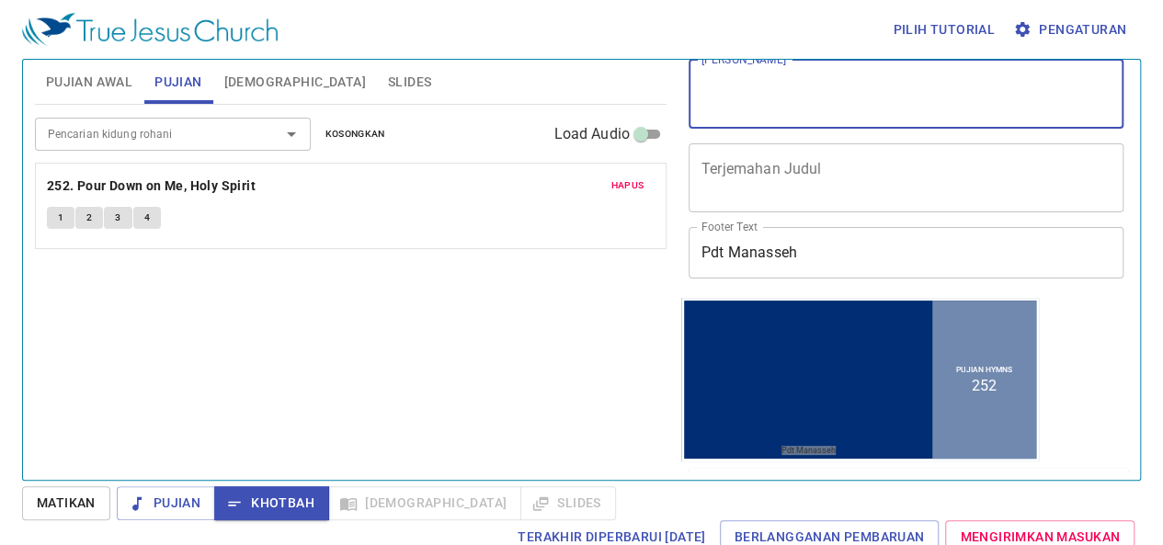
scroll to position [92, 0]
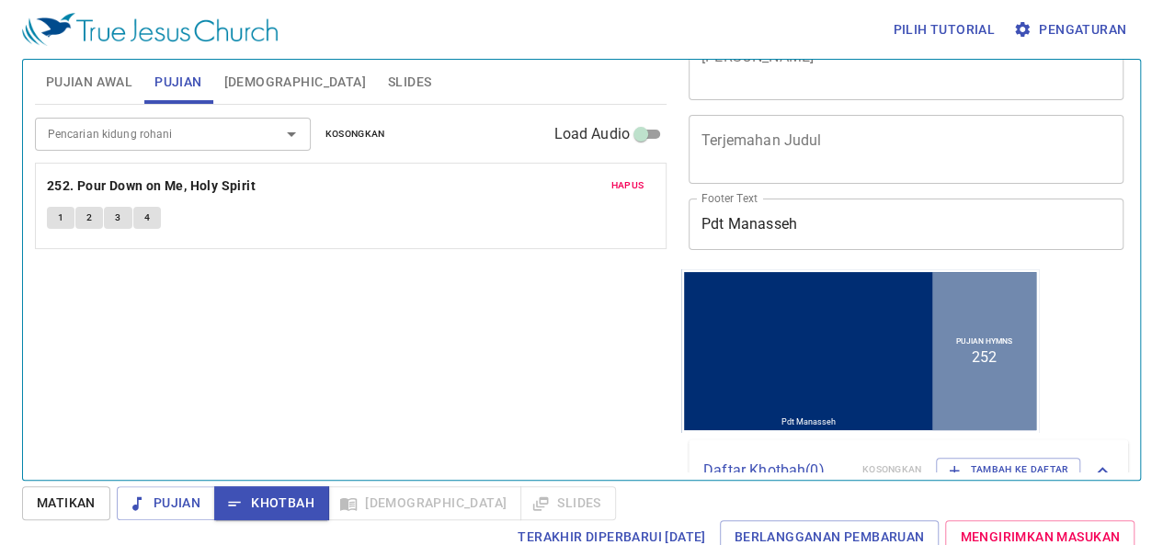
click at [947, 384] on div "Pujian Hymns 252" at bounding box center [984, 350] width 104 height 158
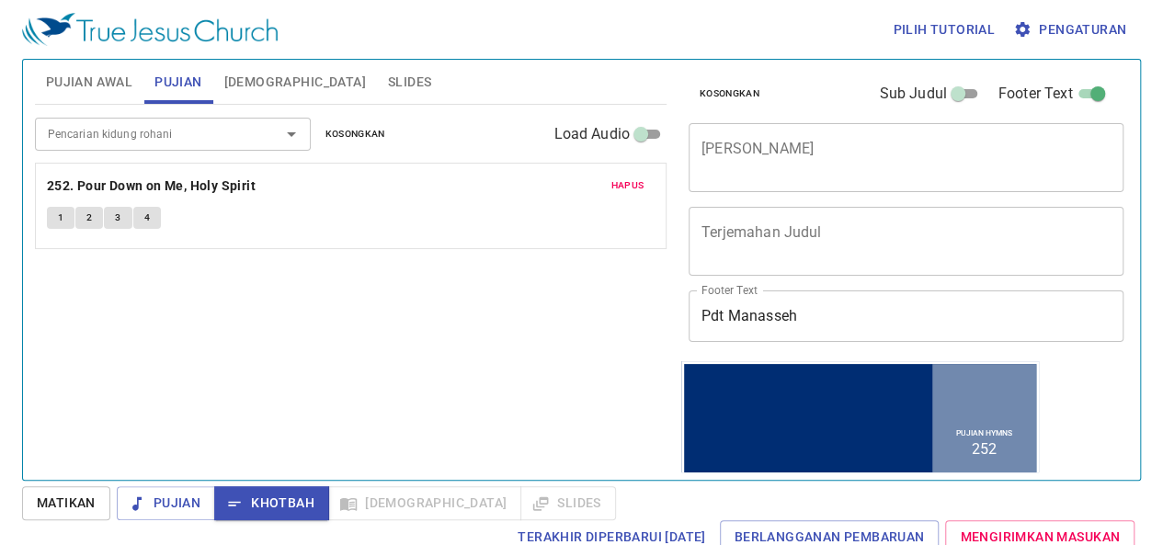
scroll to position [177, 0]
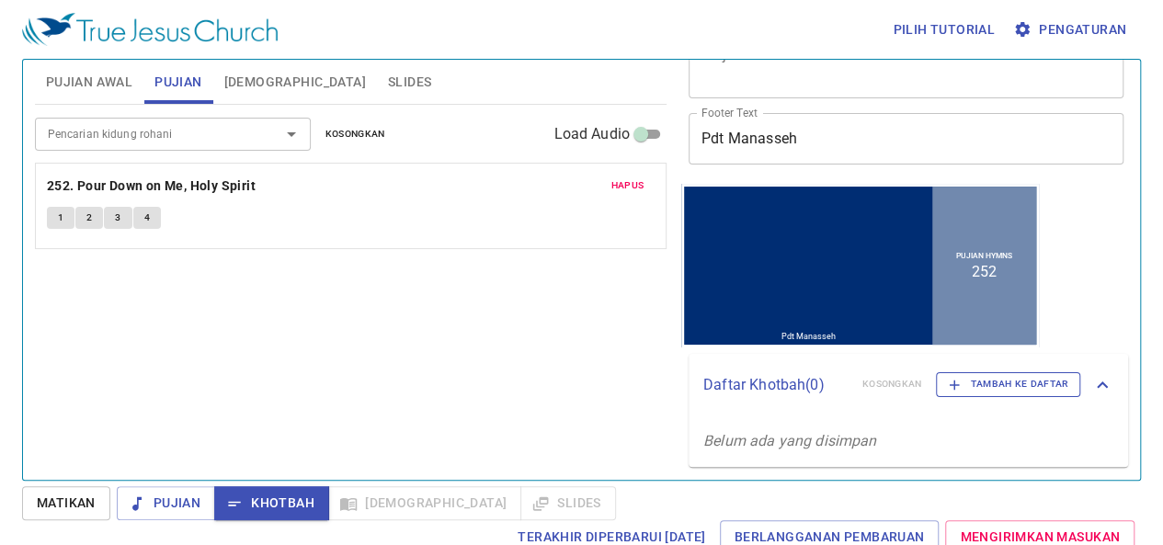
click at [958, 381] on span "Tambah ke Daftar" at bounding box center [1008, 384] width 120 height 17
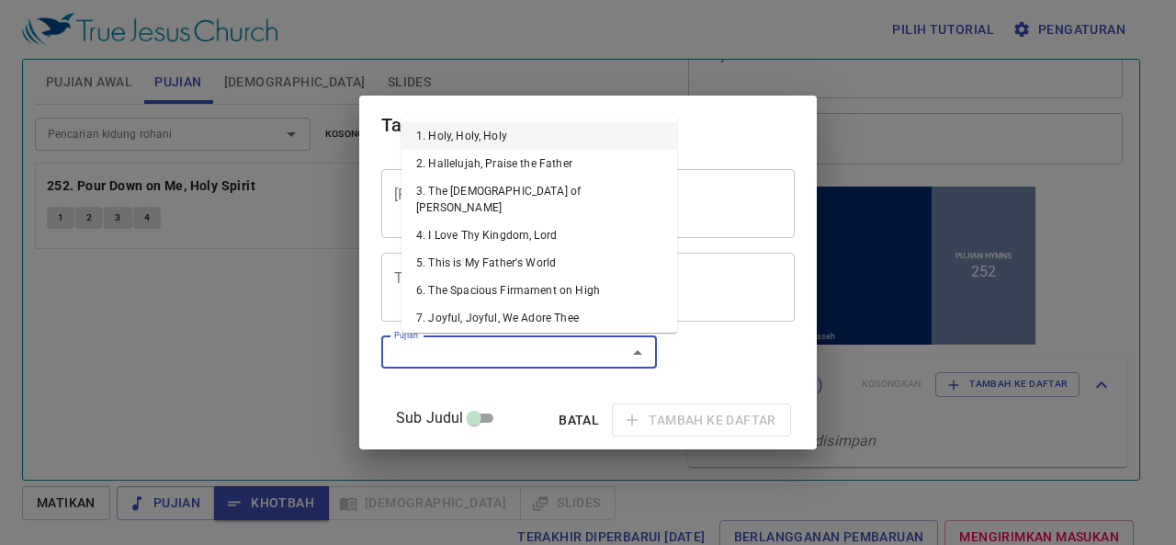
click at [479, 347] on input "Pujian" at bounding box center [492, 352] width 210 height 21
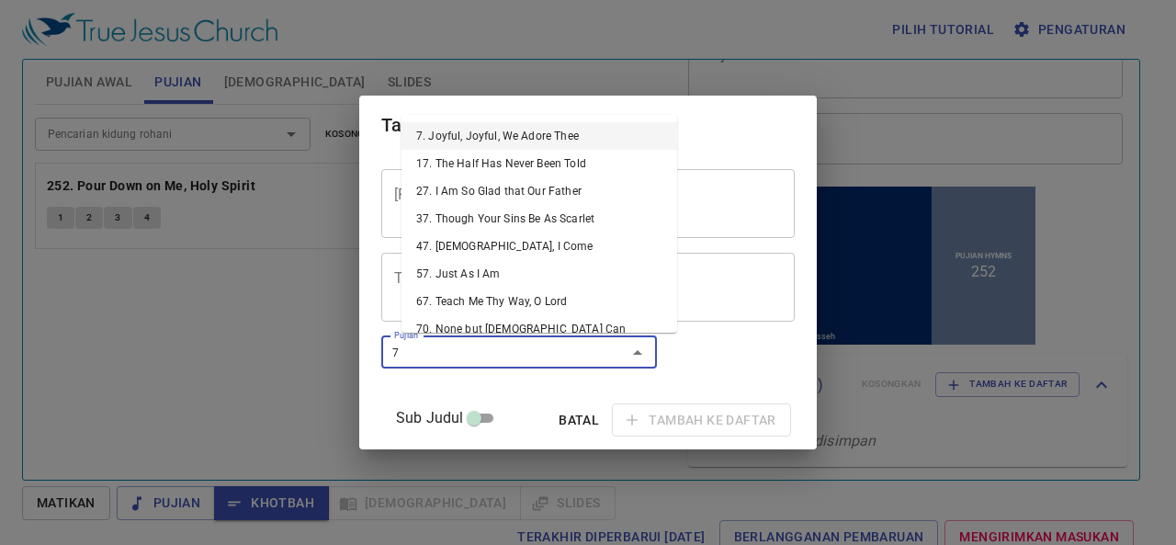
type input "7"
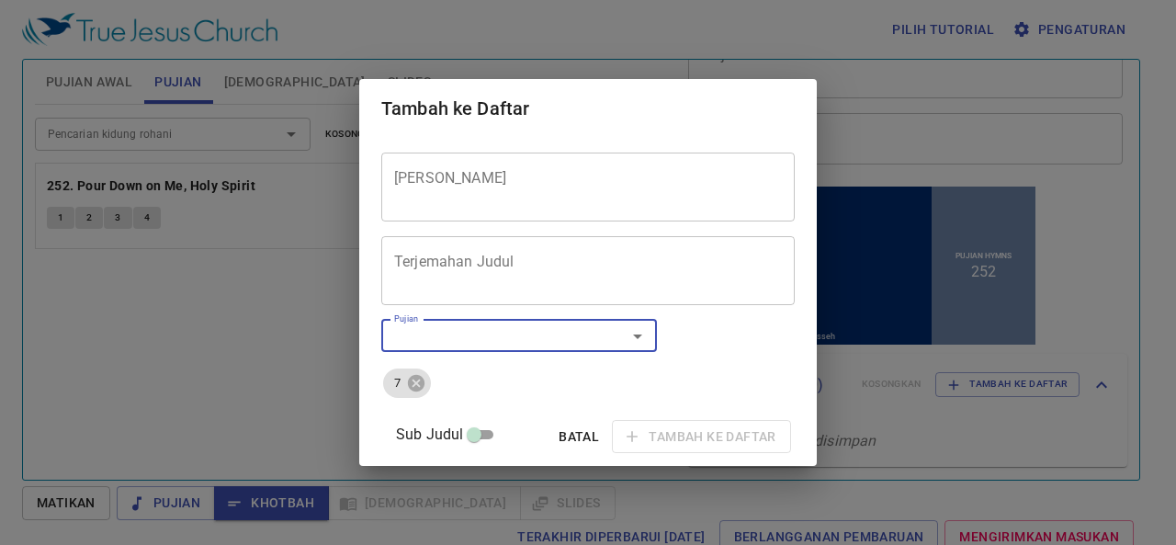
type input "6"
click at [517, 177] on textarea "[PERSON_NAME]" at bounding box center [588, 186] width 388 height 35
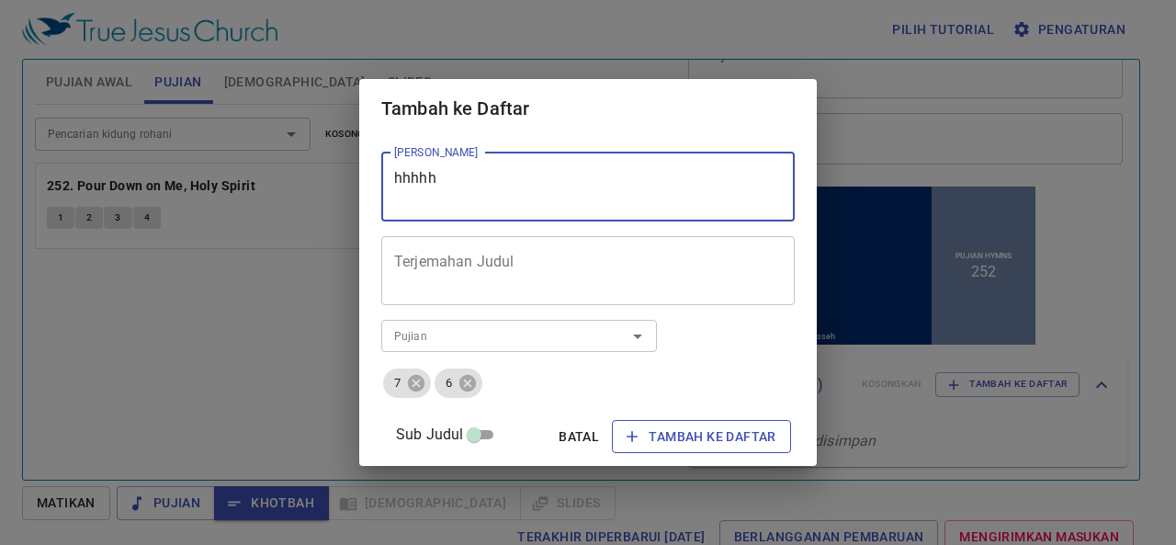
type textarea "hhhhh"
click at [675, 431] on span "Tambah ke Daftar" at bounding box center [701, 437] width 149 height 23
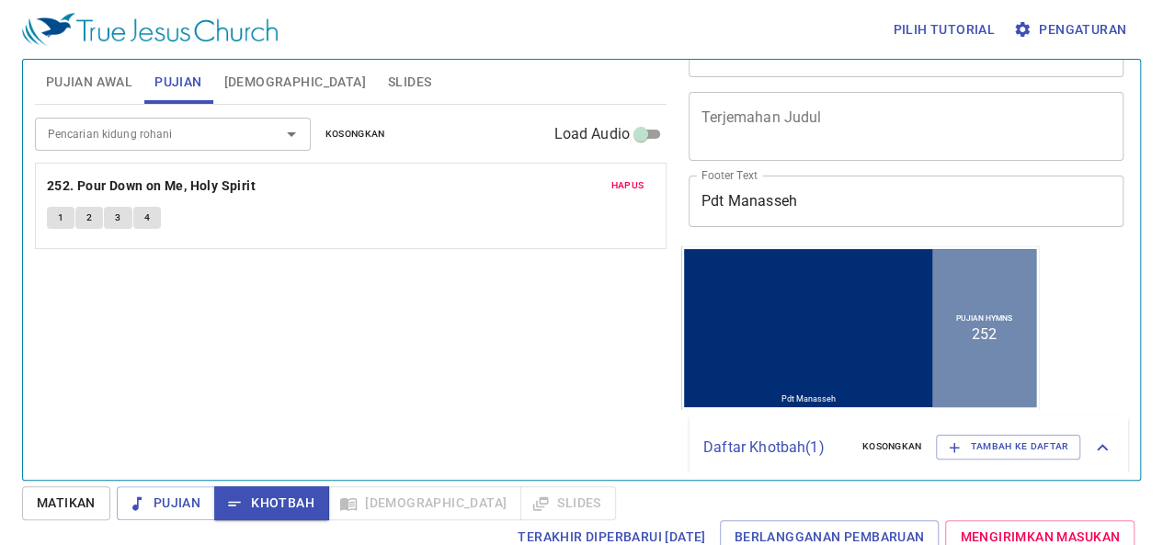
scroll to position [207, 0]
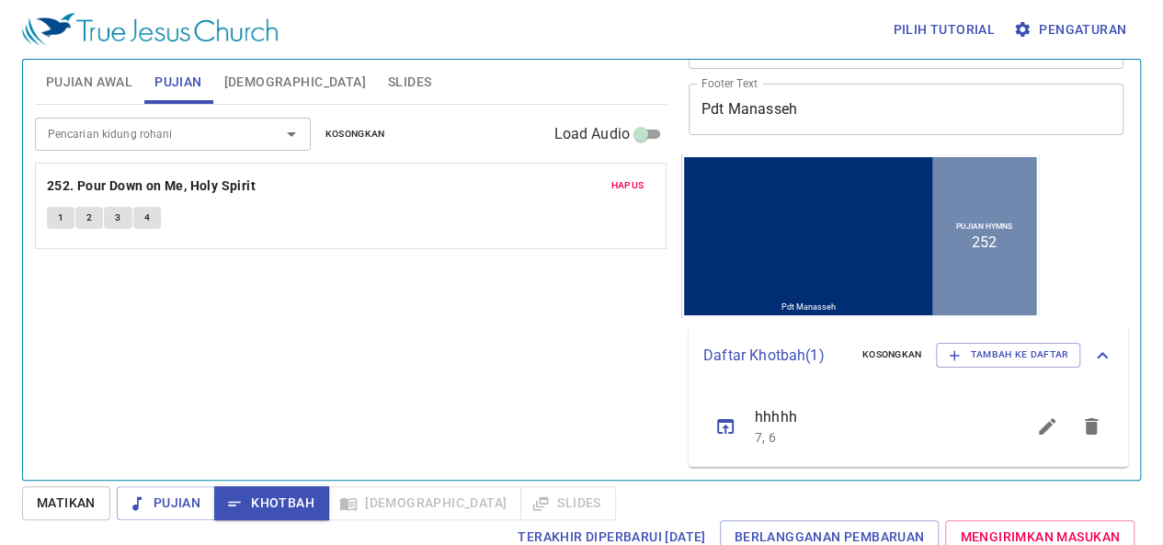
click at [1085, 431] on icon "sermon lineup list" at bounding box center [1091, 426] width 13 height 17
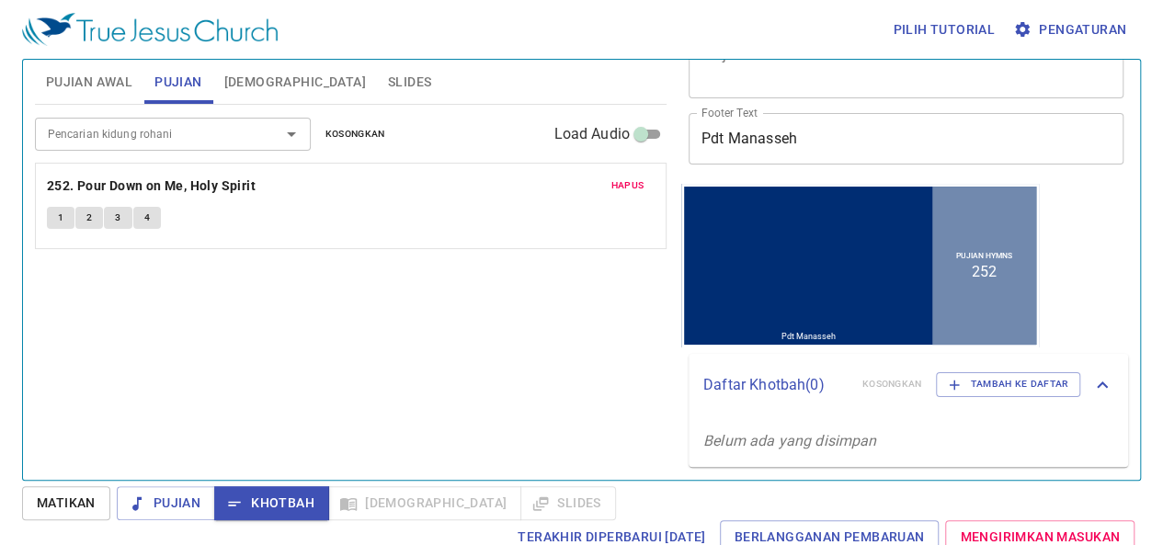
click at [61, 212] on span "1" at bounding box center [61, 218] width 6 height 17
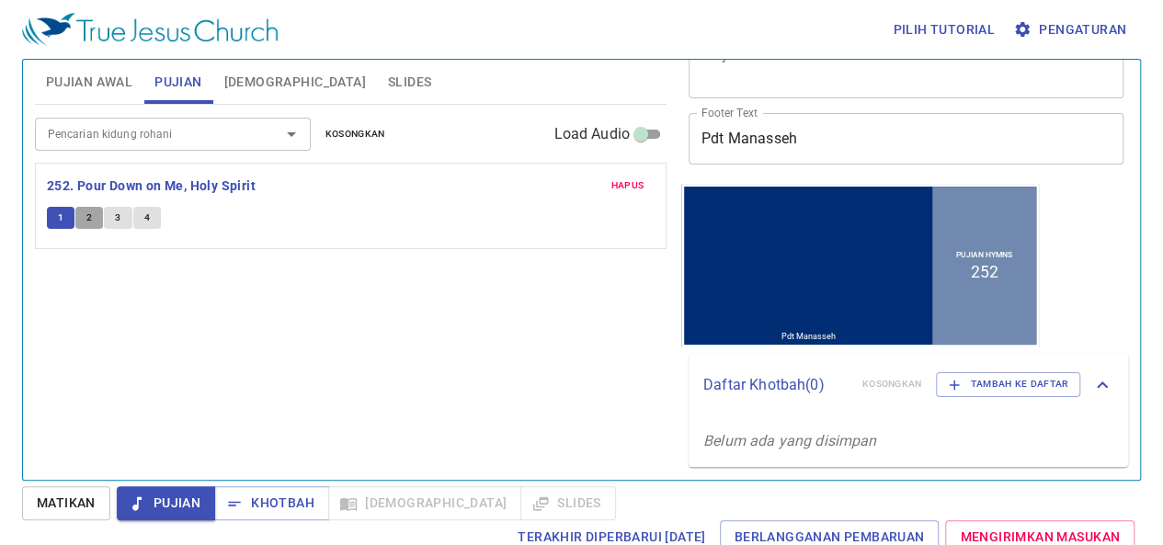
click at [102, 219] on button "2" at bounding box center [89, 218] width 28 height 22
click at [82, 214] on button "2" at bounding box center [89, 218] width 28 height 22
click at [125, 185] on b "252. Pour Down on Me, Holy Spirit" at bounding box center [151, 186] width 209 height 23
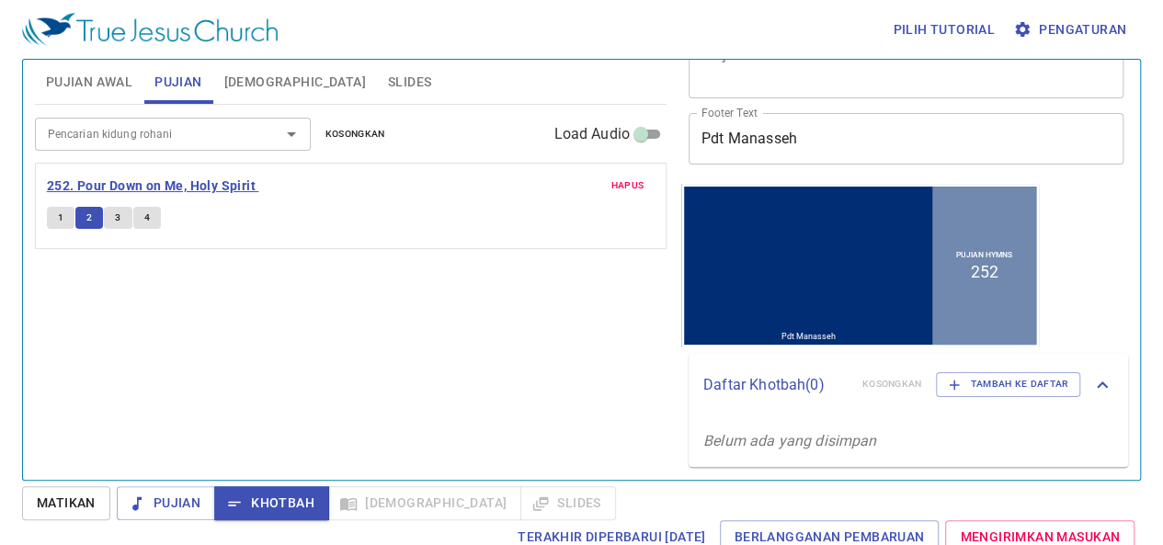
click at [125, 185] on b "252. Pour Down on Me, Holy Spirit" at bounding box center [151, 186] width 209 height 23
click at [90, 214] on span "2" at bounding box center [89, 218] width 6 height 17
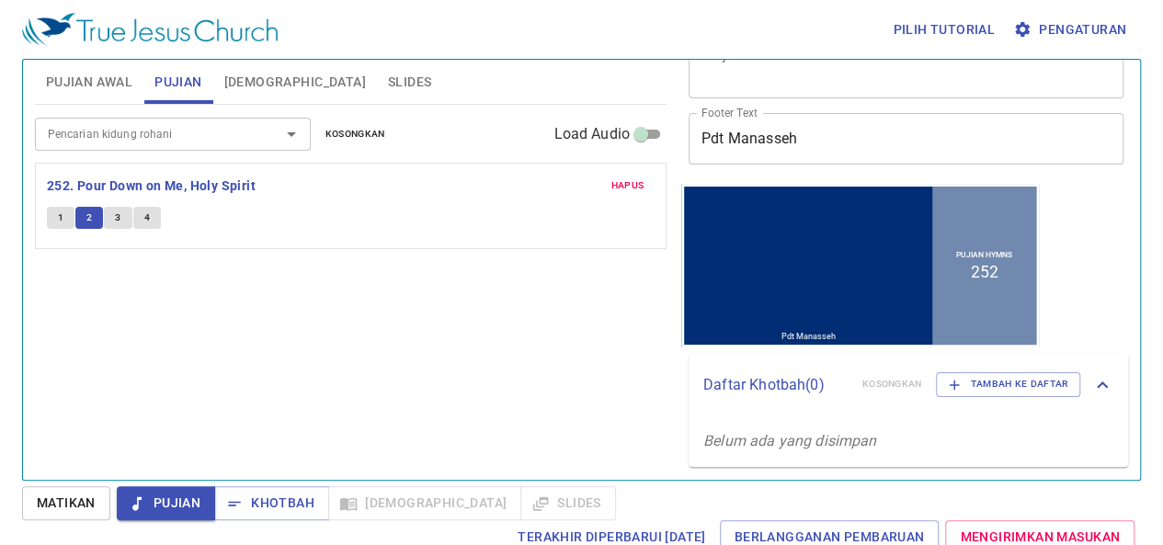
click at [256, 236] on div "Hapus 252. Pour Down on Me, Holy Spirit 1 2 3 4" at bounding box center [351, 206] width 630 height 85
click at [90, 210] on span "2" at bounding box center [89, 218] width 6 height 17
click at [121, 218] on button "3" at bounding box center [118, 218] width 28 height 22
click at [144, 219] on span "4" at bounding box center [147, 218] width 6 height 17
click at [158, 134] on input "Pencarian kidung rohani" at bounding box center [145, 133] width 210 height 21
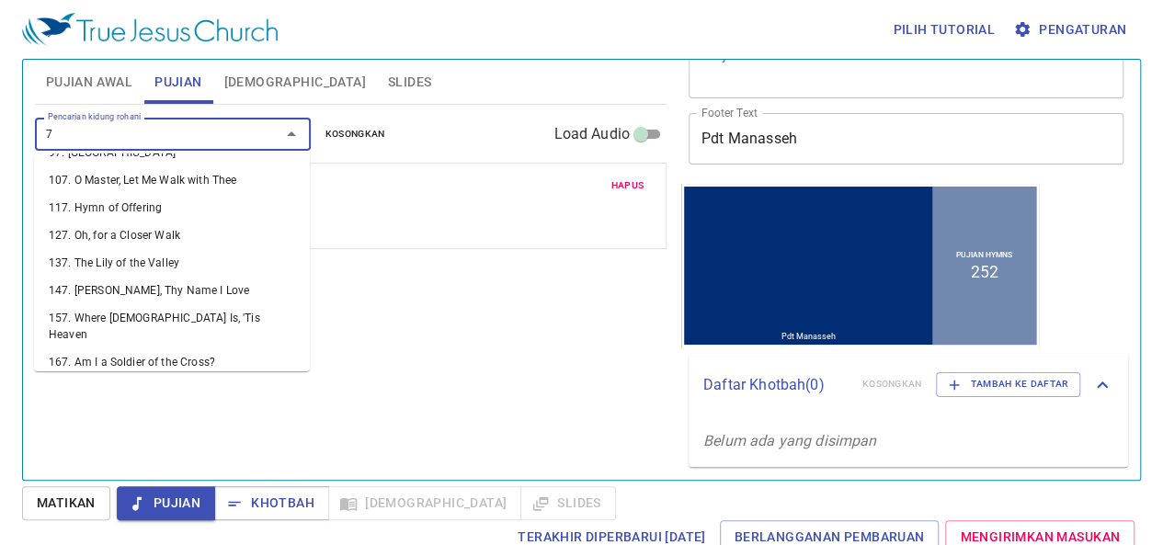
scroll to position [11, 0]
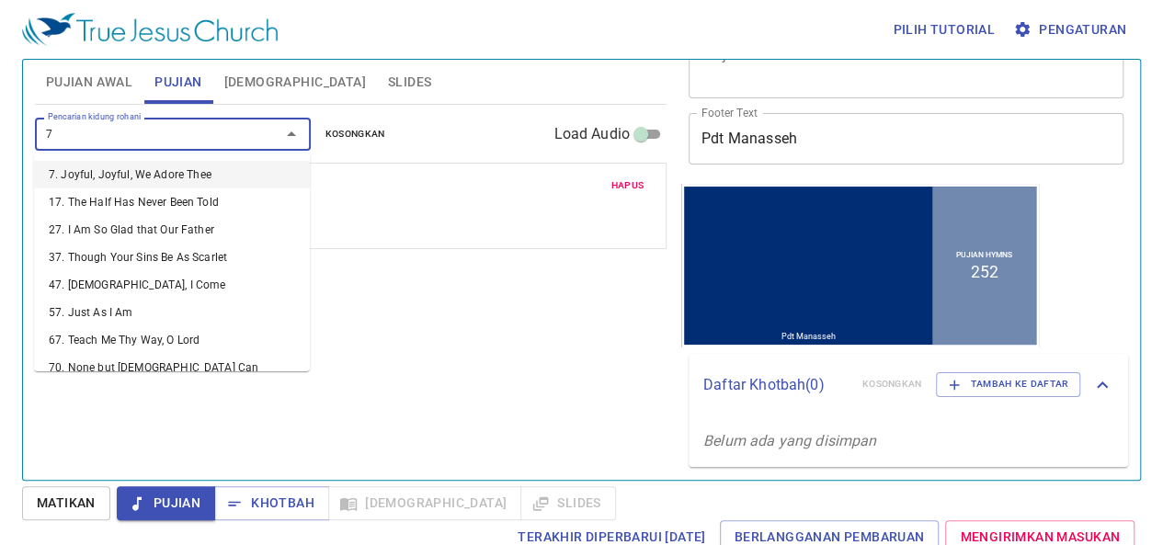
type input "70"
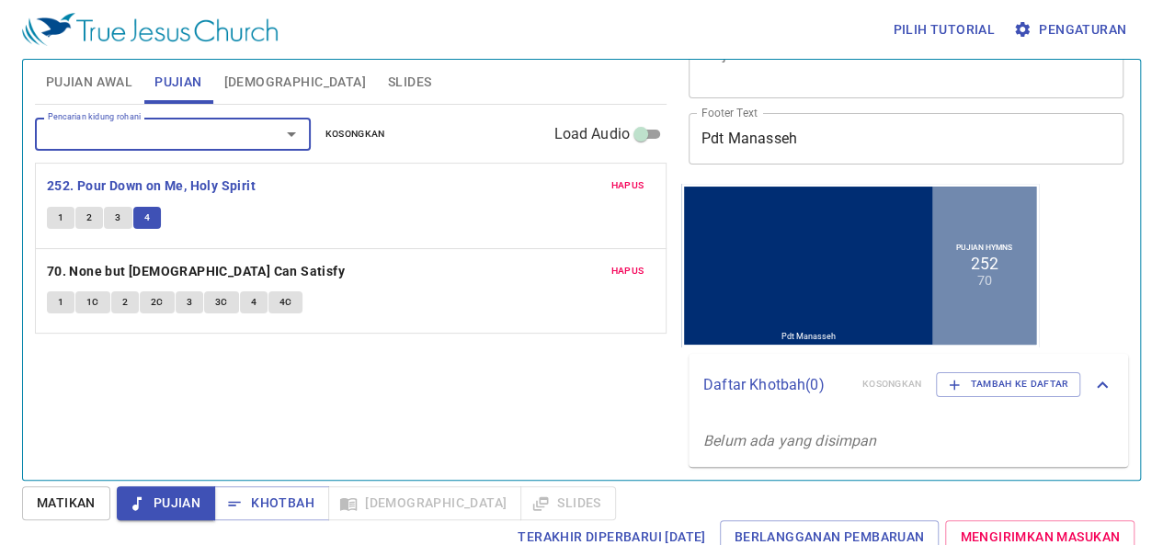
click at [618, 267] on span "Hapus" at bounding box center [626, 271] width 33 height 17
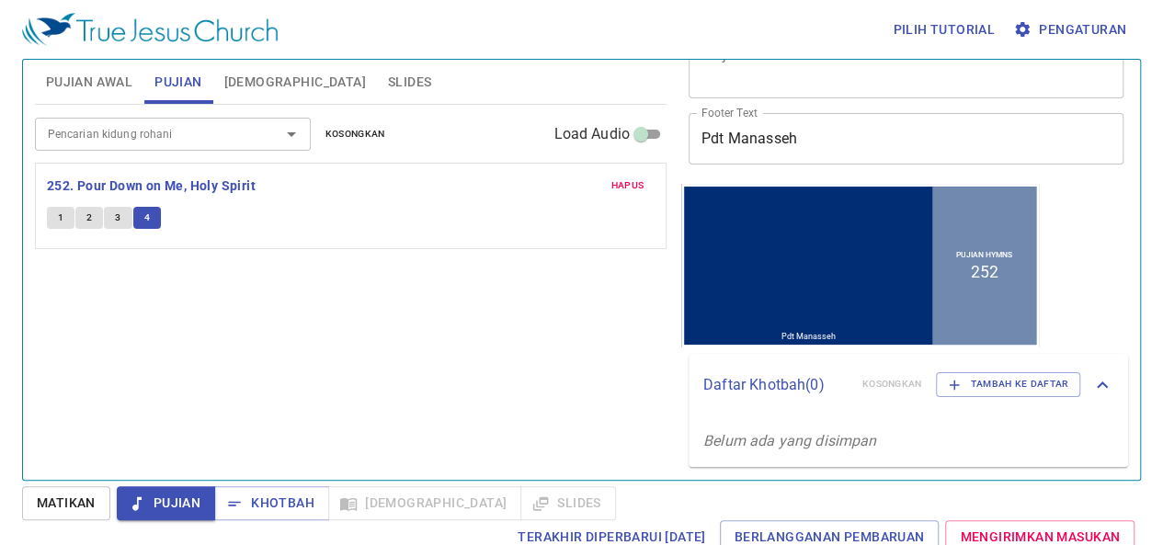
click at [627, 183] on span "Hapus" at bounding box center [626, 185] width 33 height 17
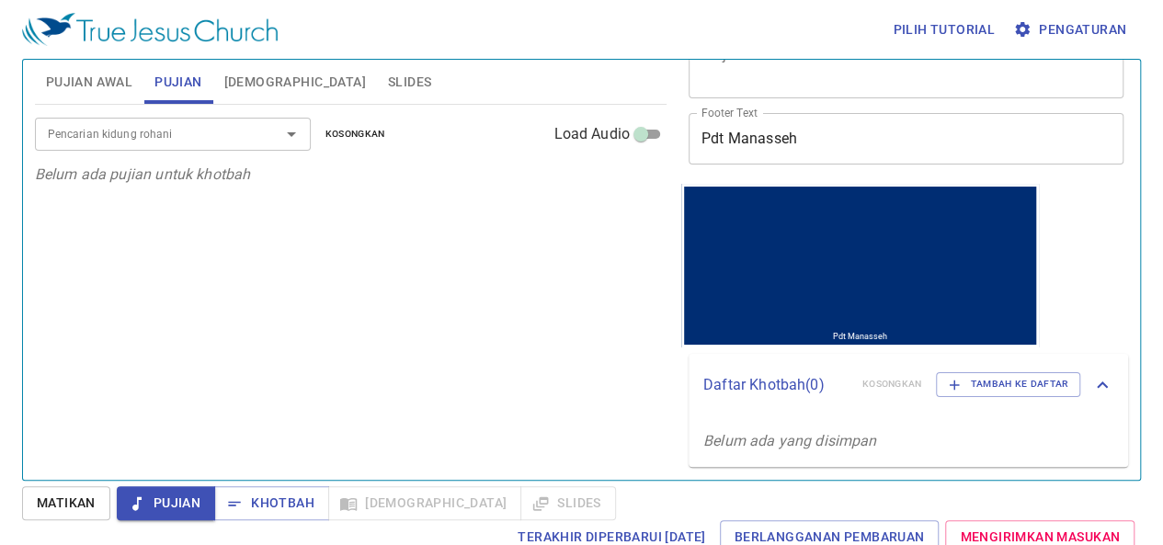
click at [159, 142] on input "Pencarian kidung rohani" at bounding box center [145, 133] width 210 height 21
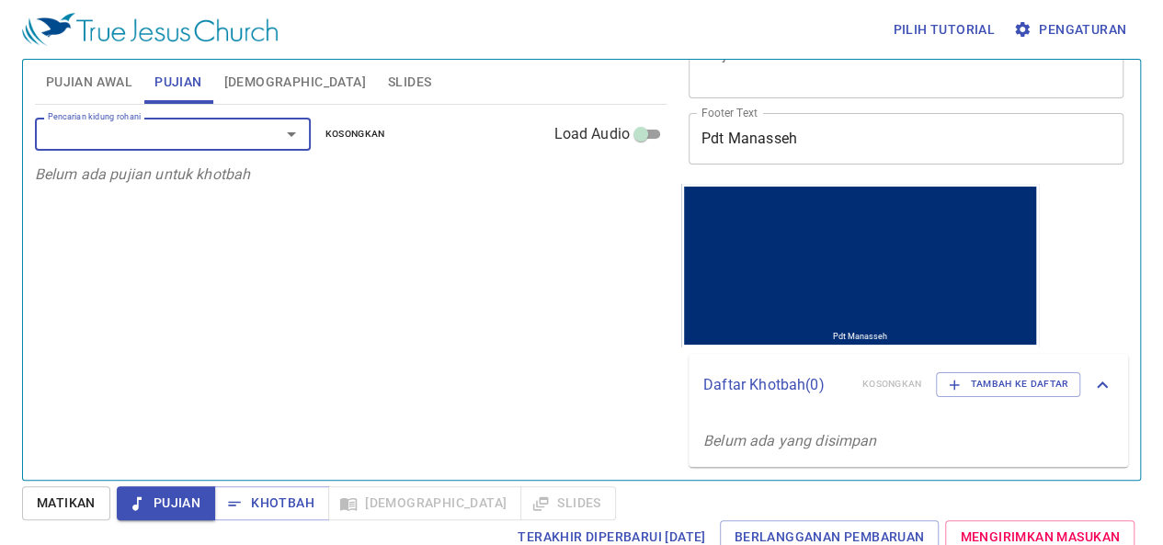
click at [158, 141] on input "Pencarian kidung rohani" at bounding box center [145, 133] width 210 height 21
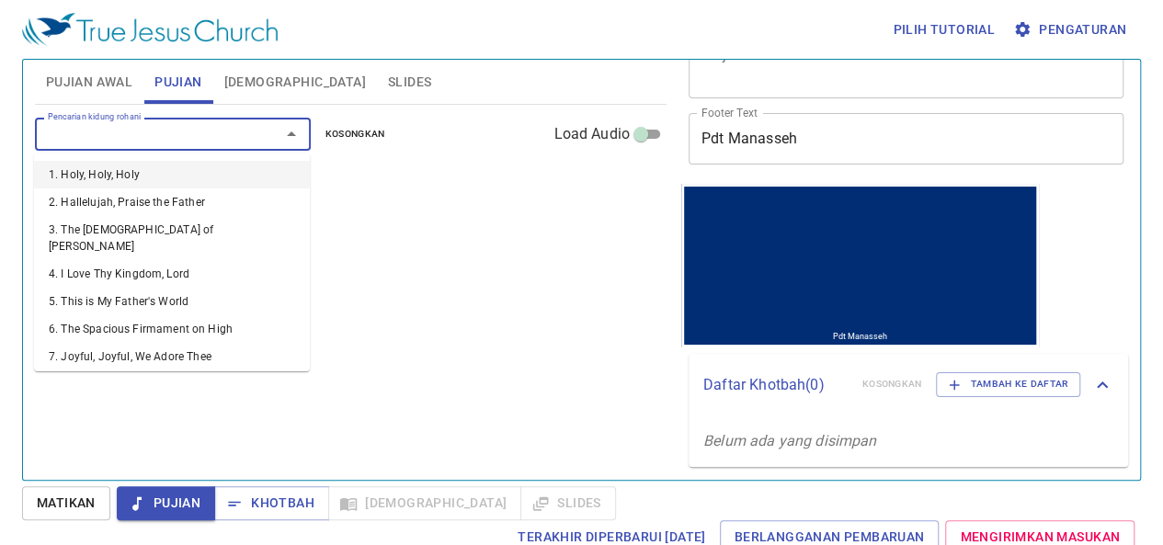
click at [344, 50] on div "Pilih tutorial Pengaturan" at bounding box center [577, 29] width 1111 height 59
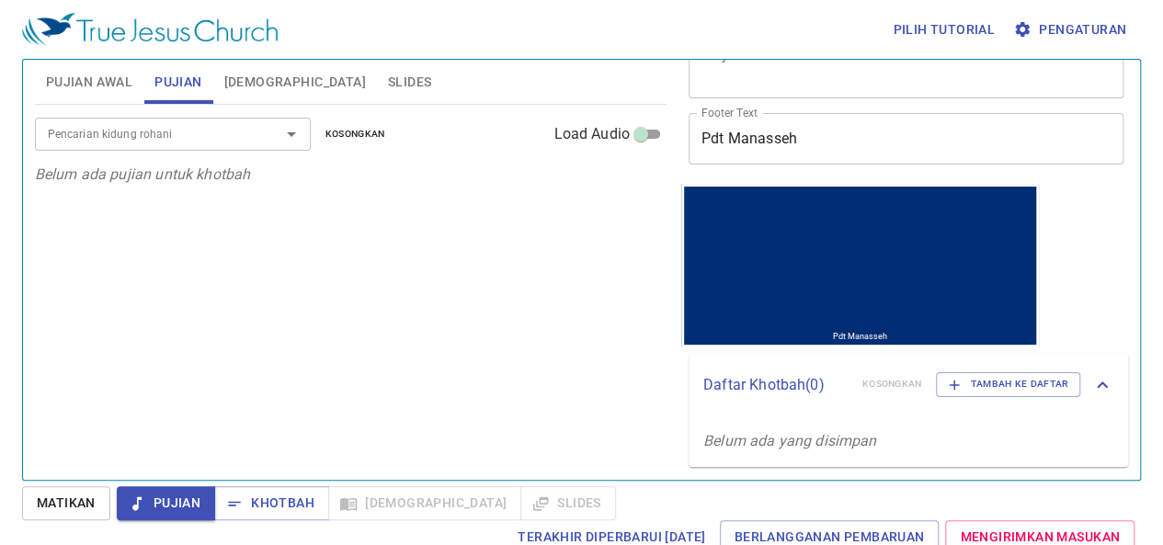
click at [388, 84] on span "Slides" at bounding box center [409, 82] width 43 height 23
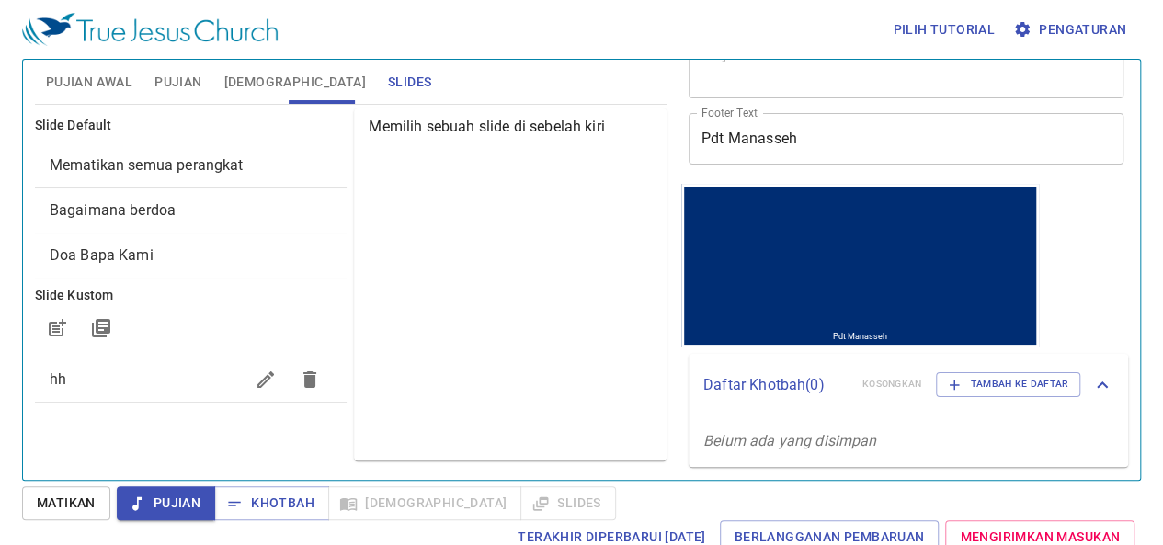
click at [108, 174] on span "Mematikan semua perangkat" at bounding box center [191, 165] width 283 height 22
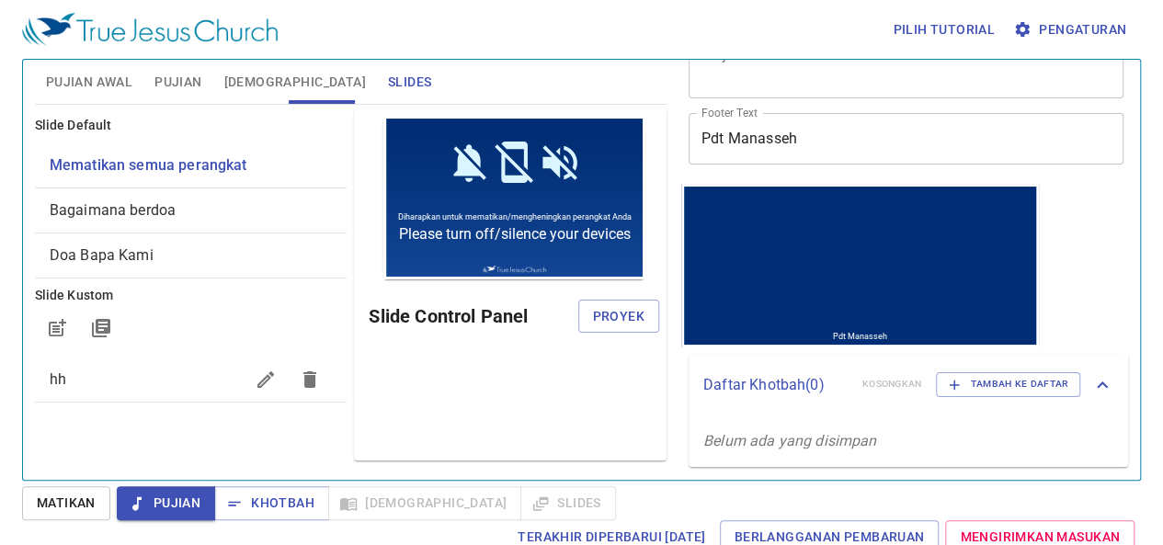
scroll to position [0, 0]
click at [640, 313] on span "Proyek" at bounding box center [618, 316] width 51 height 23
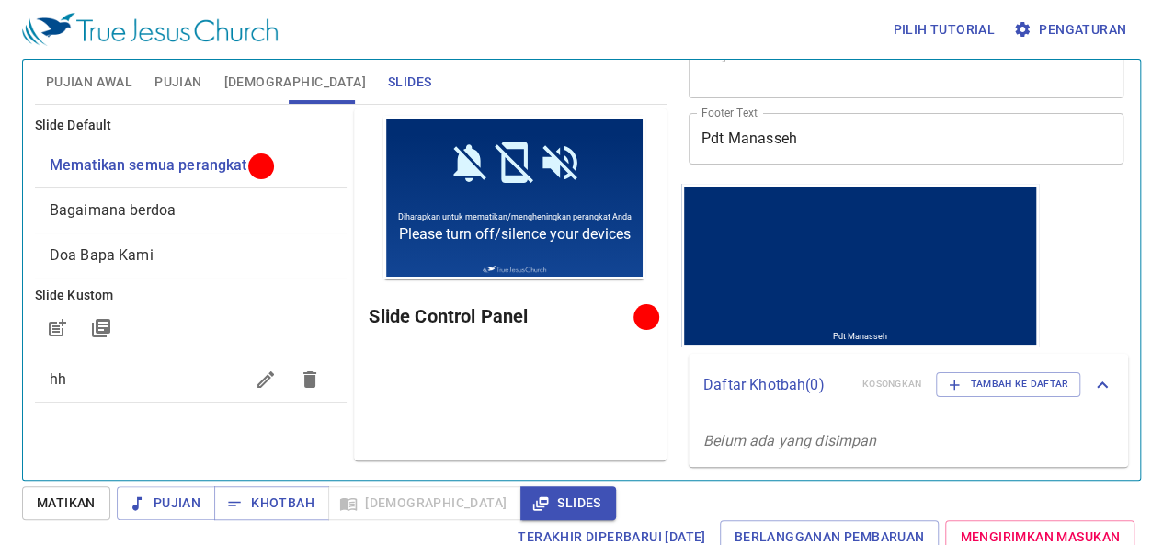
click at [182, 181] on div "Mematikan semua perangkat" at bounding box center [191, 165] width 313 height 44
click at [88, 507] on span "Matikan" at bounding box center [66, 503] width 59 height 23
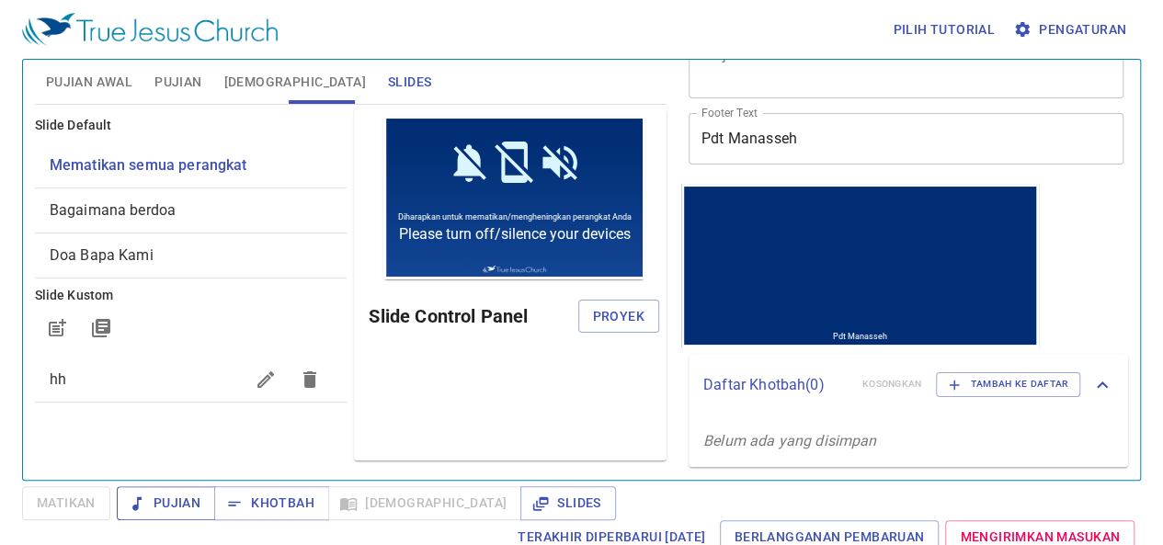
click at [178, 500] on span "Pujian" at bounding box center [165, 503] width 69 height 23
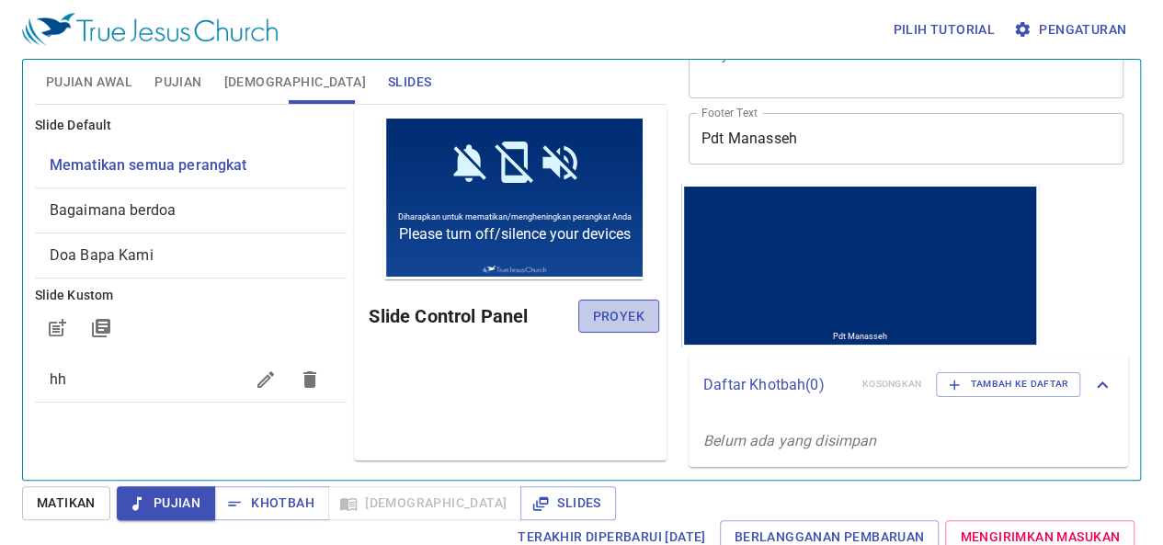
click at [620, 312] on span "Proyek" at bounding box center [618, 316] width 51 height 23
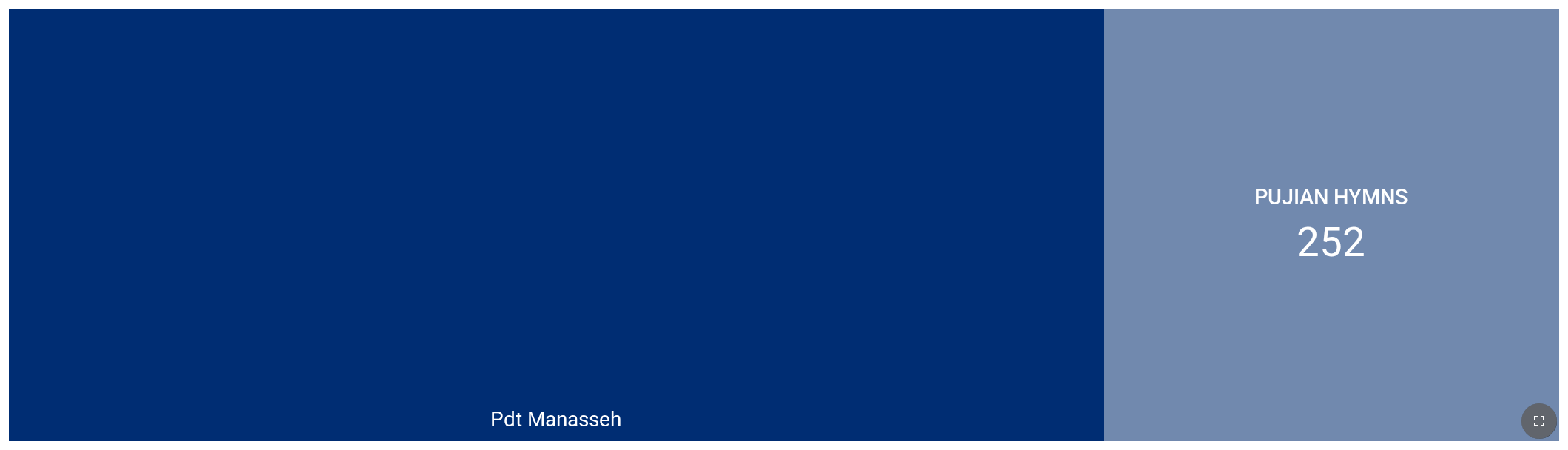
click at [597, 429] on icon "button" at bounding box center [1539, 421] width 18 height 18
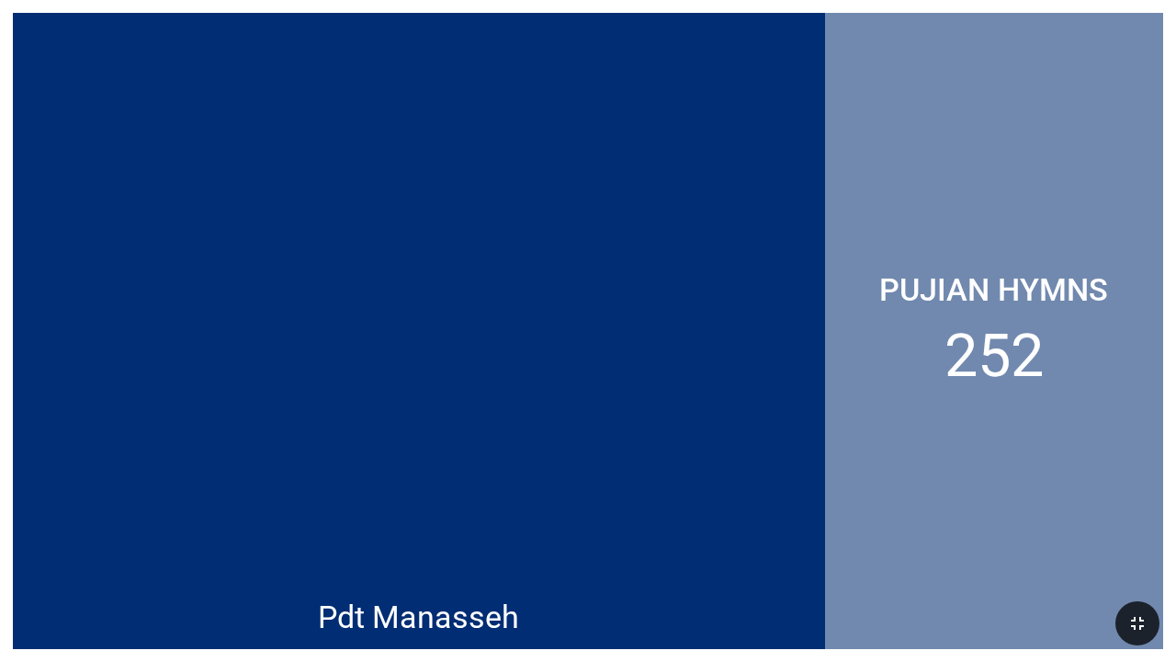
click at [287, 269] on div at bounding box center [419, 251] width 813 height 350
click at [742, 359] on li "252" at bounding box center [994, 356] width 99 height 70
click at [742, 379] on div "Pujian Hymns 252" at bounding box center [994, 331] width 338 height 636
drag, startPoint x: 1057, startPoint y: 379, endPoint x: 949, endPoint y: 382, distance: 108.5
click at [742, 382] on div "Pujian Hymns 252" at bounding box center [994, 331] width 338 height 636
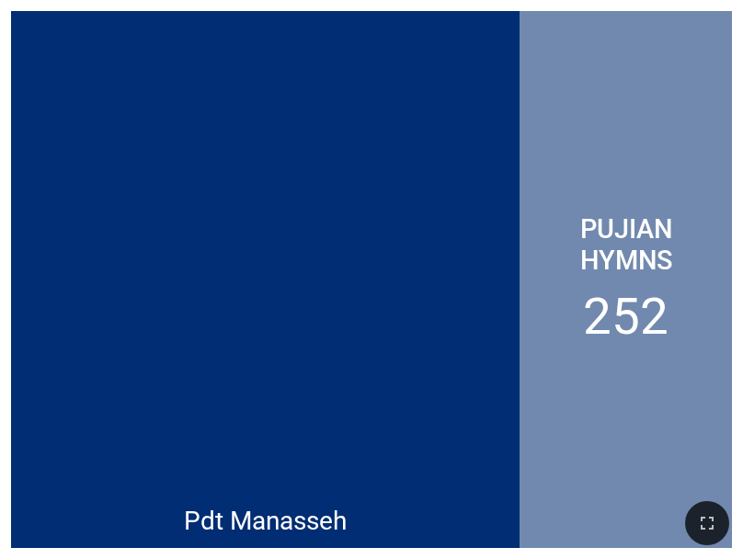
click at [660, 346] on li "252" at bounding box center [625, 316] width 85 height 59
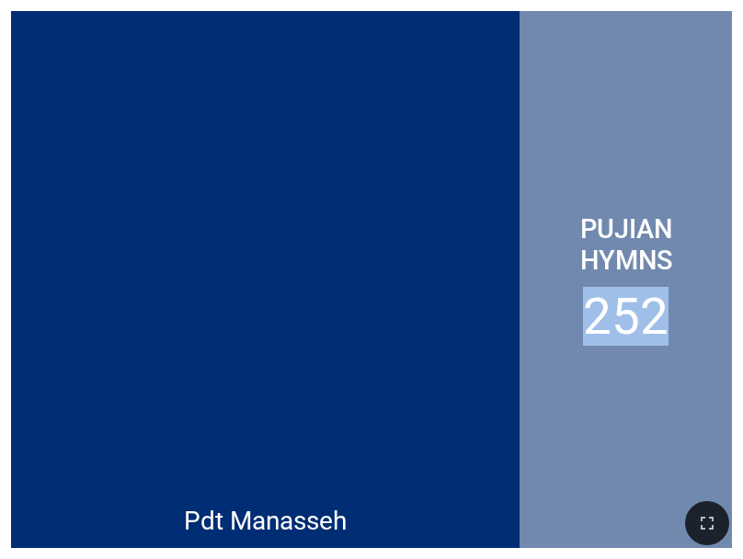
click at [662, 346] on li "252" at bounding box center [625, 316] width 85 height 59
click at [700, 295] on div "Pujian Hymns 252" at bounding box center [625, 279] width 212 height 537
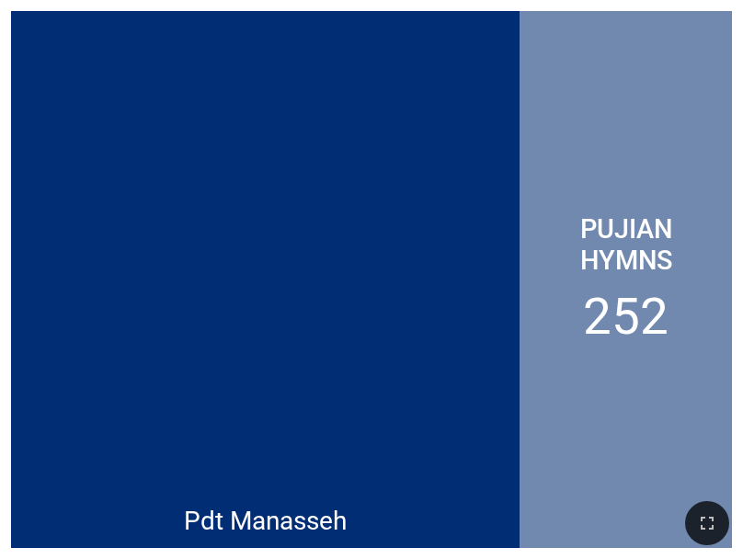
click at [699, 295] on div "Pujian Hymns 252" at bounding box center [625, 279] width 212 height 537
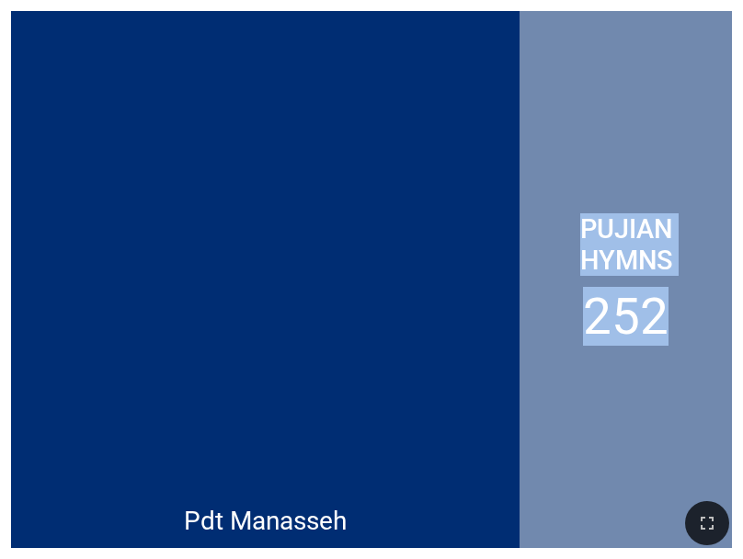
drag, startPoint x: 695, startPoint y: 299, endPoint x: 642, endPoint y: 336, distance: 65.3
click at [642, 336] on div "Pujian Hymns 252" at bounding box center [625, 279] width 212 height 537
click at [662, 310] on li "252" at bounding box center [625, 316] width 85 height 59
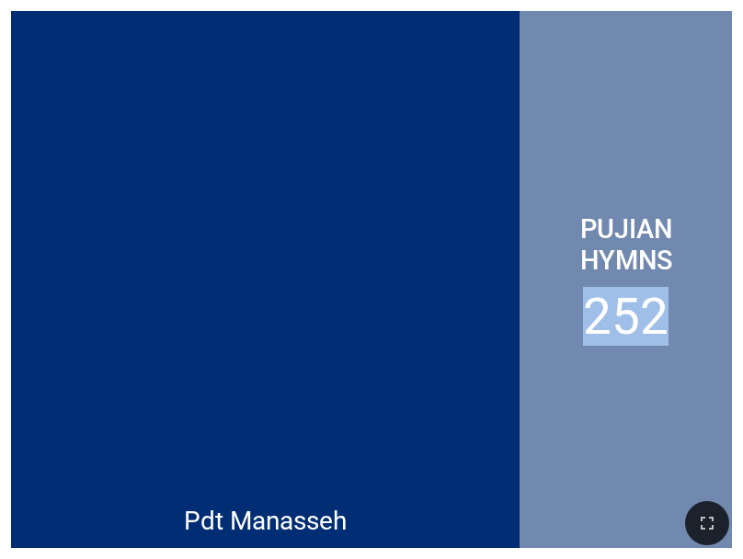
click at [662, 310] on li "252" at bounding box center [625, 316] width 85 height 59
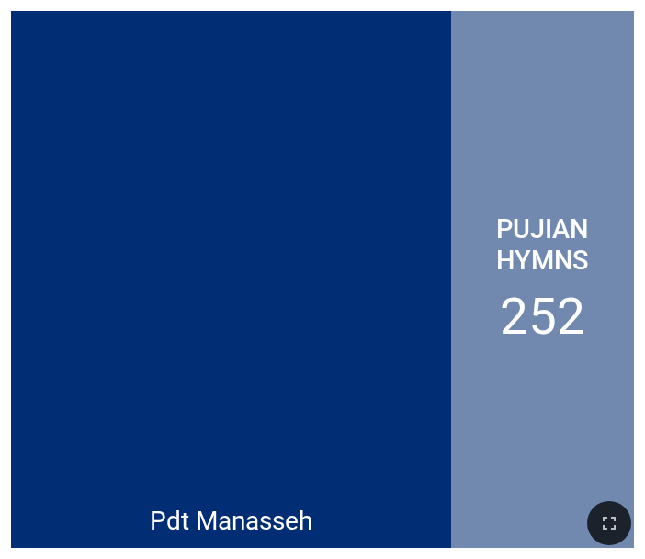
click at [288, 379] on div at bounding box center [231, 427] width 440 height 134
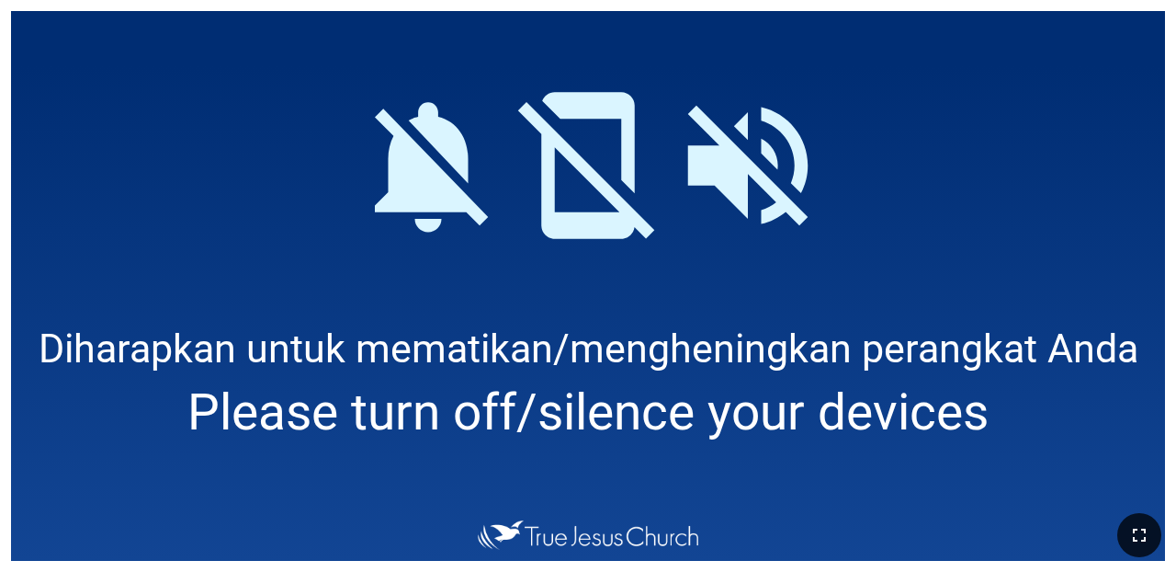
click at [742, 529] on icon "button" at bounding box center [1140, 535] width 22 height 22
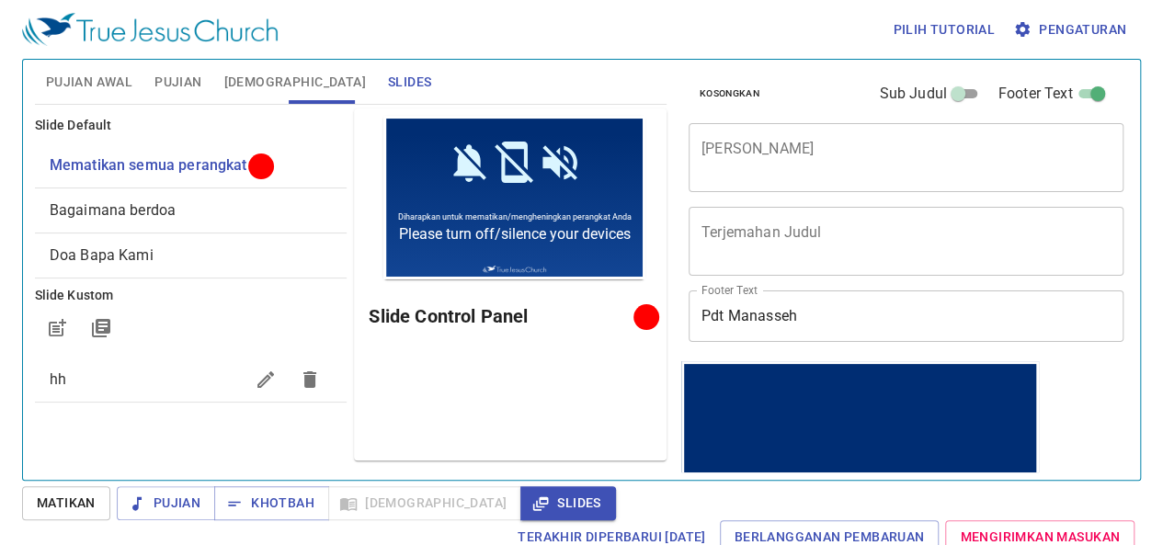
scroll to position [177, 0]
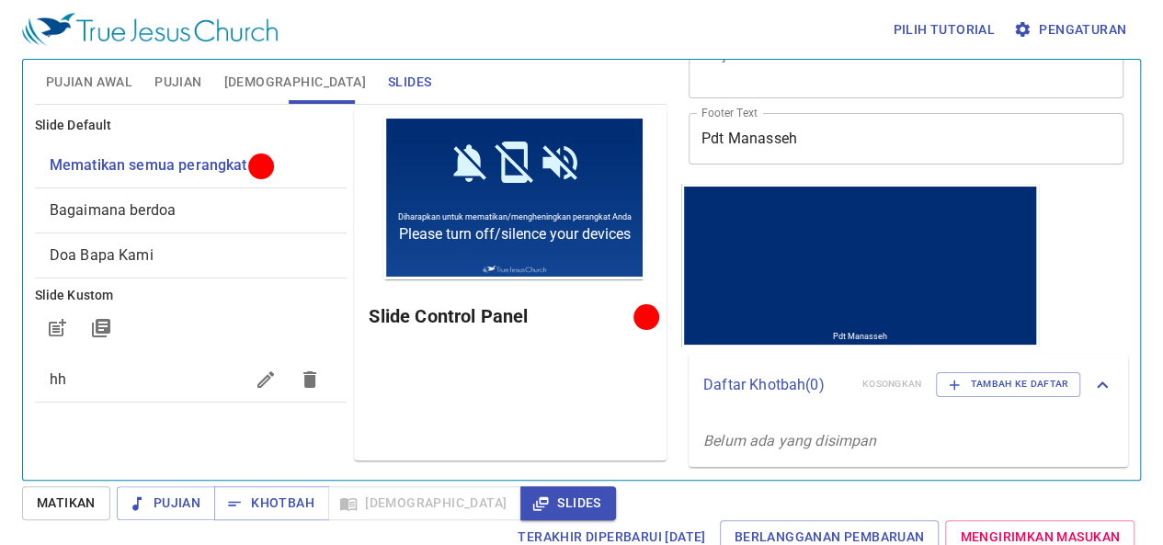
click at [847, 141] on input "Pdt Manasseh" at bounding box center [905, 138] width 435 height 51
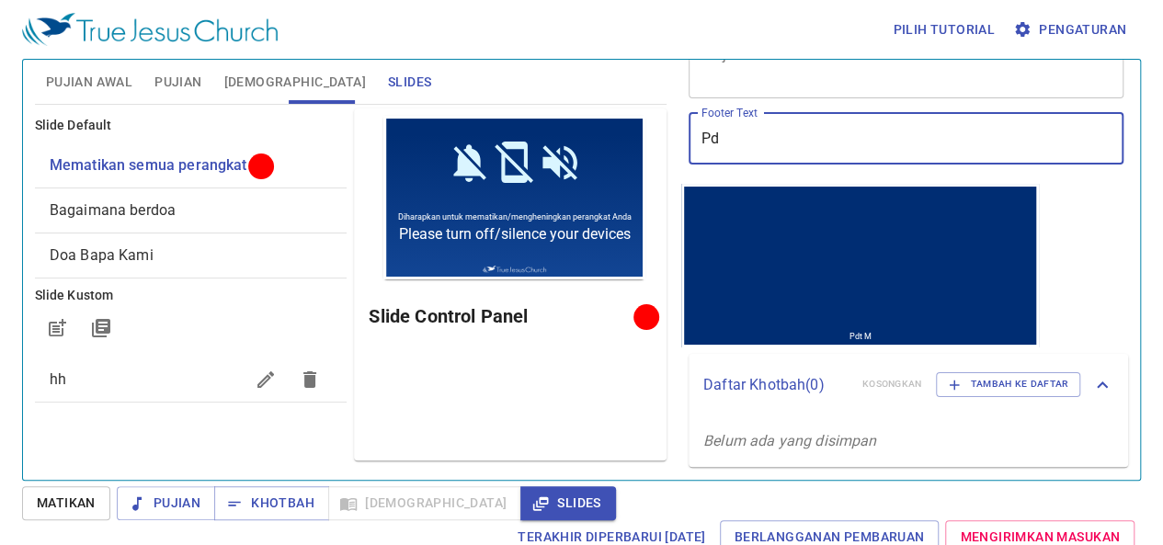
type input "P"
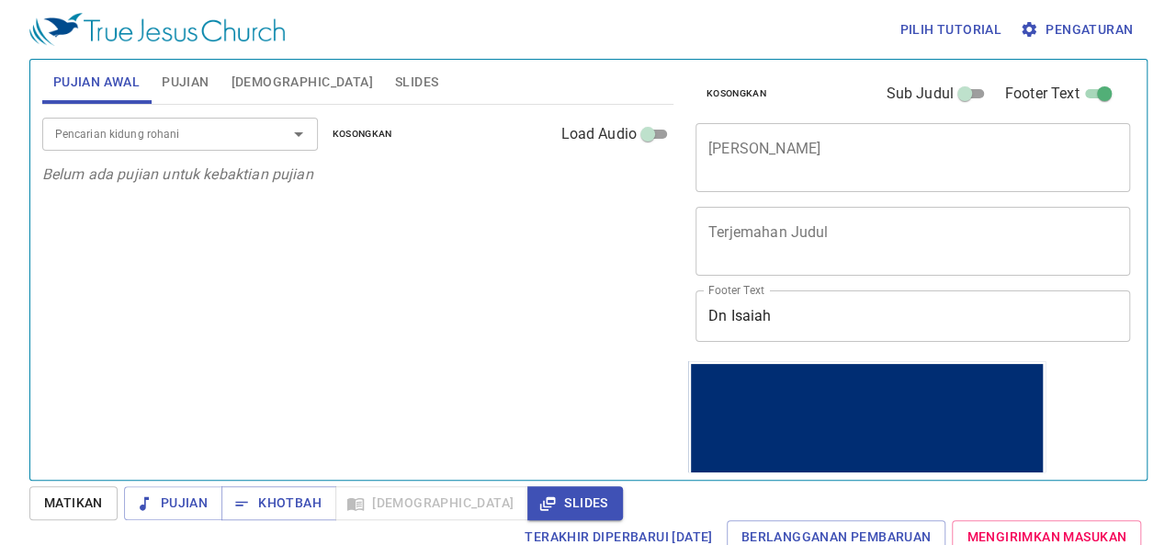
scroll to position [177, 0]
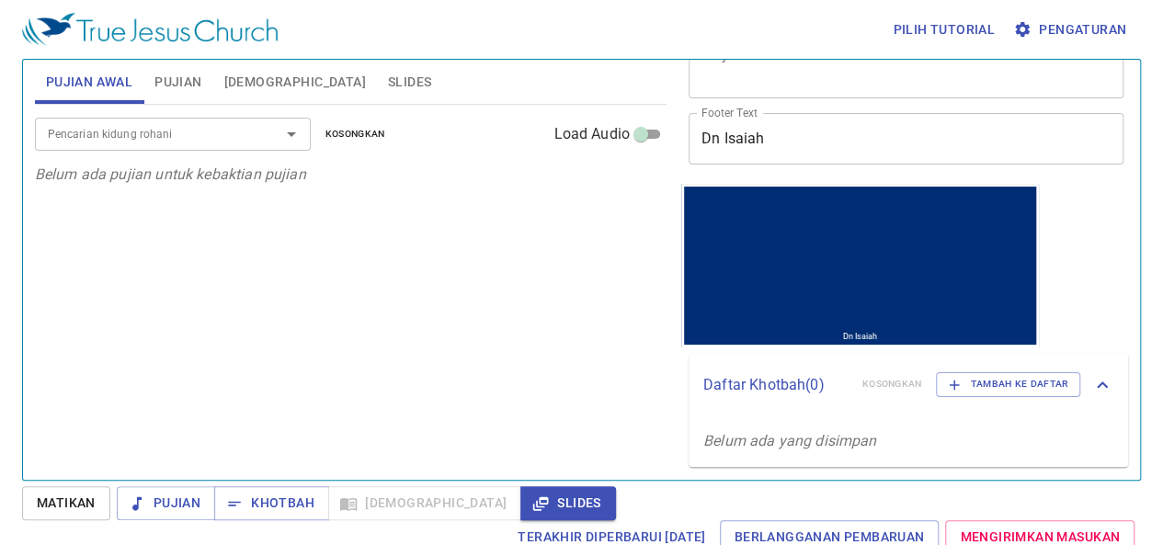
click at [388, 88] on span "Slides" at bounding box center [409, 82] width 43 height 23
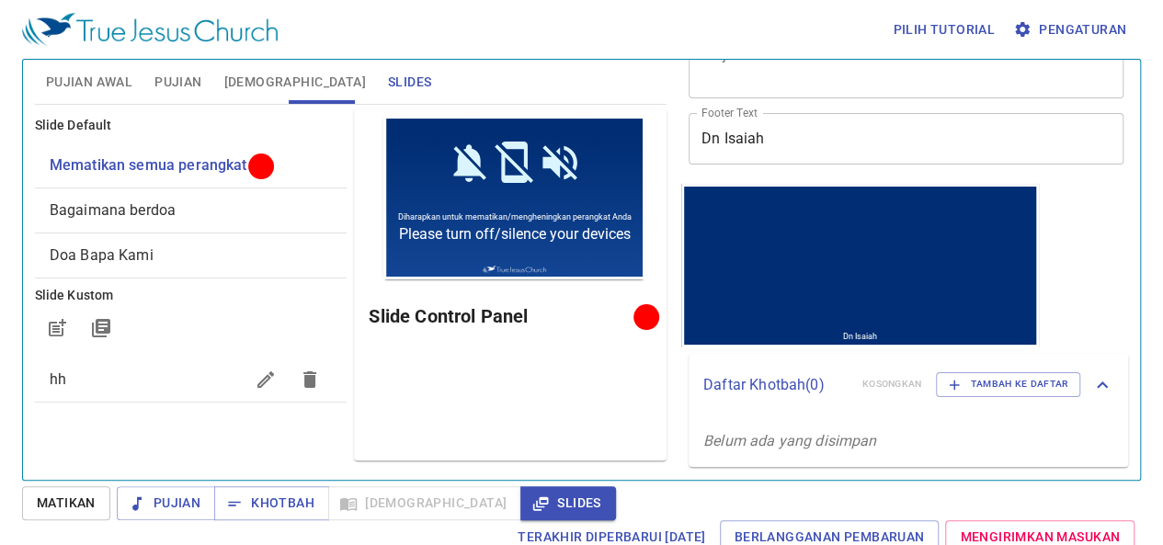
click at [288, 376] on button "button" at bounding box center [310, 380] width 44 height 44
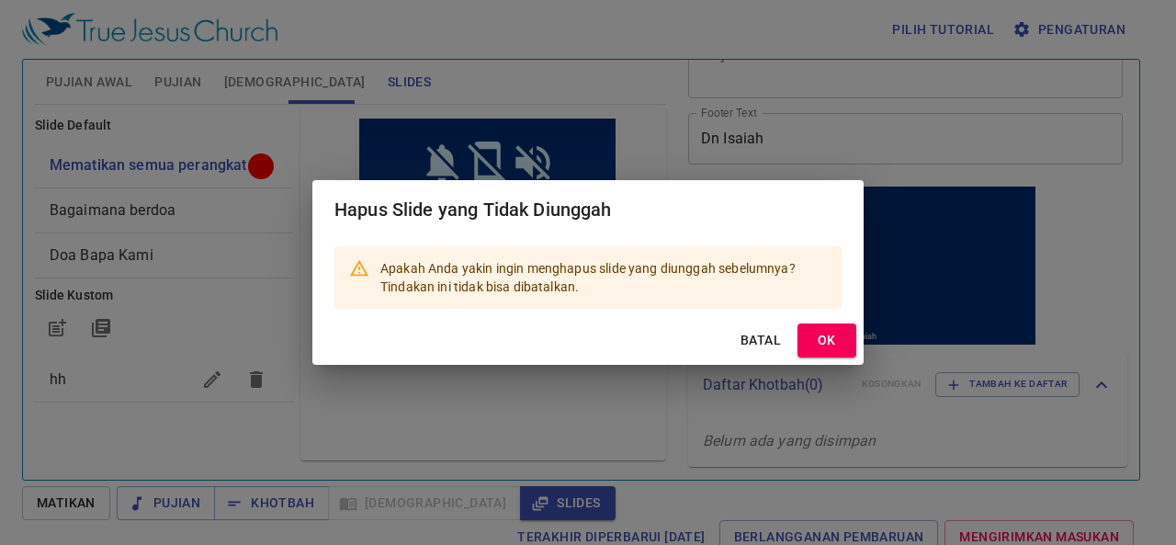
click at [835, 336] on span "OK" at bounding box center [827, 340] width 29 height 23
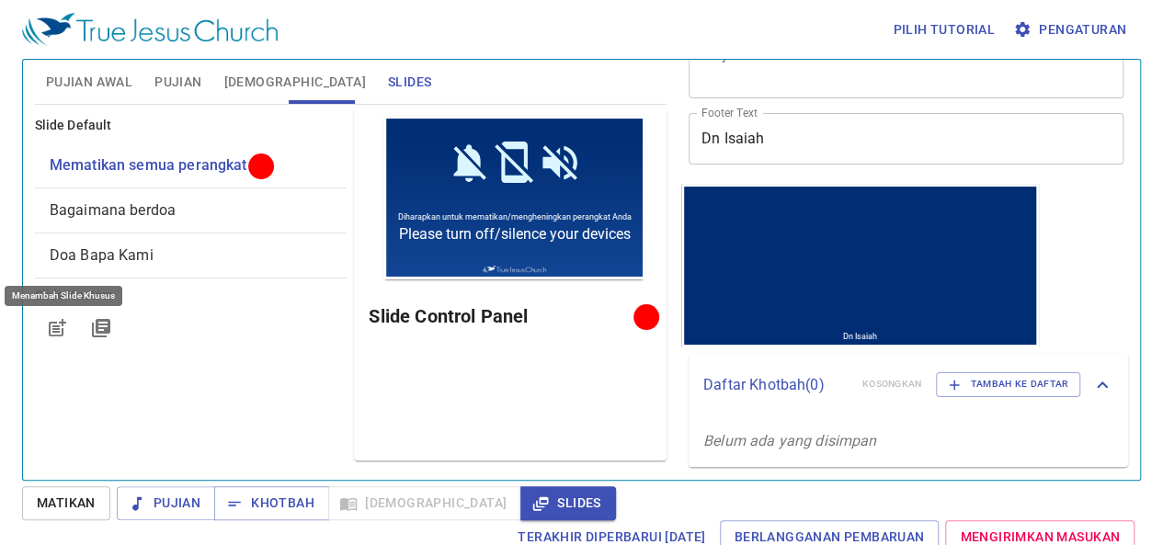
click at [70, 325] on button "button" at bounding box center [57, 328] width 44 height 44
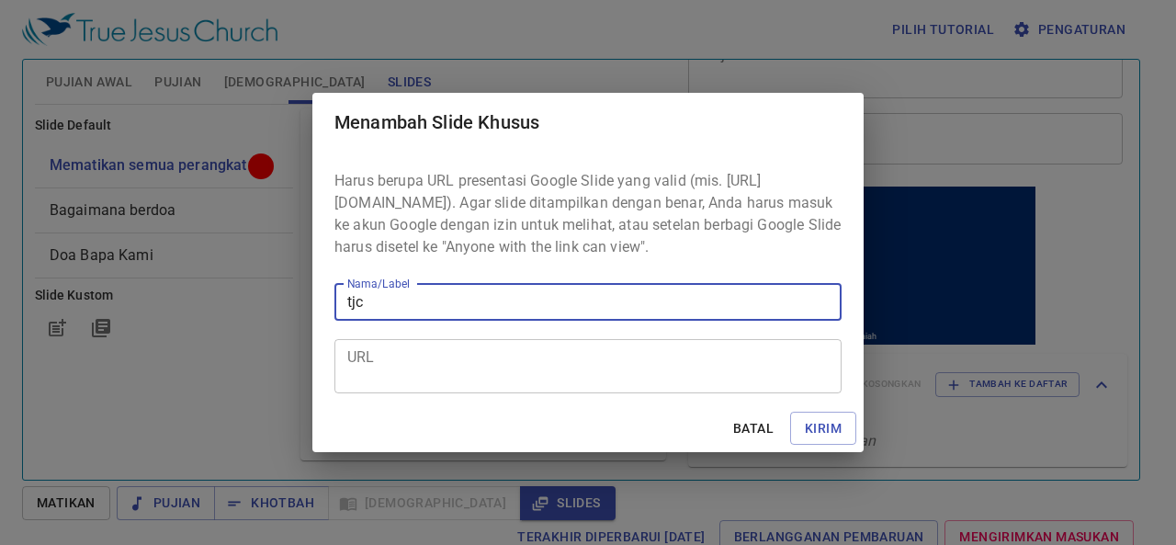
type input "tjc"
click at [380, 369] on textarea "URL" at bounding box center [588, 365] width 482 height 35
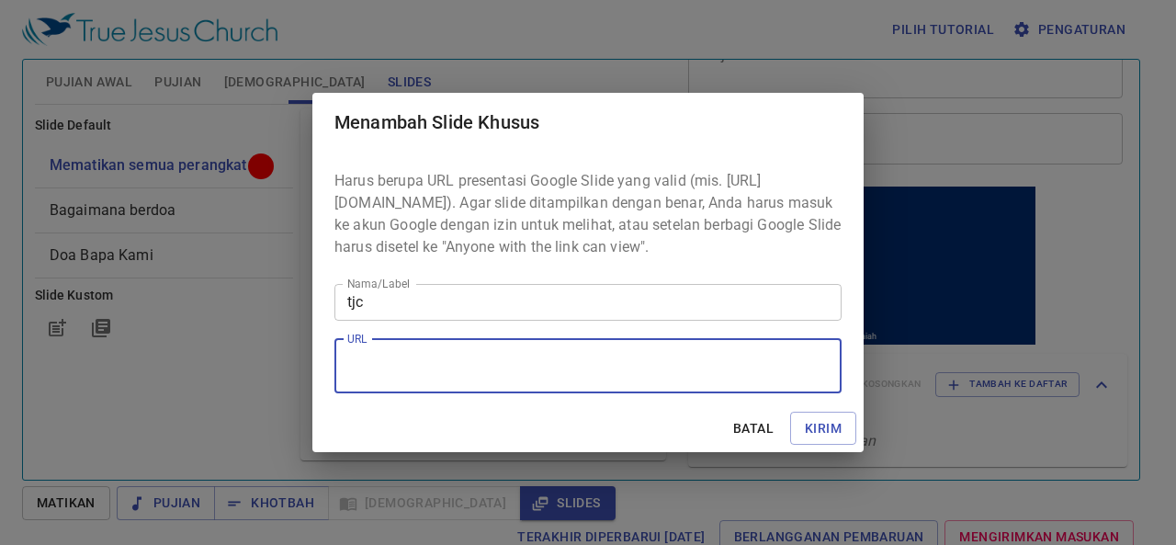
paste textarea "https://docs.google.com/presentation/d/1wK-AX6v92SZ4RB2qV0znFITIMzo05rB9GXzwef0…"
type textarea "https://docs.google.com/presentation/d/1wK-AX6v92SZ4RB2qV0znFITIMzo05rB9GXzwef0…"
click at [833, 440] on span "Kirim" at bounding box center [823, 428] width 37 height 23
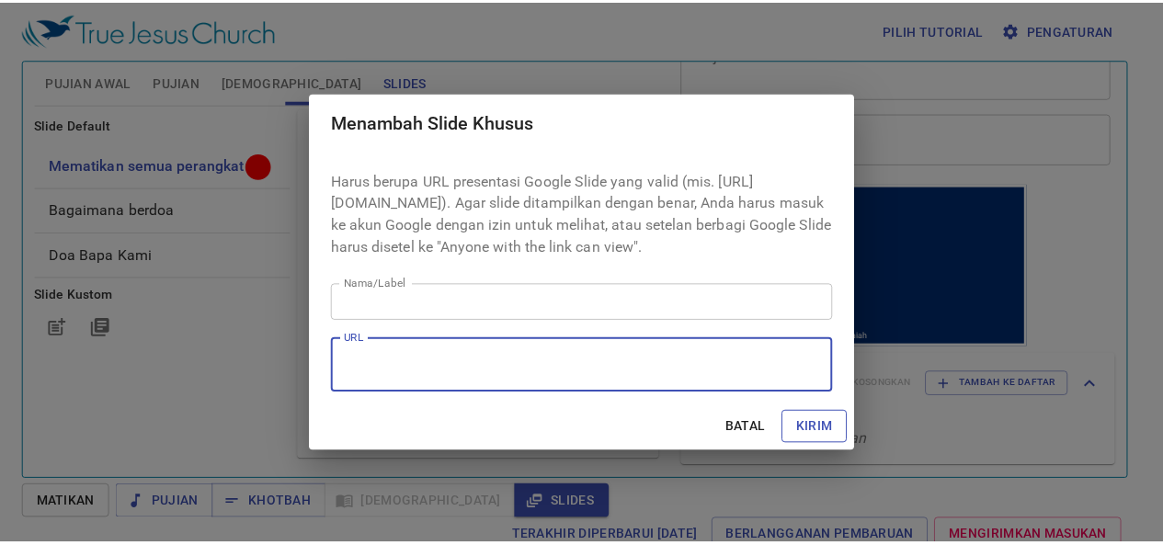
scroll to position [0, 0]
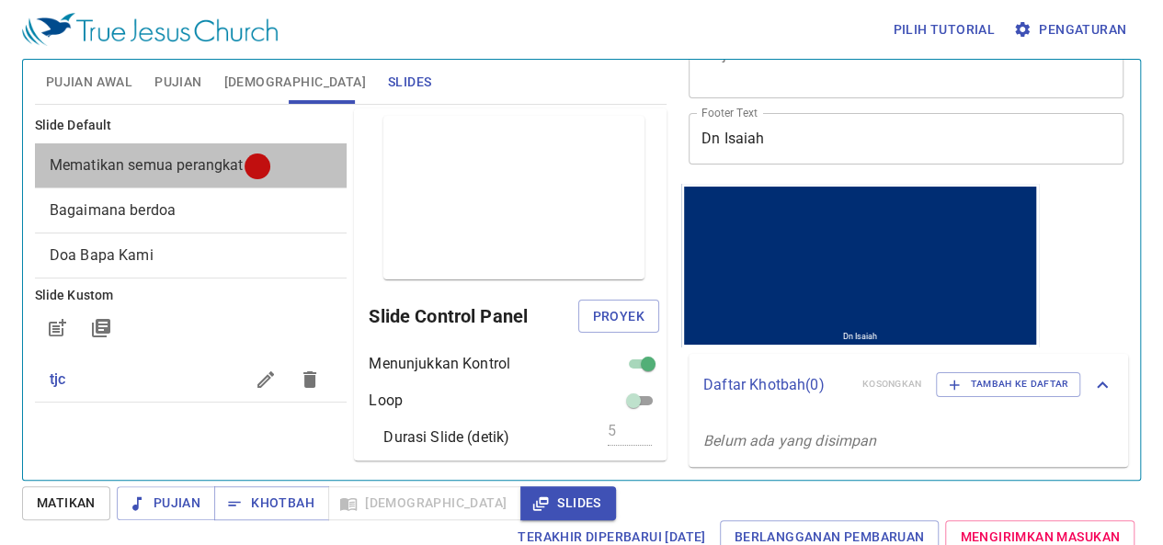
click at [264, 180] on div "Mematikan semua perangkat" at bounding box center [191, 165] width 313 height 44
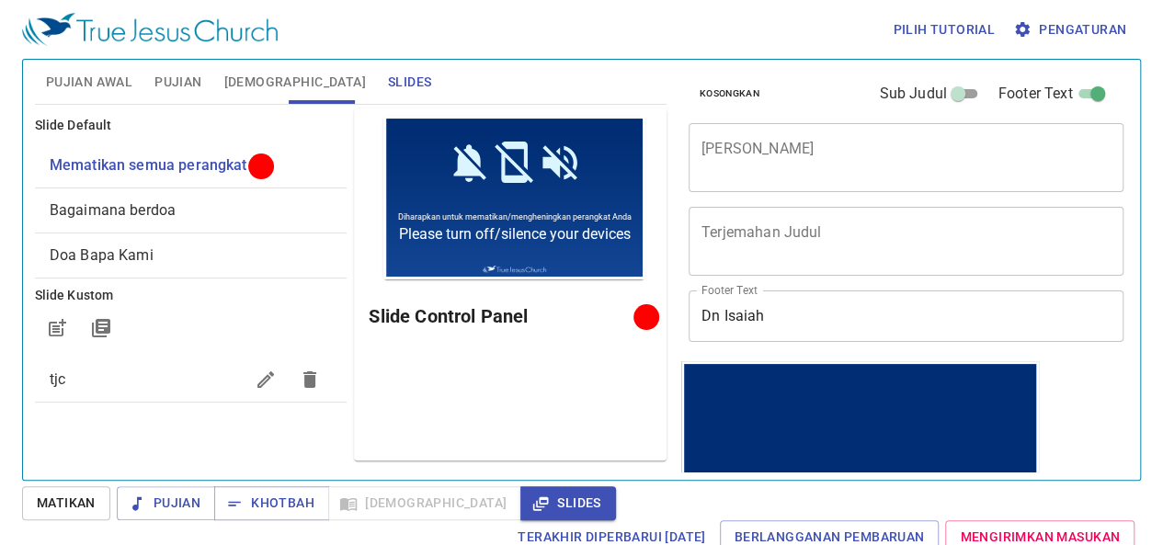
click at [175, 84] on span "Pujian" at bounding box center [177, 82] width 47 height 23
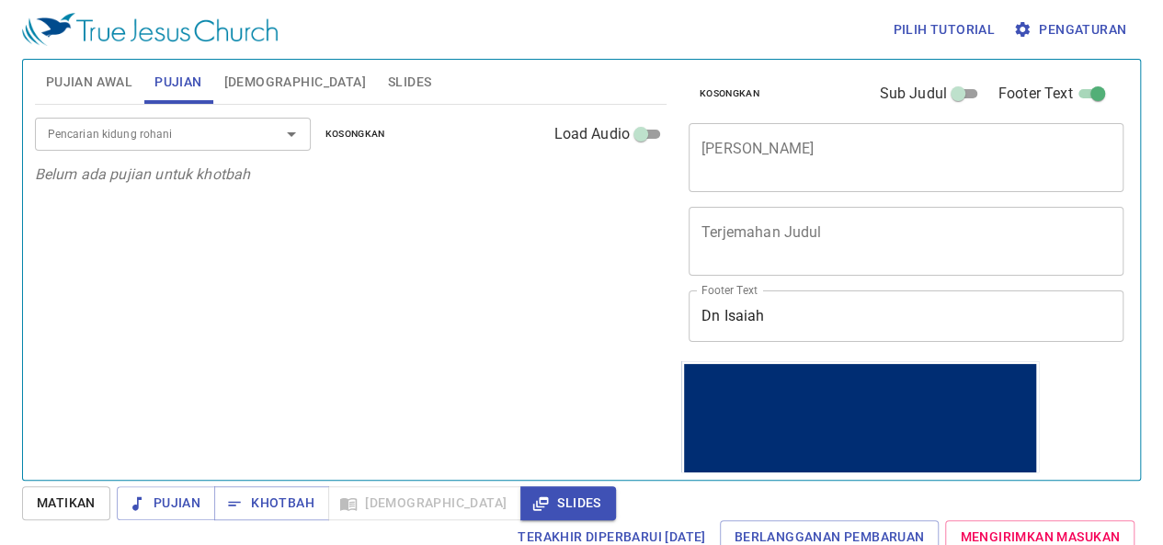
click at [113, 84] on span "Pujian Awal" at bounding box center [89, 82] width 86 height 23
click at [140, 139] on input "Pencarian kidung rohani" at bounding box center [145, 133] width 210 height 21
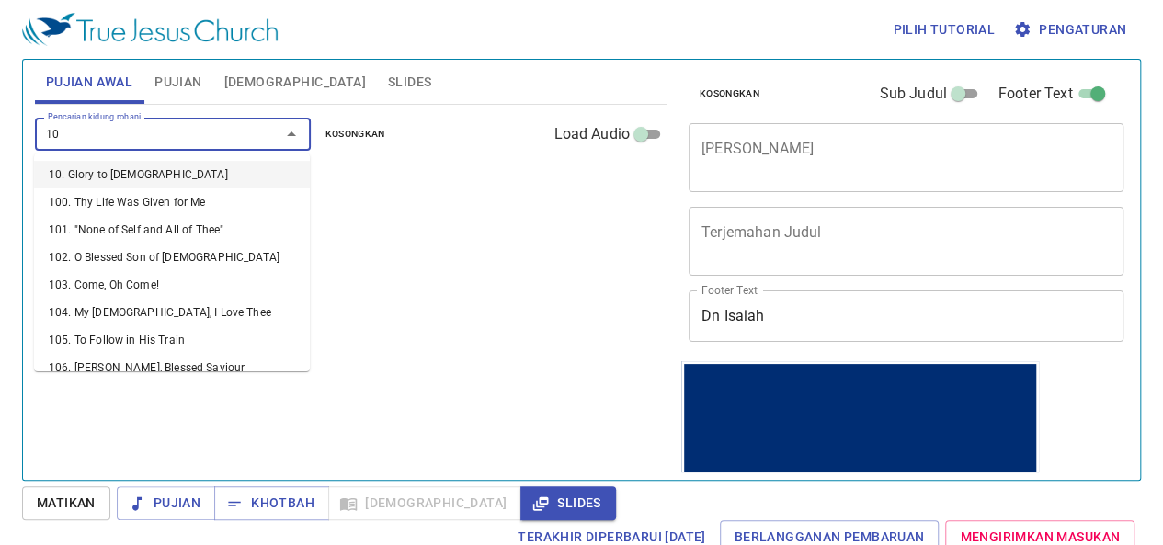
type input "106"
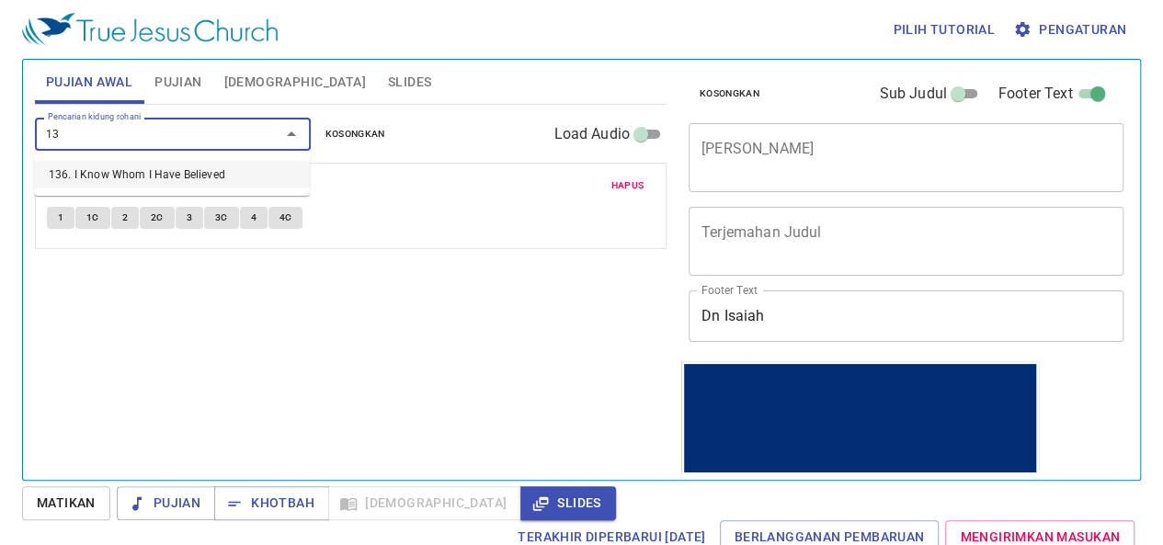
type input "136"
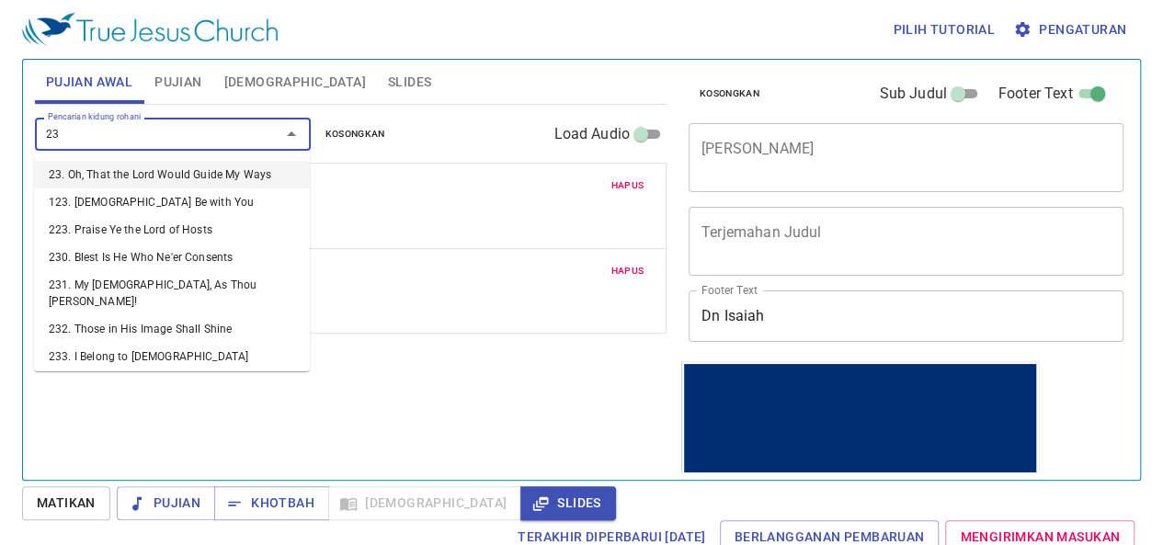
type input "233"
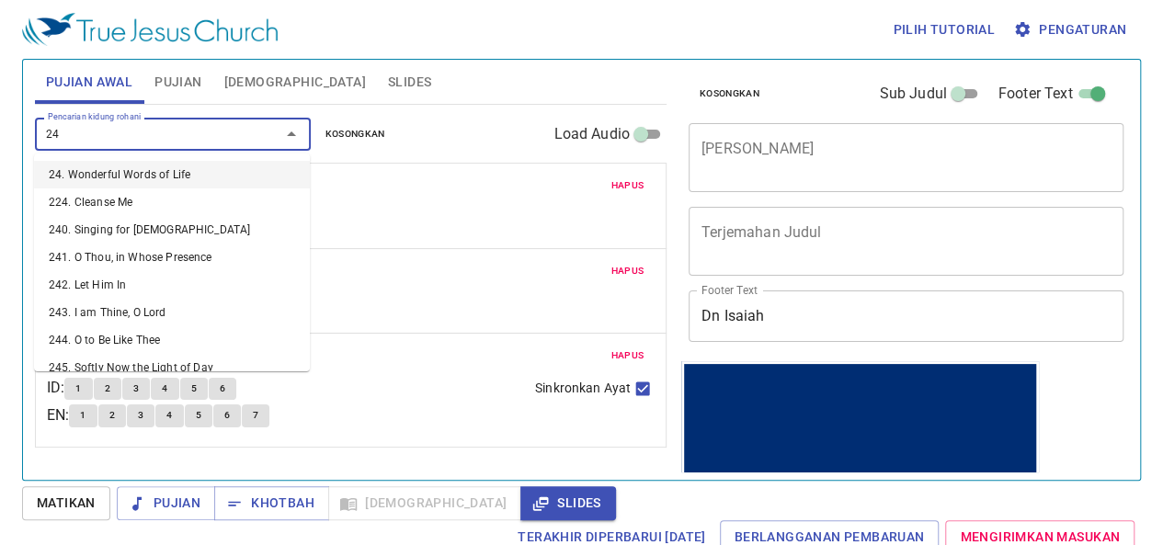
type input "243"
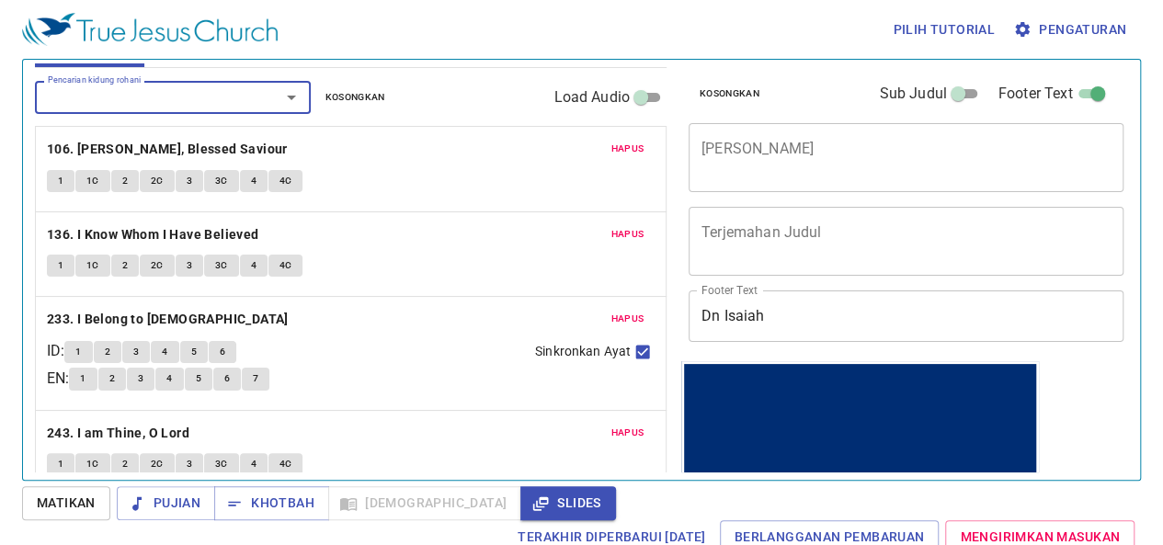
scroll to position [57, 0]
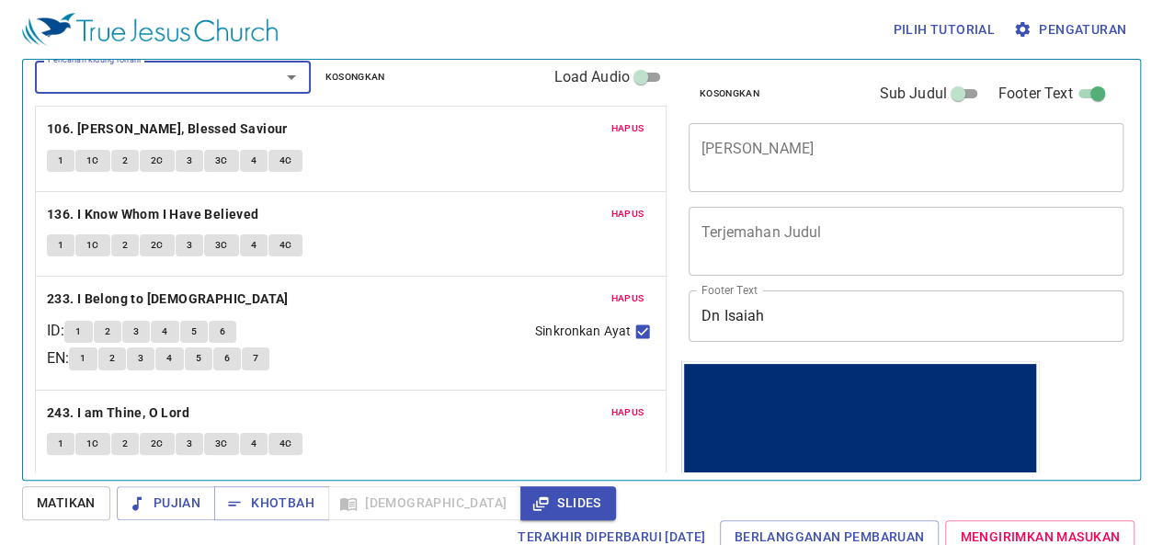
click at [615, 294] on span "Hapus" at bounding box center [626, 298] width 33 height 17
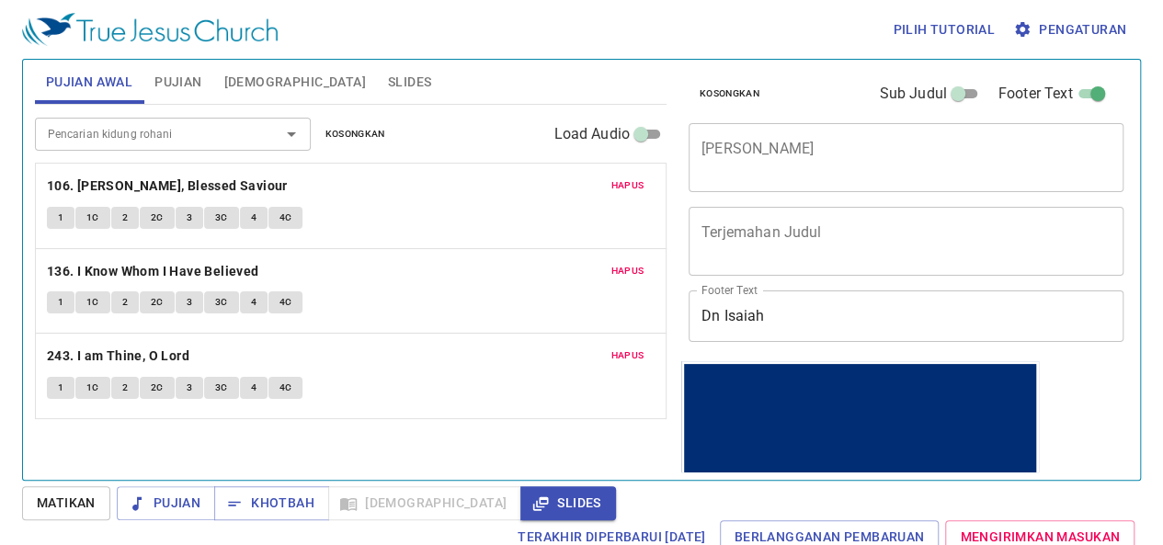
scroll to position [0, 0]
click at [241, 144] on div "Pencarian kidung rohani" at bounding box center [173, 134] width 276 height 32
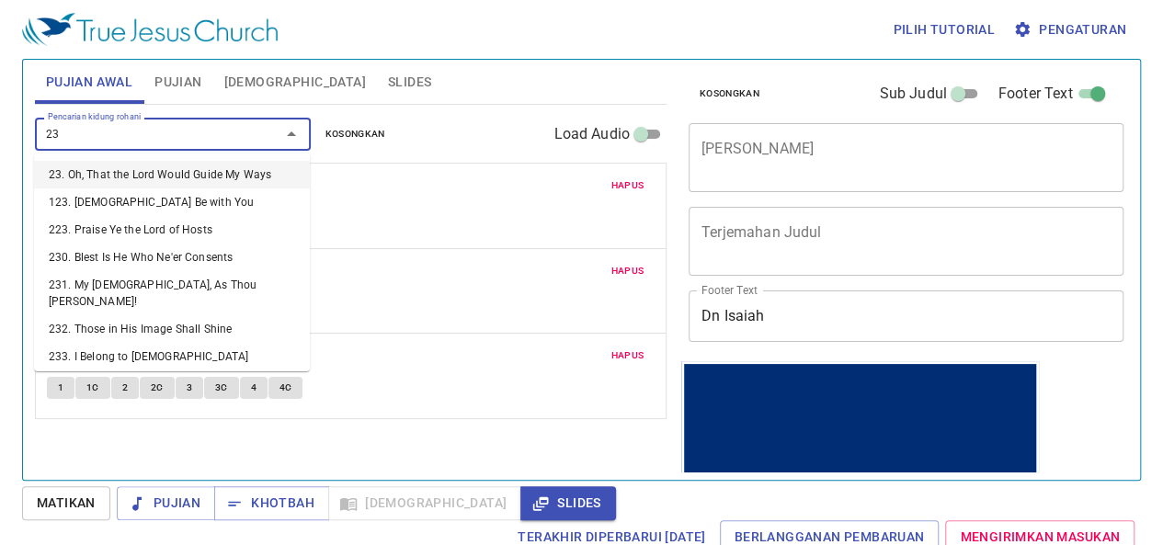
type input "234"
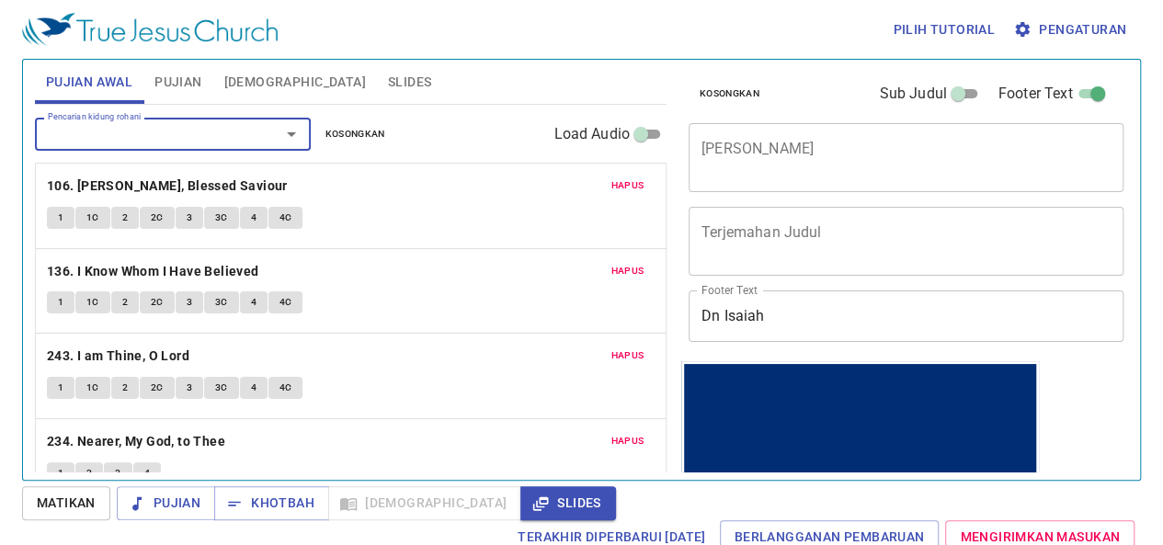
click at [77, 502] on span "Matikan" at bounding box center [66, 503] width 59 height 23
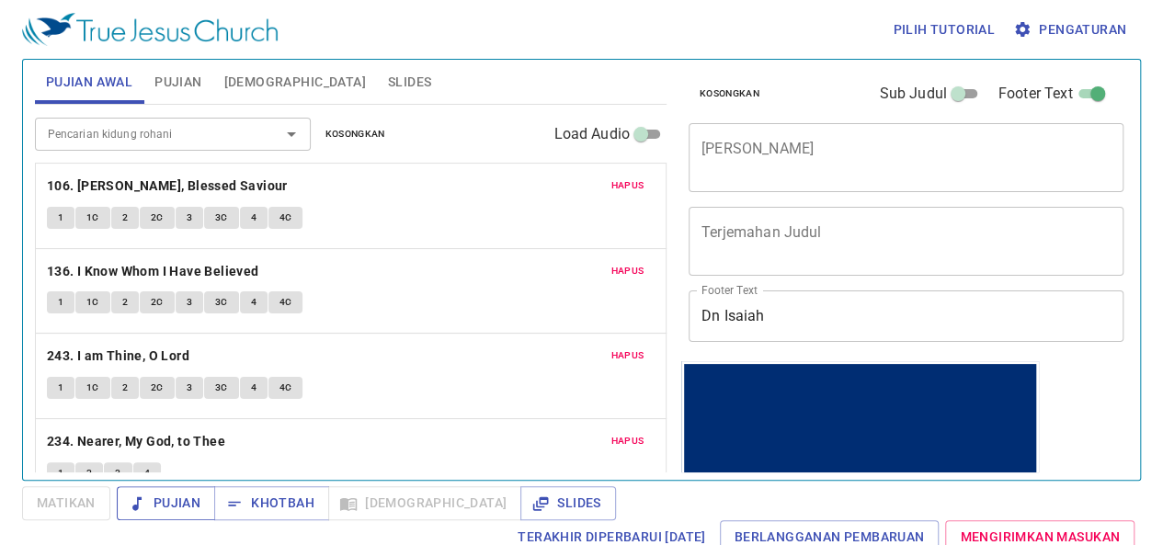
click at [178, 506] on span "Pujian" at bounding box center [165, 503] width 69 height 23
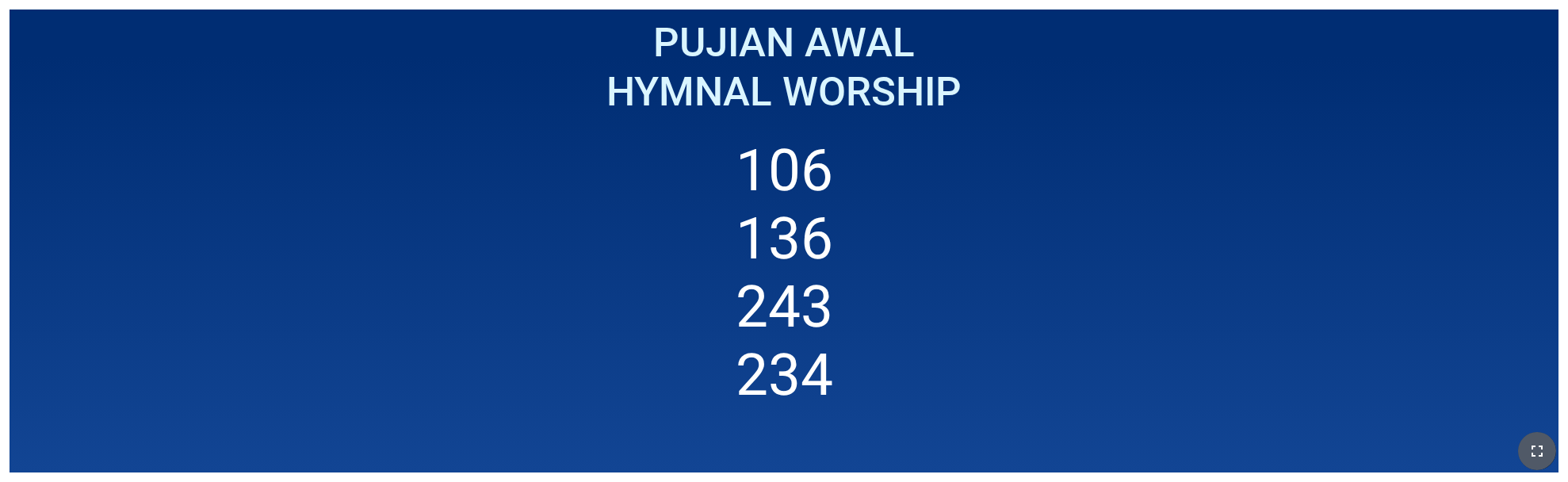
click at [640, 443] on icon "button" at bounding box center [1537, 451] width 19 height 19
click at [640, 454] on button "button" at bounding box center [1537, 451] width 38 height 38
click at [640, 457] on icon "button" at bounding box center [1537, 451] width 19 height 19
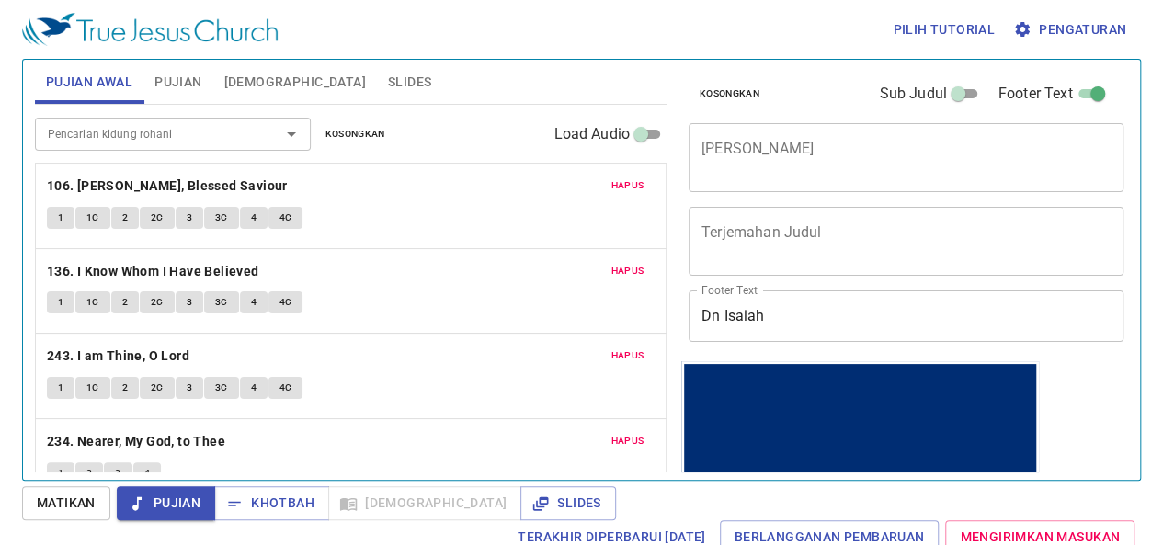
click at [51, 210] on button "1" at bounding box center [61, 218] width 28 height 22
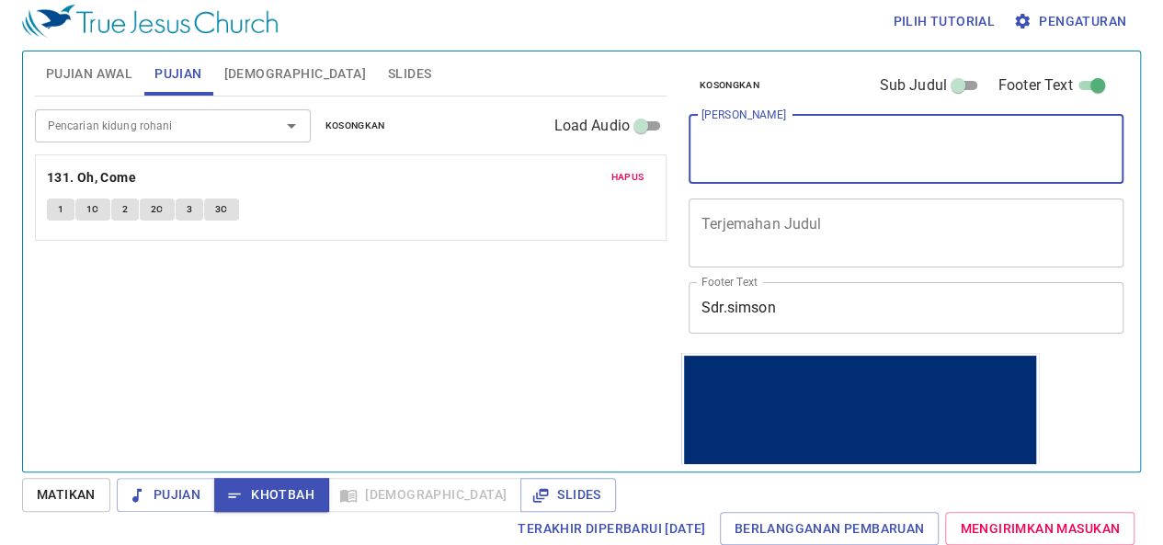
scroll to position [8, 0]
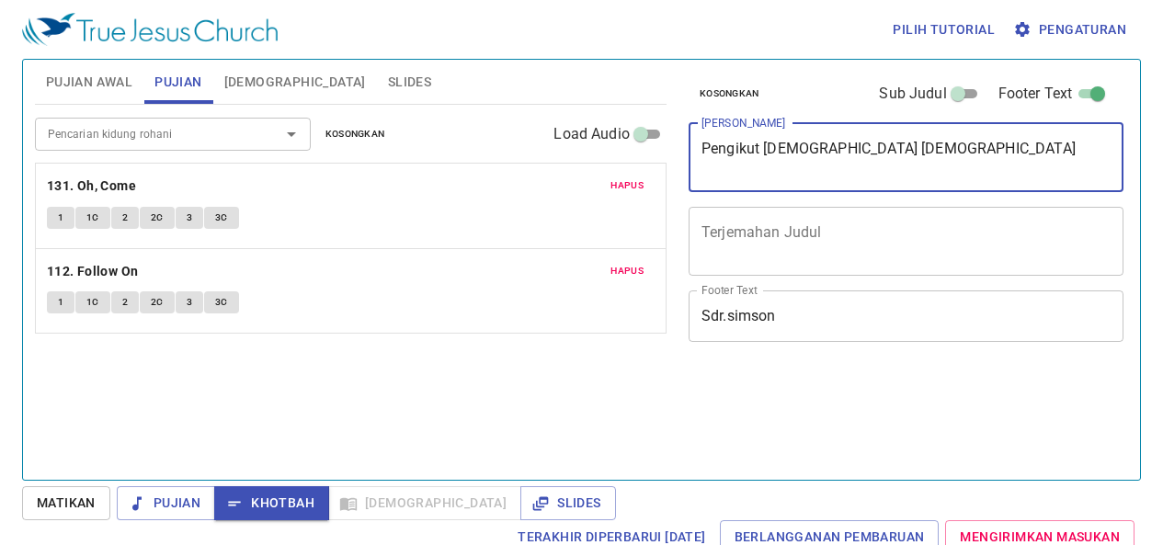
scroll to position [8, 0]
